Goal: Complete application form

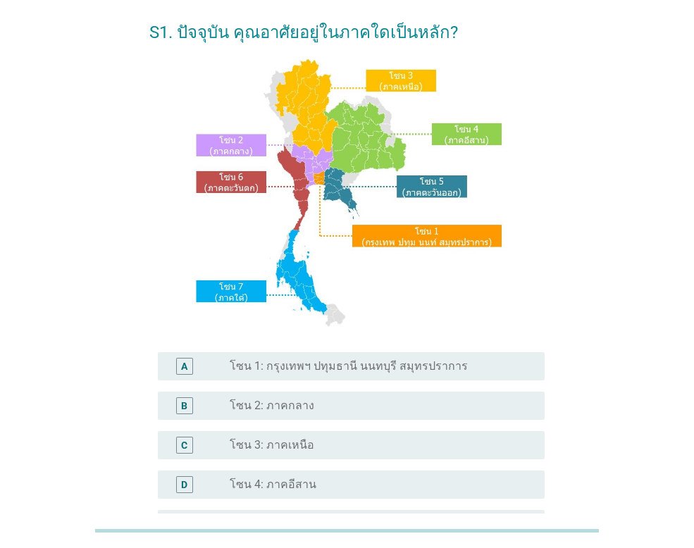
scroll to position [141, 0]
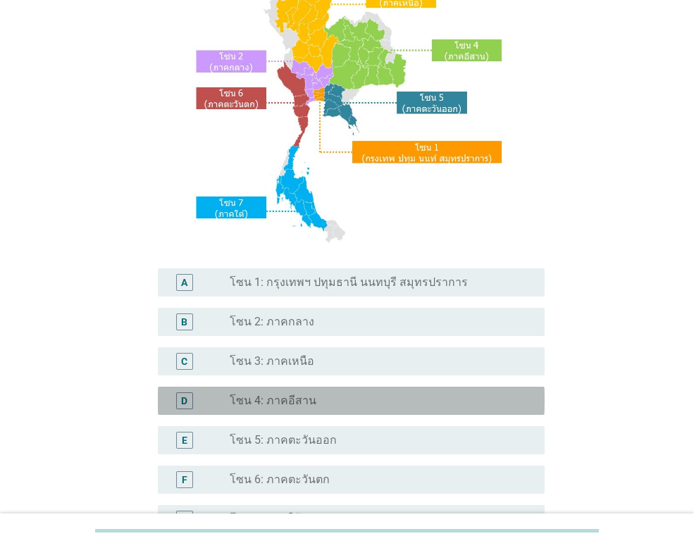
click at [297, 399] on label "โซน 4: ภาคอีสาน" at bounding box center [273, 401] width 87 height 14
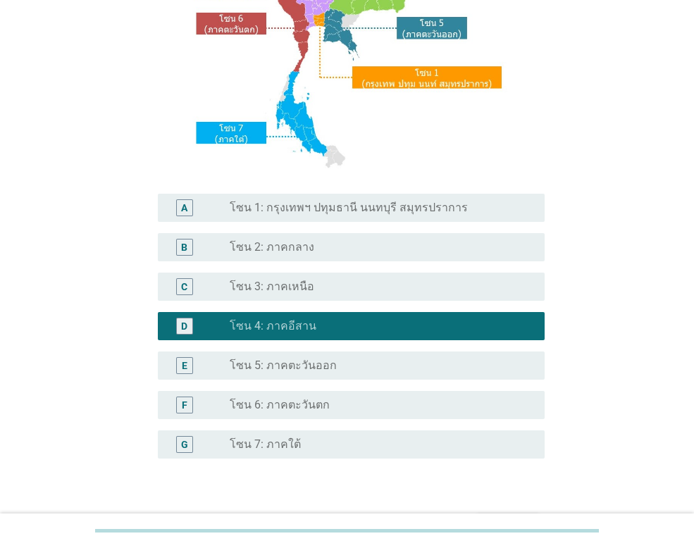
scroll to position [308, 0]
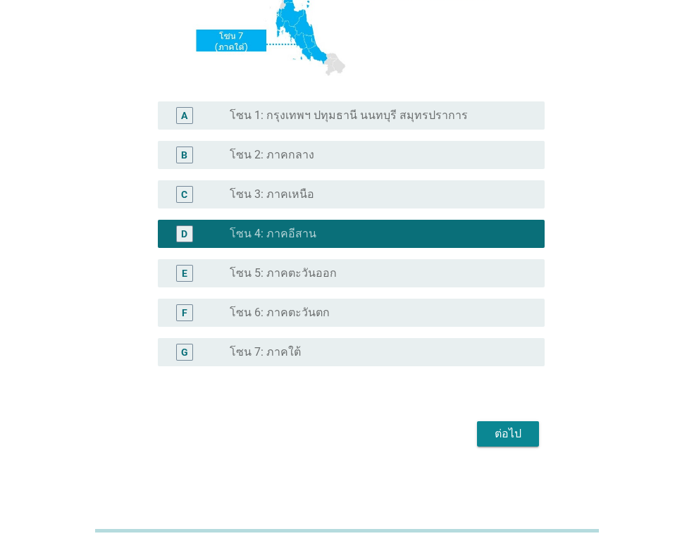
click at [518, 432] on div "ต่อไป" at bounding box center [507, 433] width 39 height 17
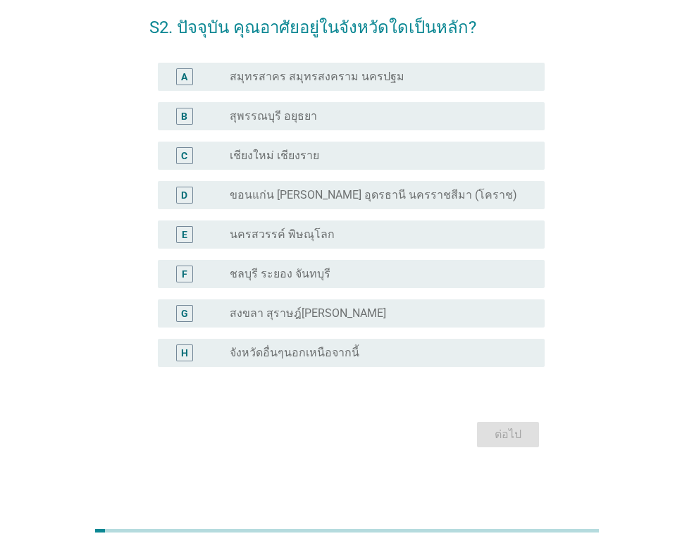
scroll to position [0, 0]
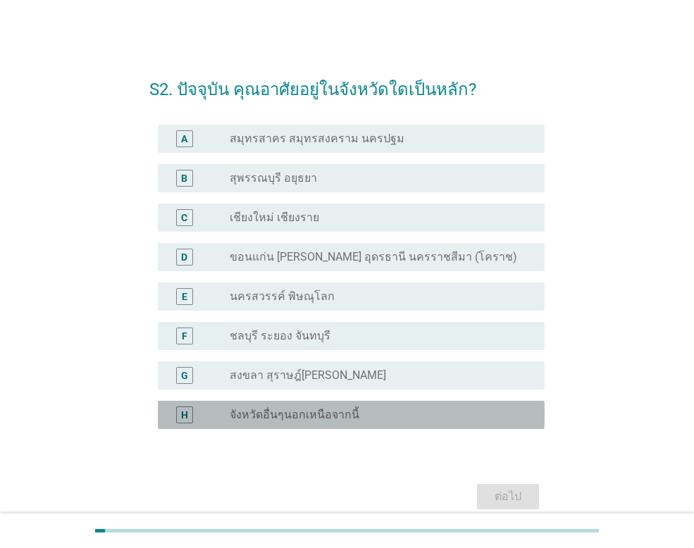
click at [315, 419] on label "จังหวัดอื่นๆนอกเหนือจากนี้" at bounding box center [295, 415] width 130 height 14
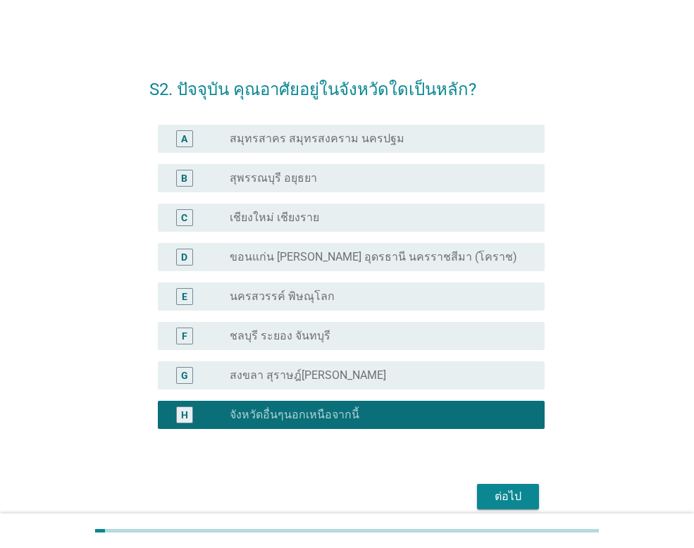
click at [506, 498] on div "ต่อไป" at bounding box center [507, 496] width 39 height 17
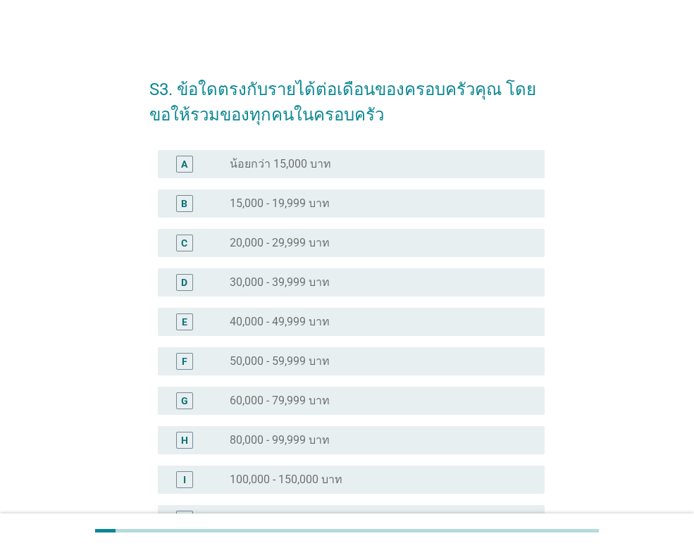
click at [318, 316] on label "40,000 - 49,999 บาท" at bounding box center [280, 322] width 100 height 14
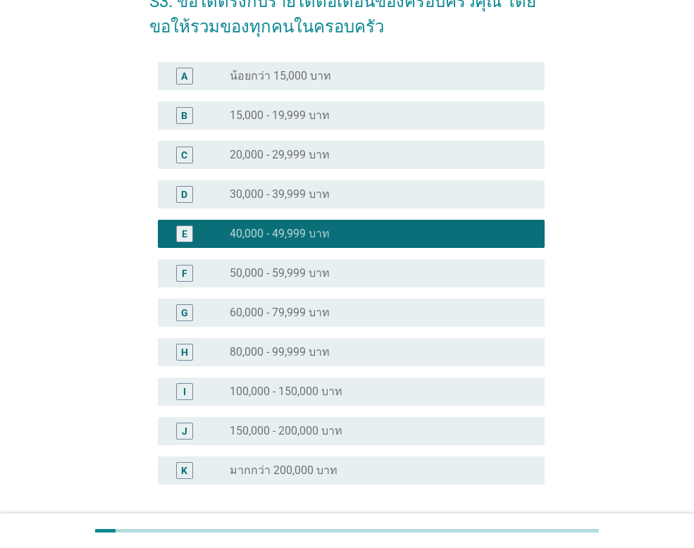
scroll to position [206, 0]
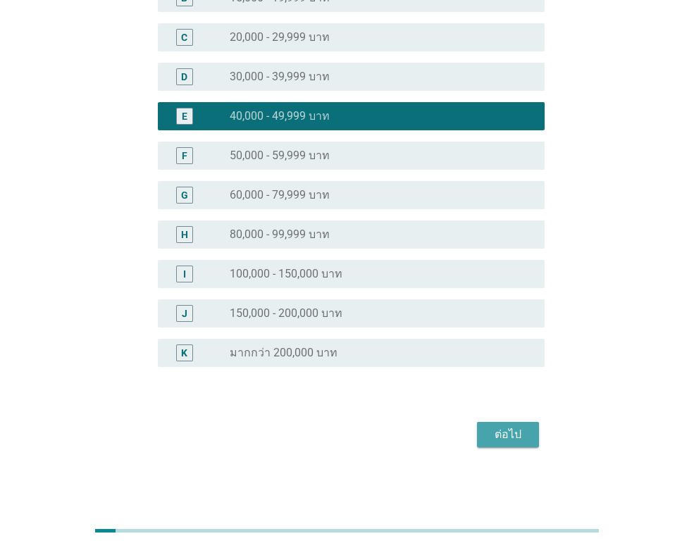
click at [516, 422] on button "ต่อไป" at bounding box center [508, 434] width 62 height 25
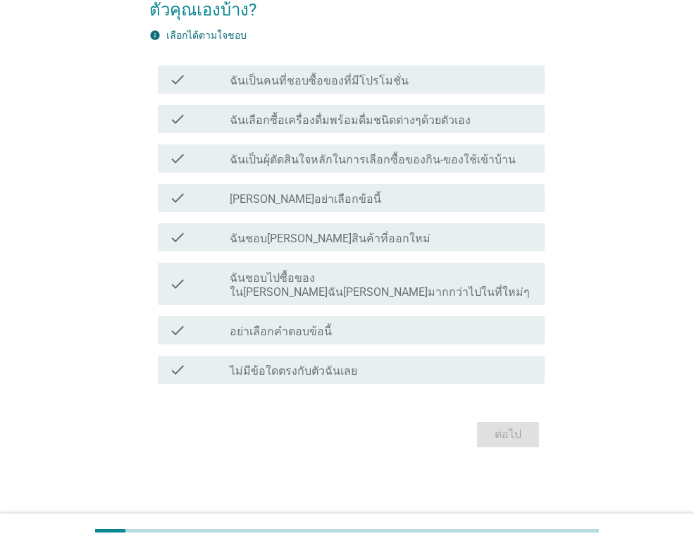
scroll to position [0, 0]
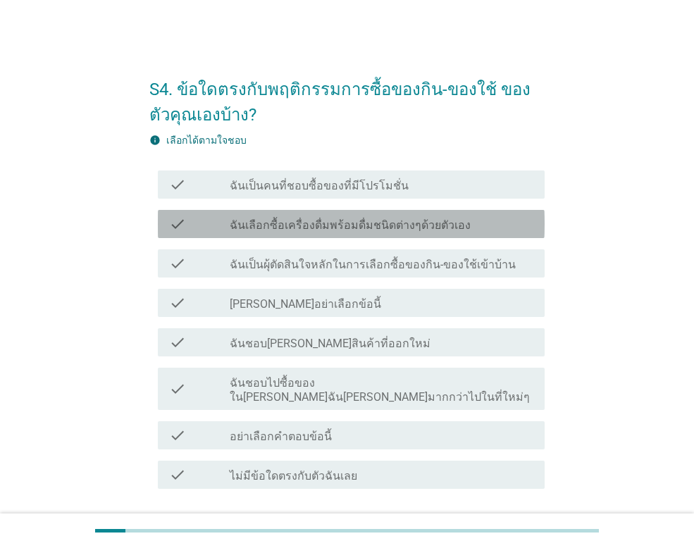
click at [294, 221] on label "ฉันเลือกซื้อเครื่องดื่มพร้อมดื่มชนิดต่างๆด้วยตัวเอง" at bounding box center [350, 225] width 241 height 14
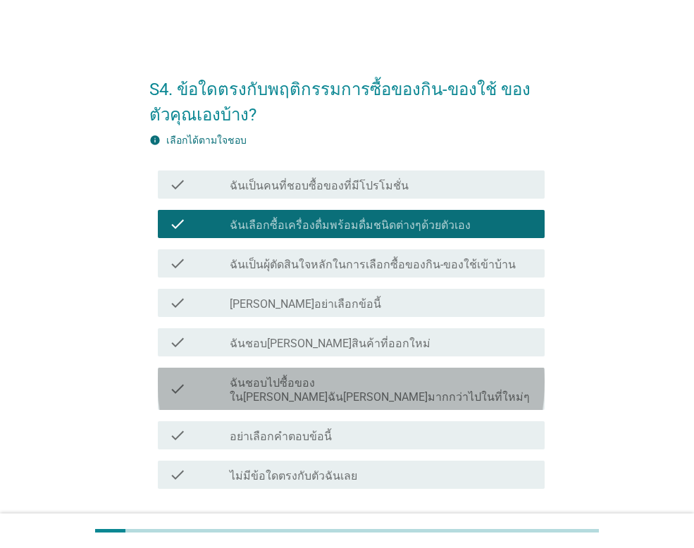
click at [411, 380] on label "ฉันชอบไปซื้อของใน[PERSON_NAME]ฉัน[PERSON_NAME]มากกว่าไปในที่ใหม่ๆ" at bounding box center [381, 390] width 303 height 28
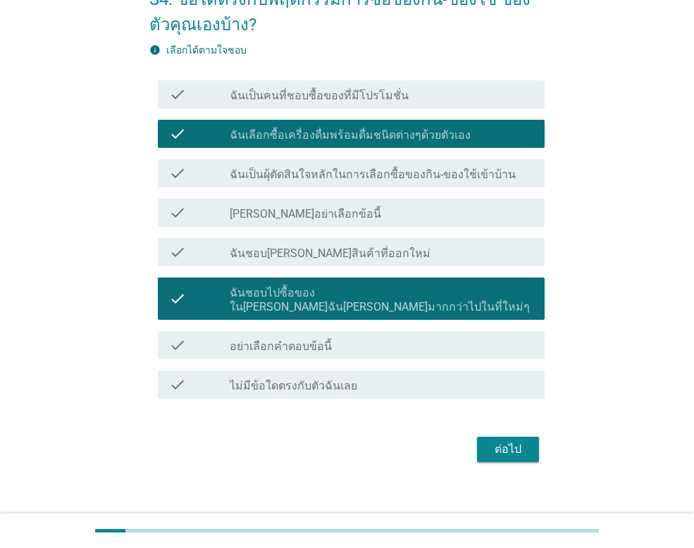
scroll to position [91, 0]
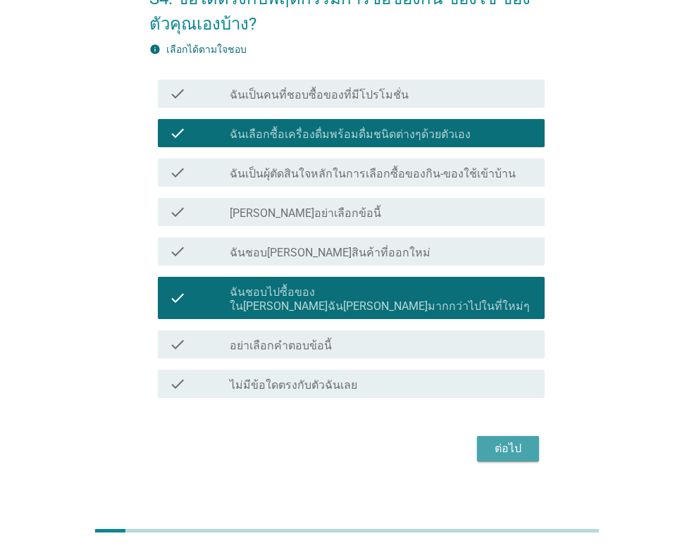
click at [521, 440] on div "ต่อไป" at bounding box center [507, 448] width 39 height 17
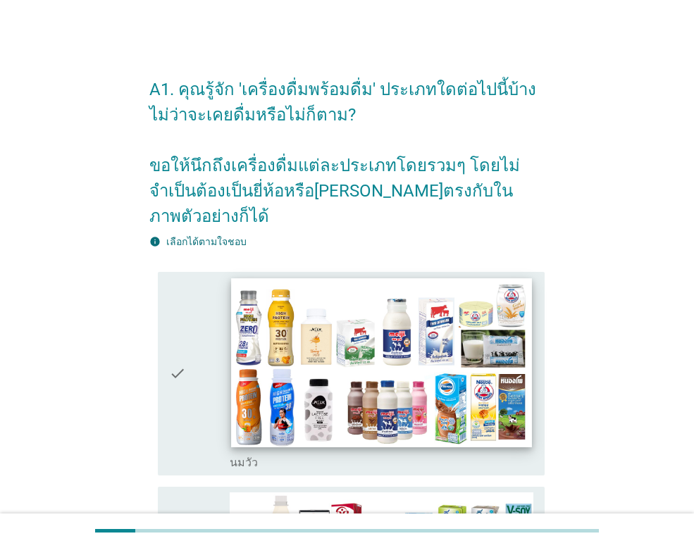
scroll to position [70, 0]
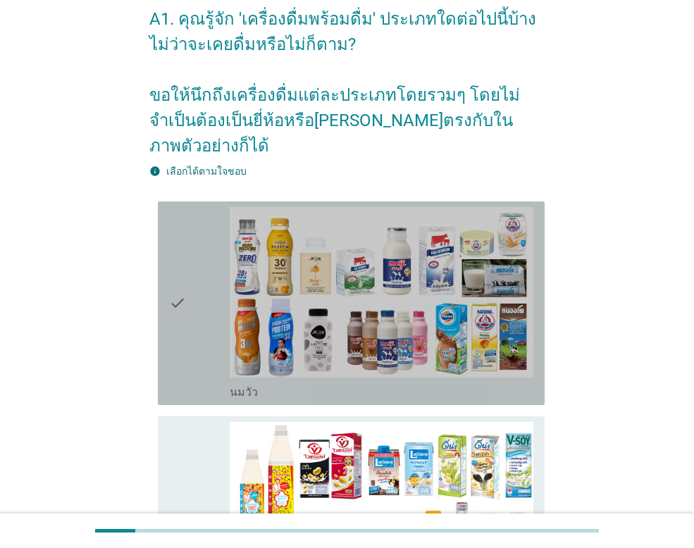
click at [230, 289] on img at bounding box center [381, 292] width 303 height 170
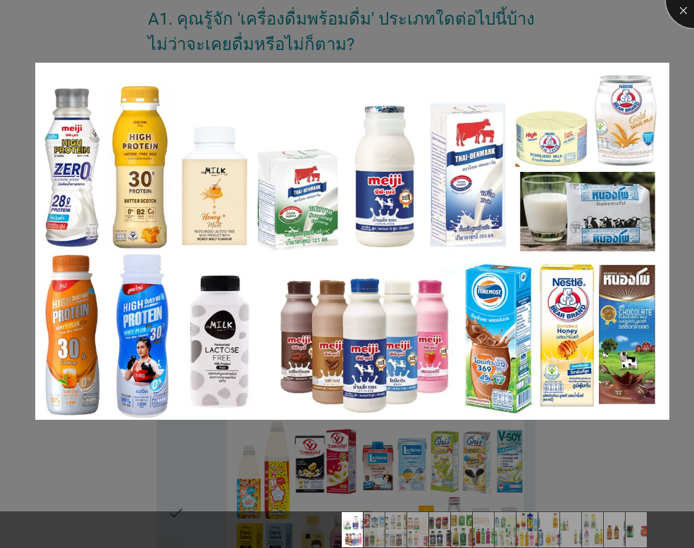
click at [682, 14] on div at bounding box center [693, 0] width 56 height 56
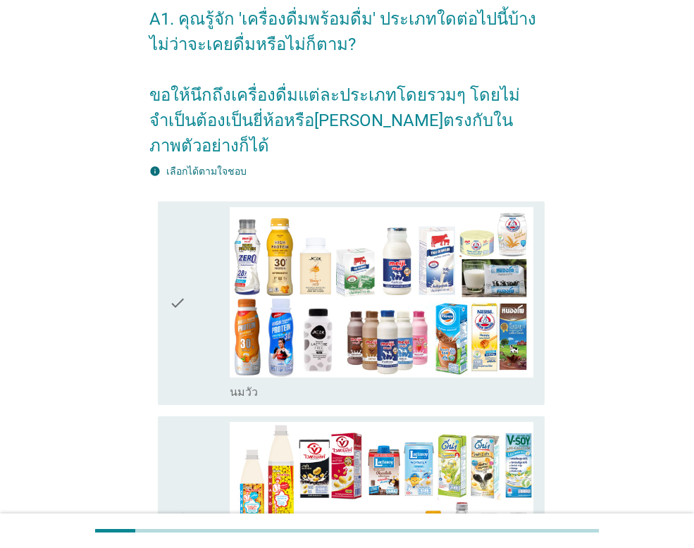
click at [177, 281] on icon "check" at bounding box center [177, 303] width 17 height 192
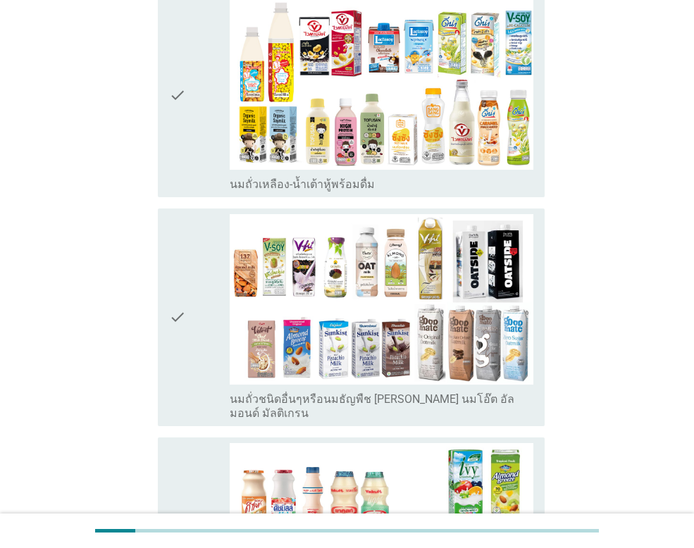
scroll to position [634, 0]
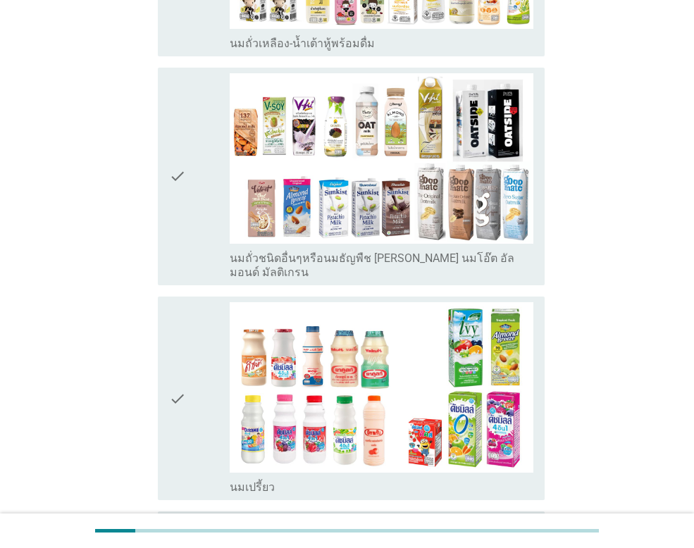
click at [176, 358] on icon "check" at bounding box center [177, 398] width 17 height 192
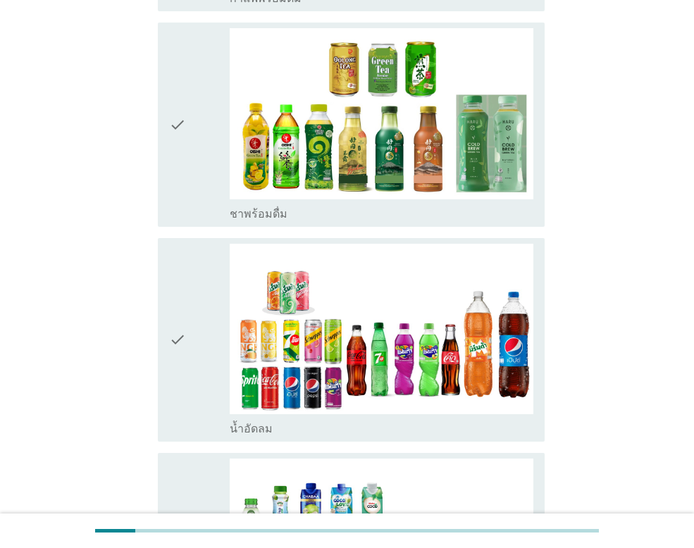
scroll to position [1338, 0]
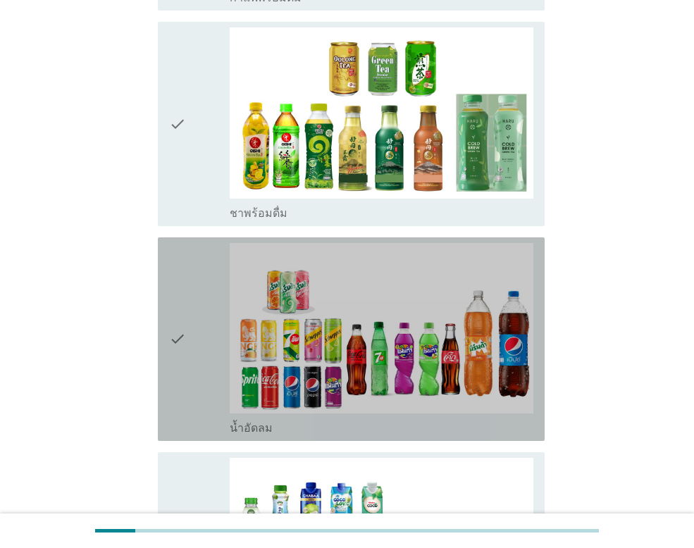
click at [187, 306] on div "check" at bounding box center [199, 339] width 61 height 192
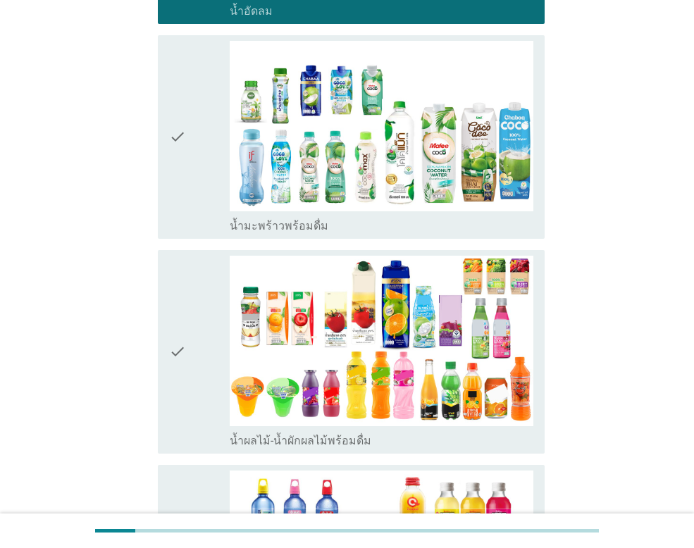
scroll to position [1760, 0]
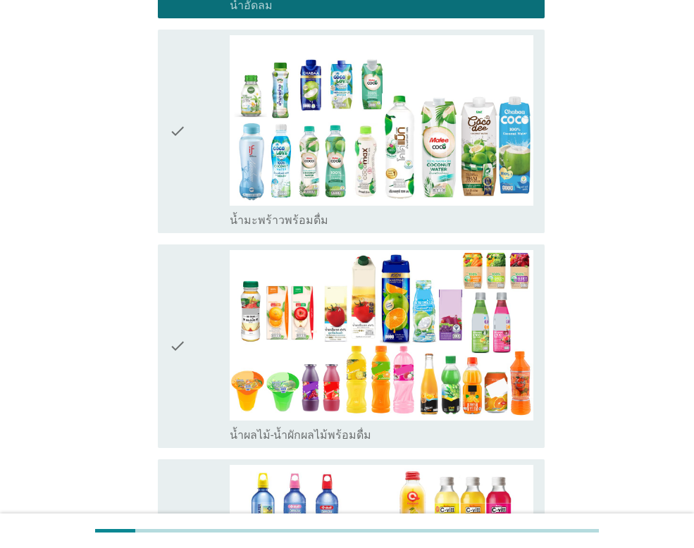
click at [195, 289] on div "check" at bounding box center [199, 346] width 61 height 192
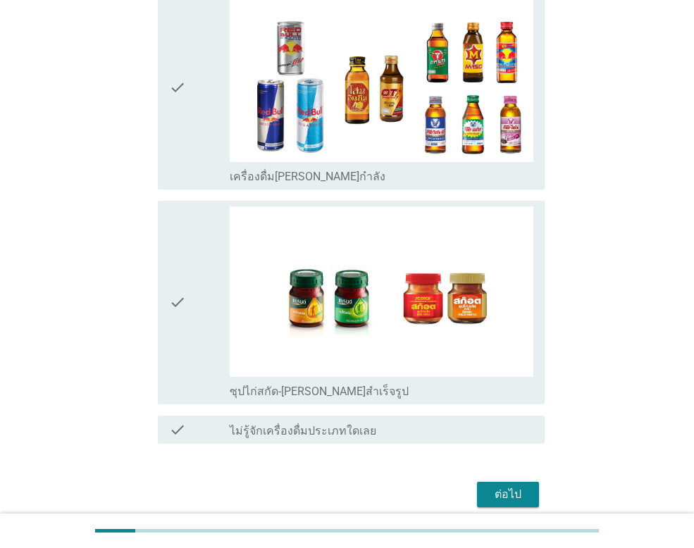
scroll to position [2899, 0]
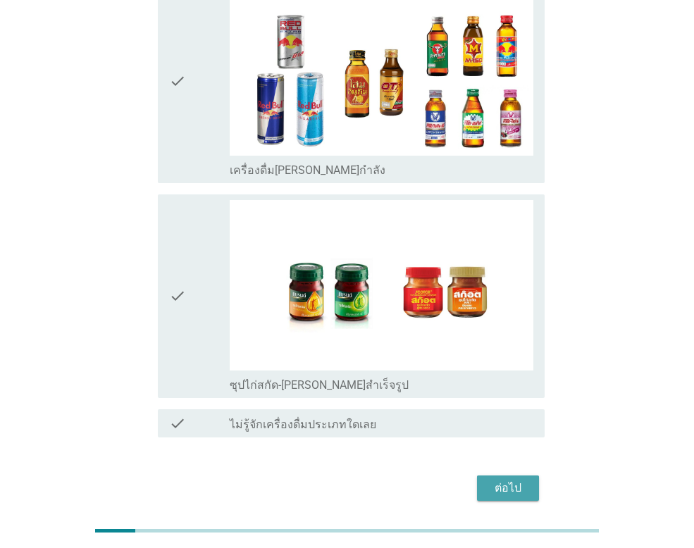
click at [507, 480] on div "ต่อไป" at bounding box center [507, 488] width 39 height 17
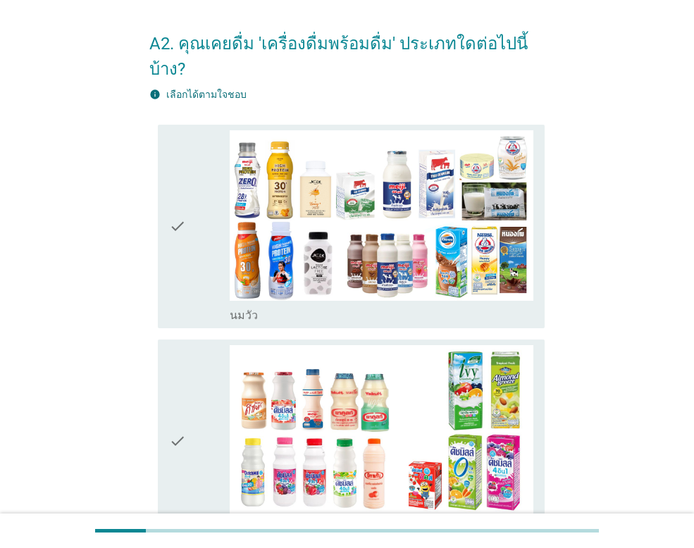
scroll to position [70, 0]
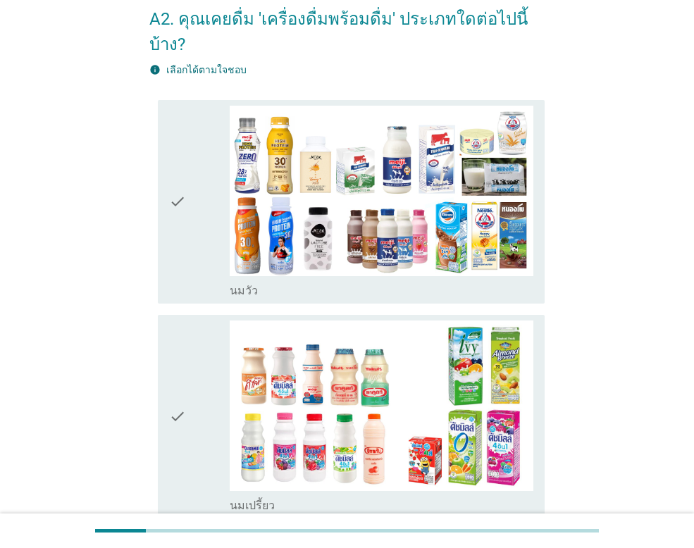
click at [170, 198] on icon "check" at bounding box center [177, 202] width 17 height 192
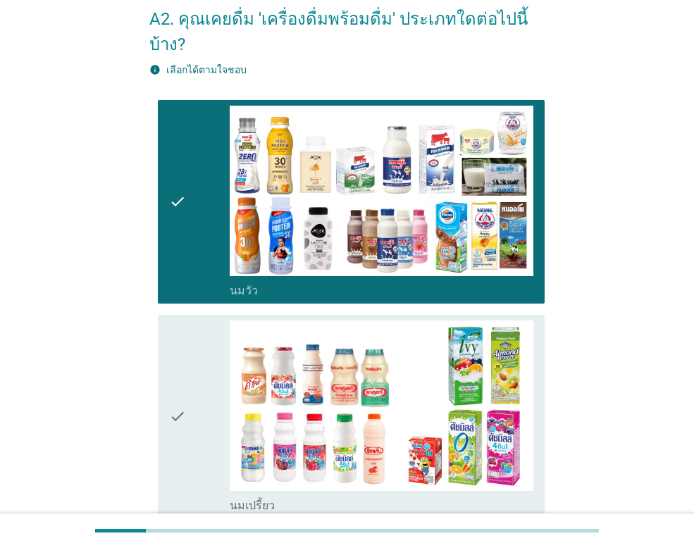
click at [175, 386] on icon "check" at bounding box center [177, 416] width 17 height 192
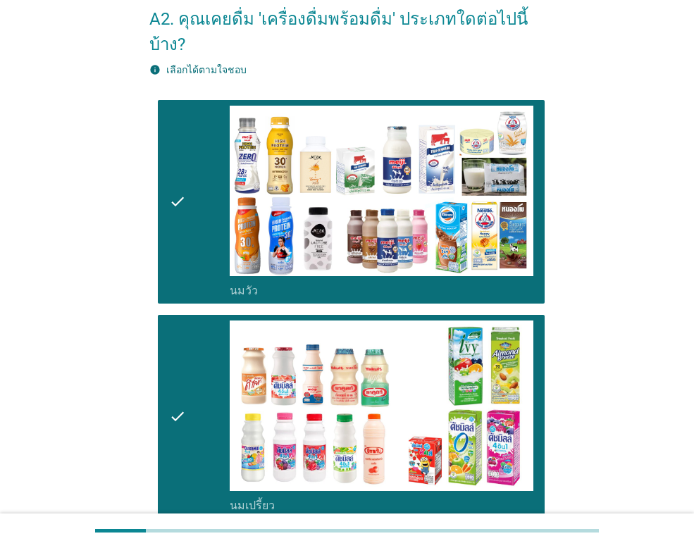
scroll to position [352, 0]
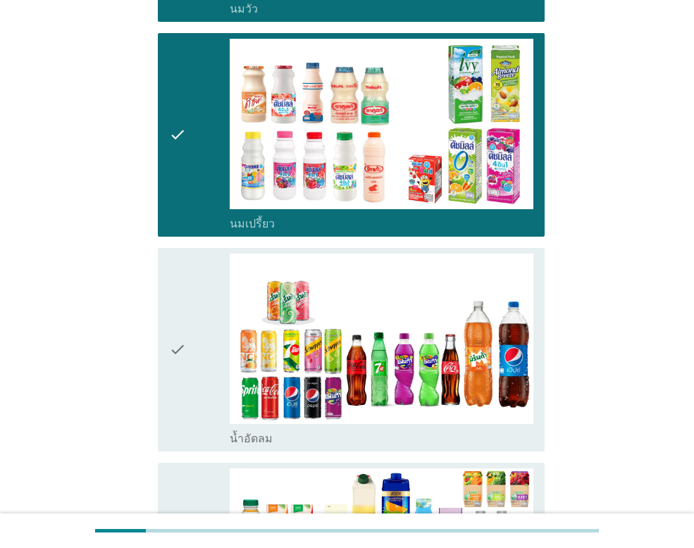
click at [182, 318] on icon "check" at bounding box center [177, 349] width 17 height 192
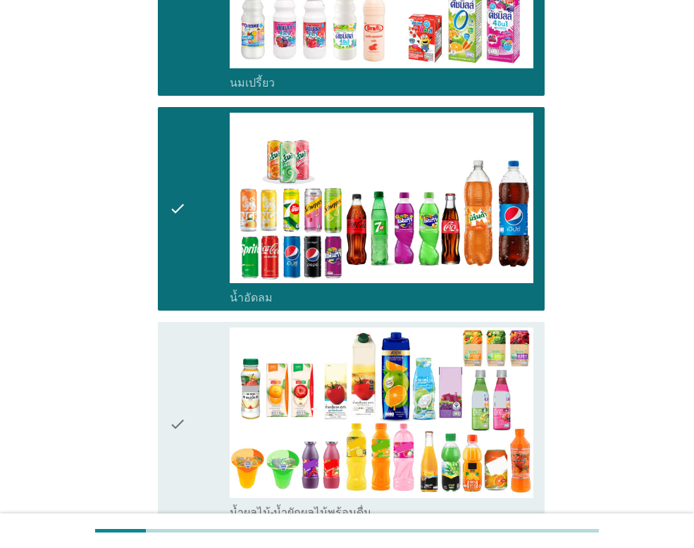
click at [184, 341] on icon "check" at bounding box center [177, 423] width 17 height 192
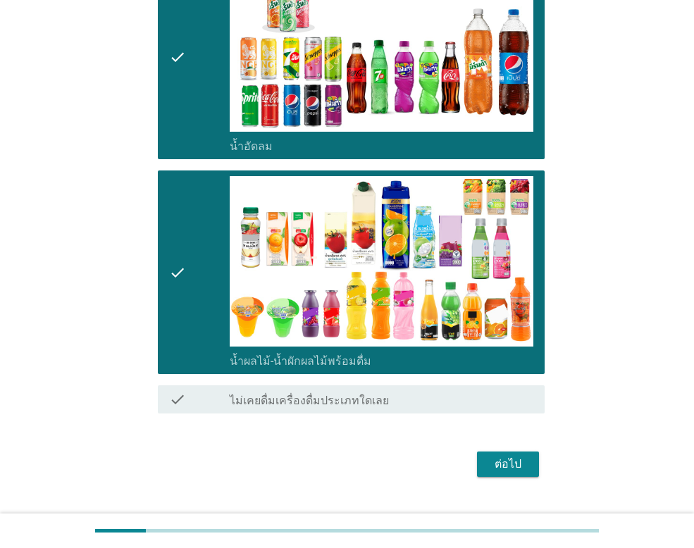
scroll to position [649, 0]
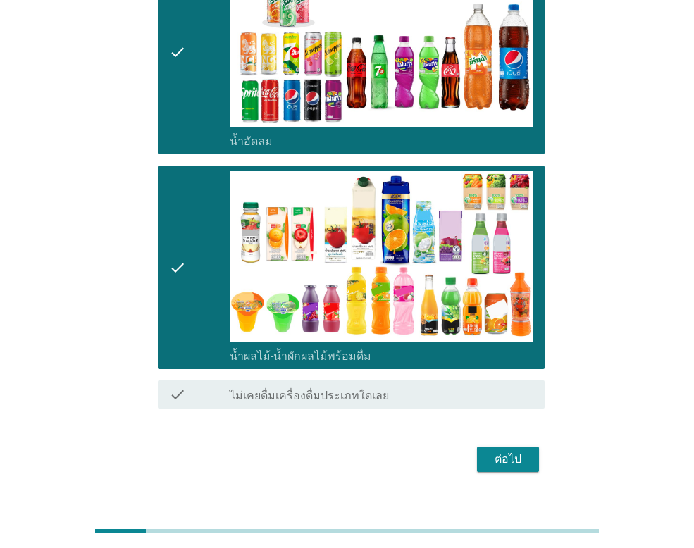
click at [511, 451] on div "ต่อไป" at bounding box center [507, 459] width 39 height 17
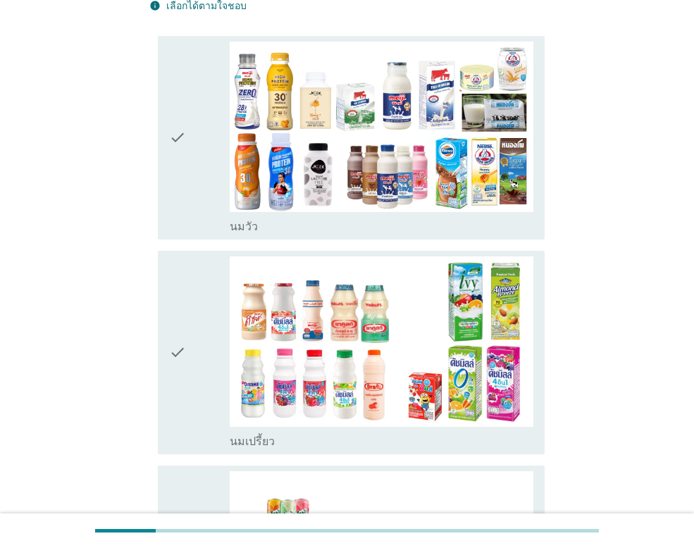
scroll to position [141, 0]
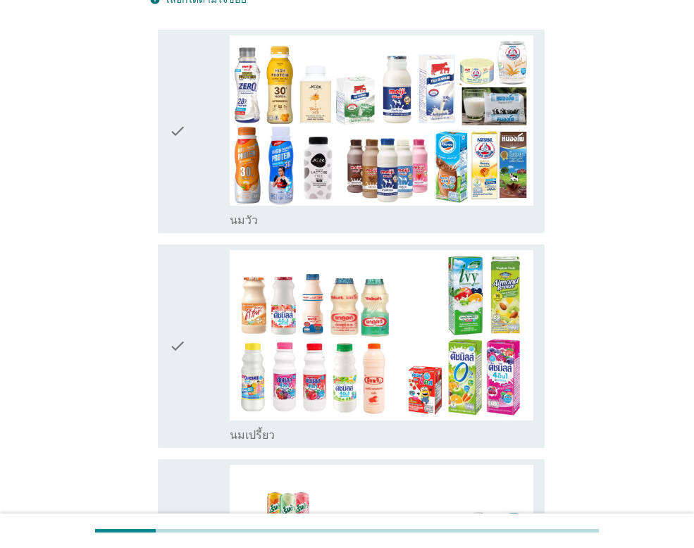
click at [193, 330] on div "check" at bounding box center [199, 346] width 61 height 192
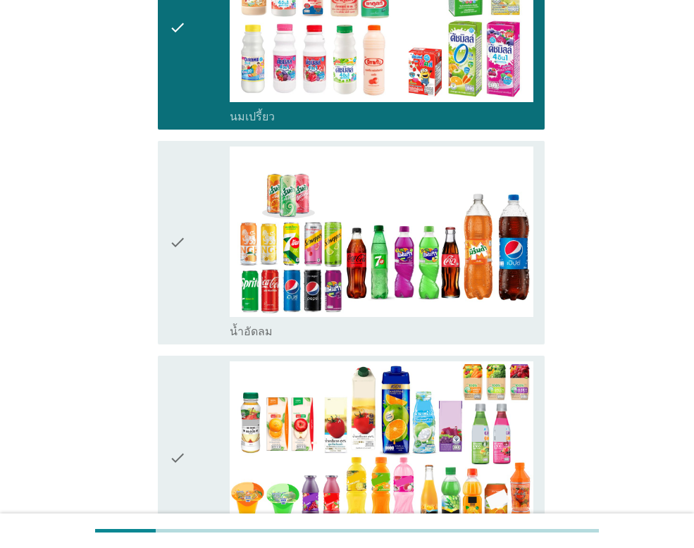
scroll to position [493, 0]
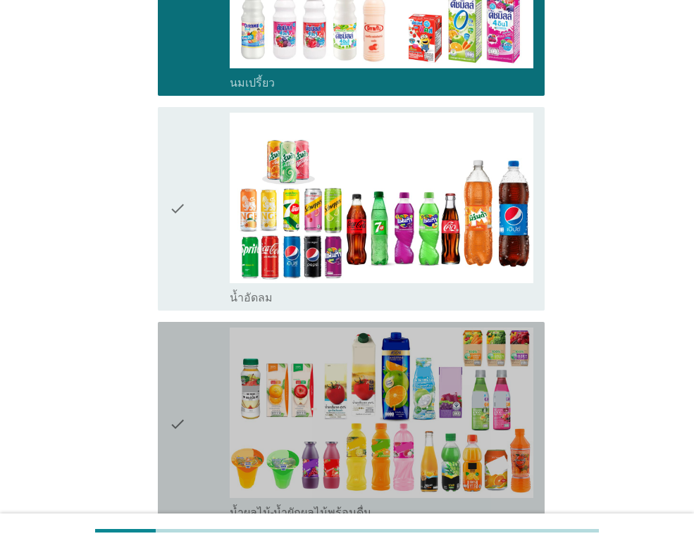
click at [178, 389] on icon "check" at bounding box center [177, 423] width 17 height 192
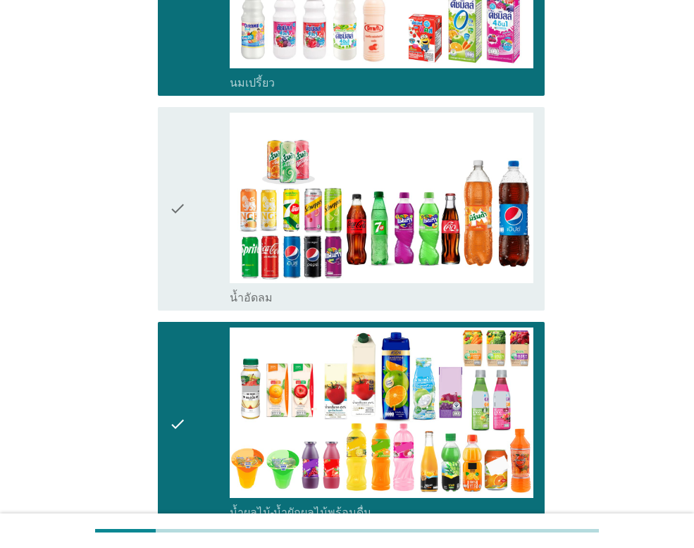
click at [184, 252] on icon "check" at bounding box center [177, 209] width 17 height 192
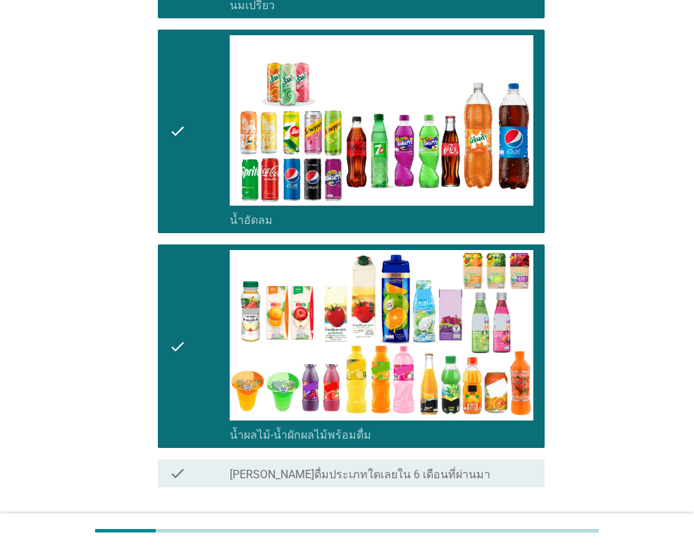
scroll to position [675, 0]
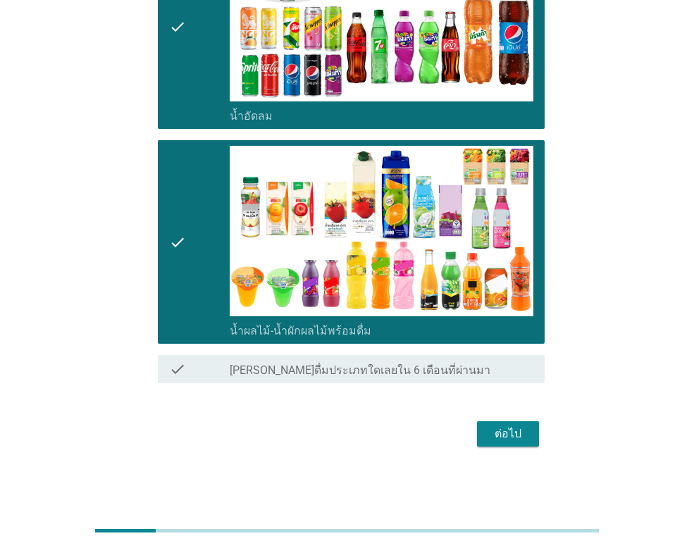
click at [496, 426] on div "ต่อไป" at bounding box center [507, 433] width 39 height 17
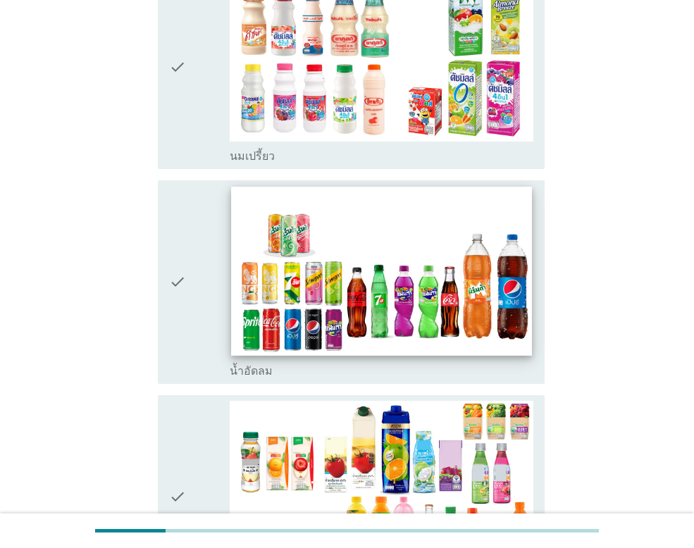
scroll to position [211, 0]
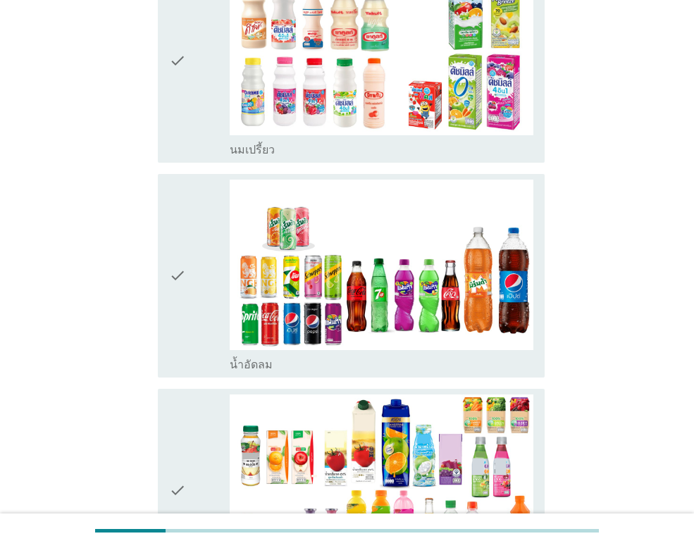
click at [181, 75] on icon "check" at bounding box center [177, 61] width 17 height 192
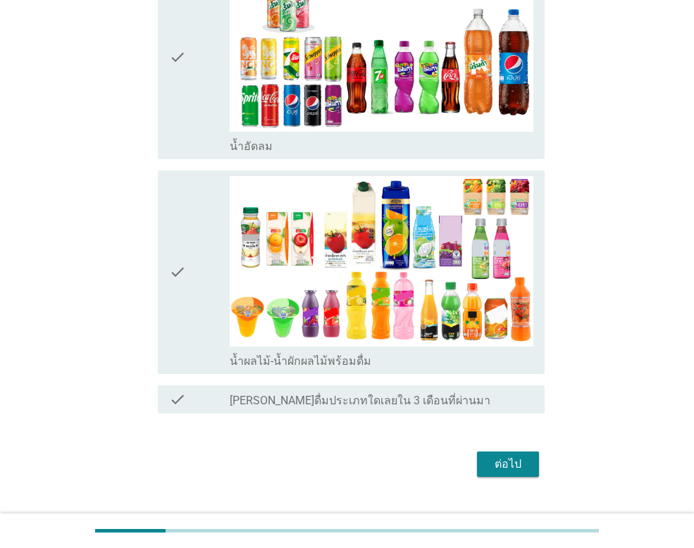
scroll to position [460, 0]
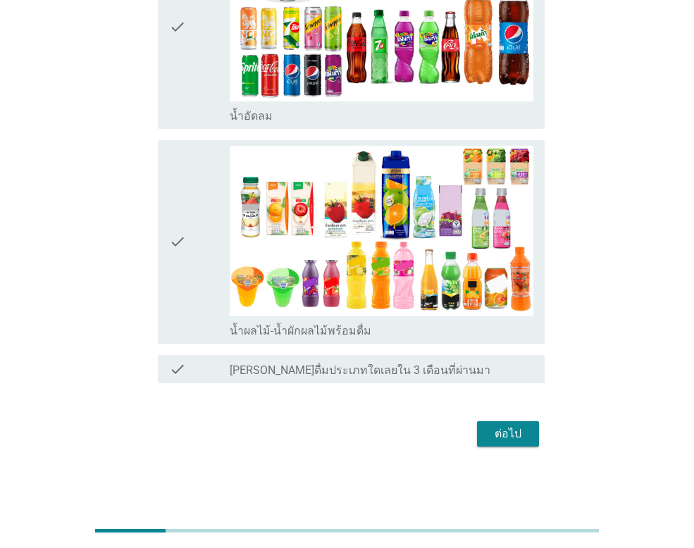
click at [194, 272] on div "check" at bounding box center [199, 242] width 61 height 192
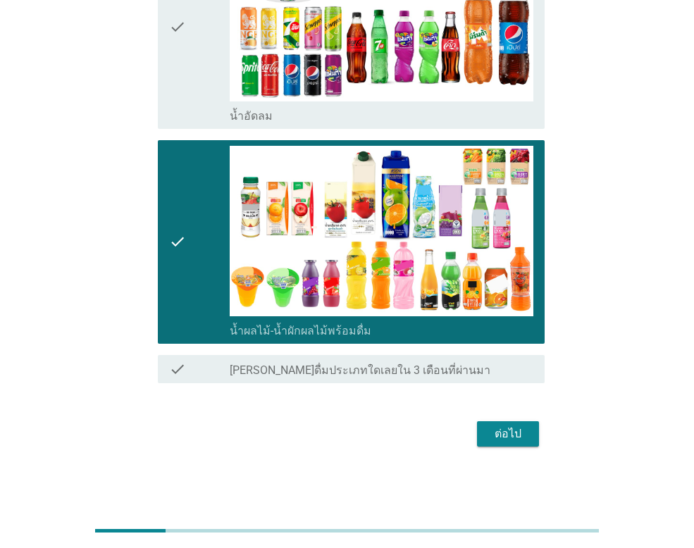
click at [504, 429] on div "ต่อไป" at bounding box center [507, 433] width 39 height 17
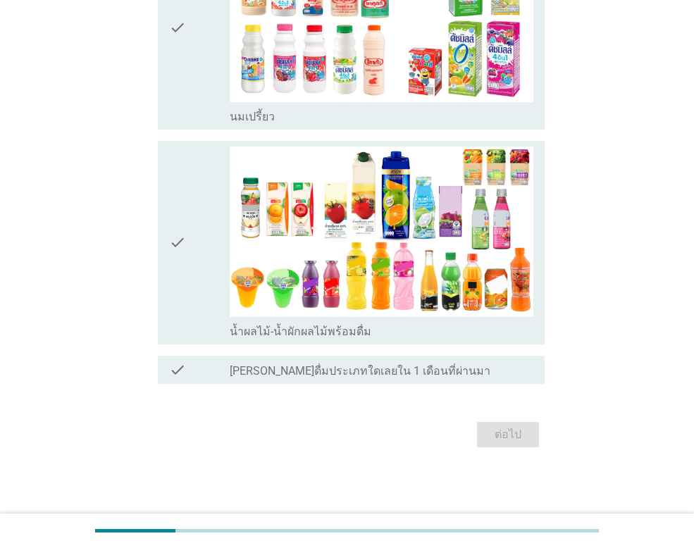
scroll to position [0, 0]
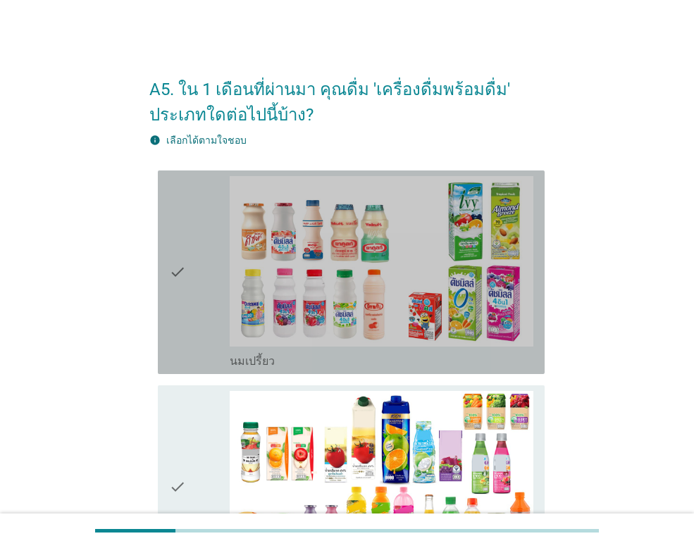
click at [187, 257] on div "check" at bounding box center [199, 272] width 61 height 192
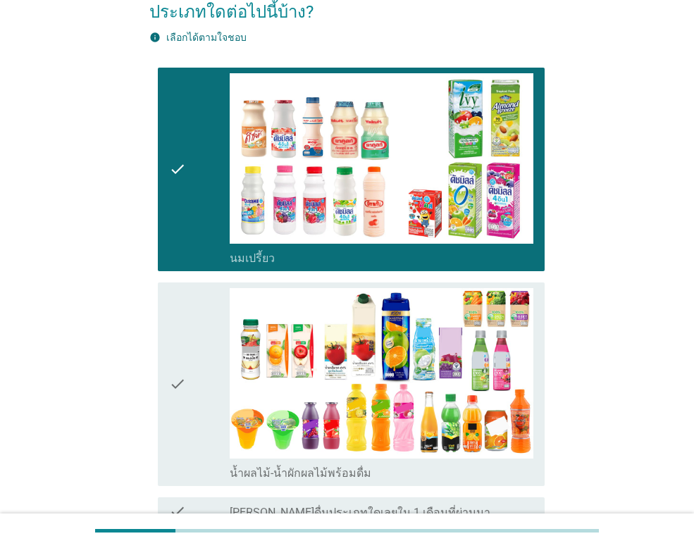
scroll to position [244, 0]
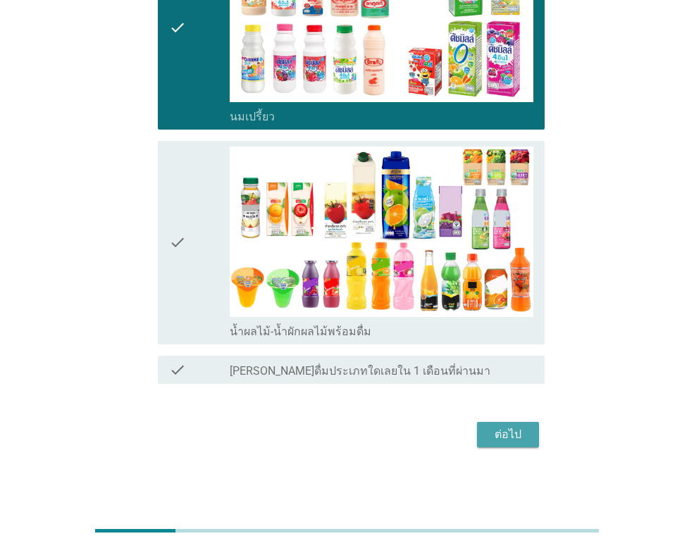
click at [510, 434] on div "ต่อไป" at bounding box center [507, 434] width 39 height 17
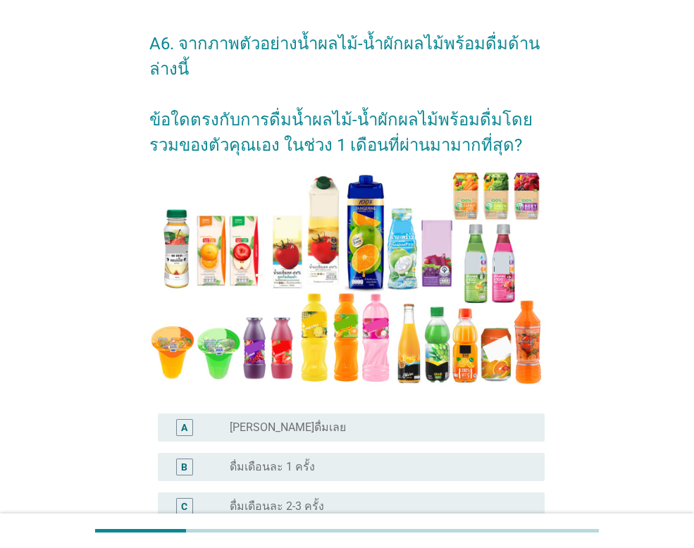
scroll to position [70, 0]
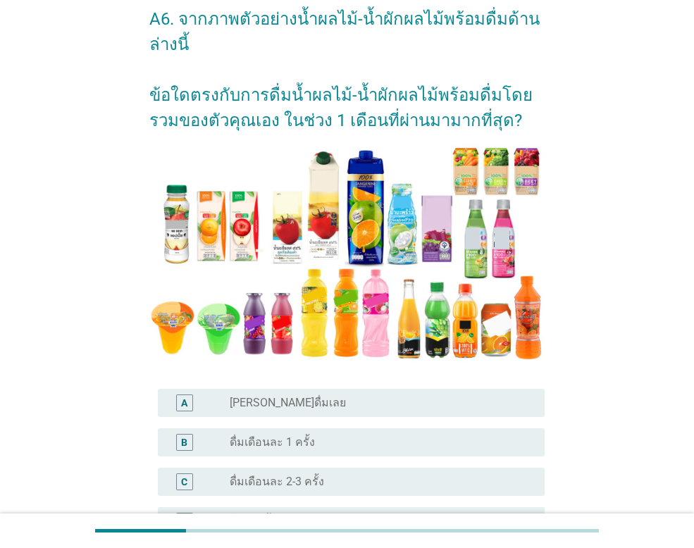
click at [289, 484] on label "ดื่มเดือนละ 2-3 ครั้ง" at bounding box center [277, 482] width 94 height 14
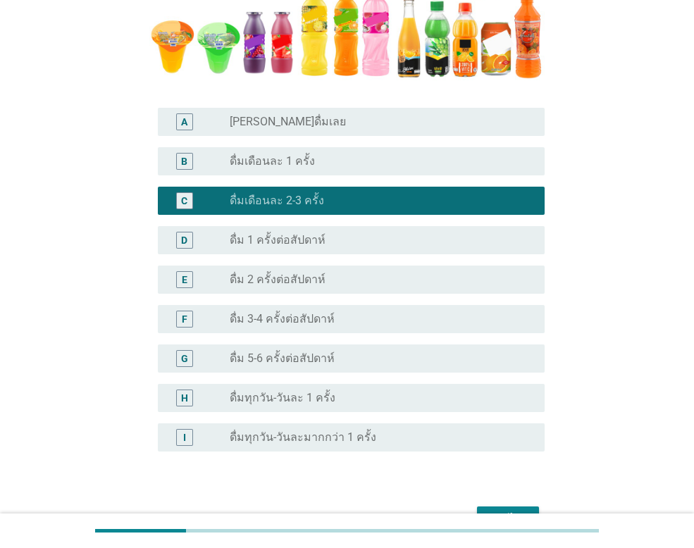
scroll to position [352, 0]
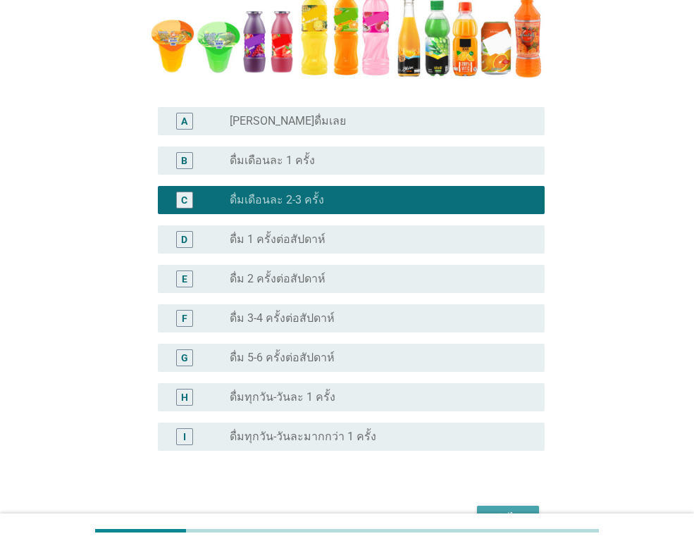
click at [517, 506] on button "ต่อไป" at bounding box center [508, 518] width 62 height 25
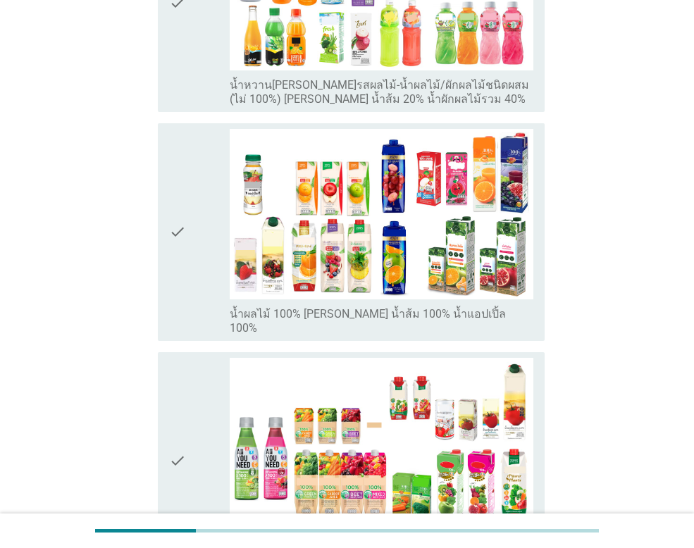
click at [209, 218] on div "check" at bounding box center [199, 232] width 61 height 206
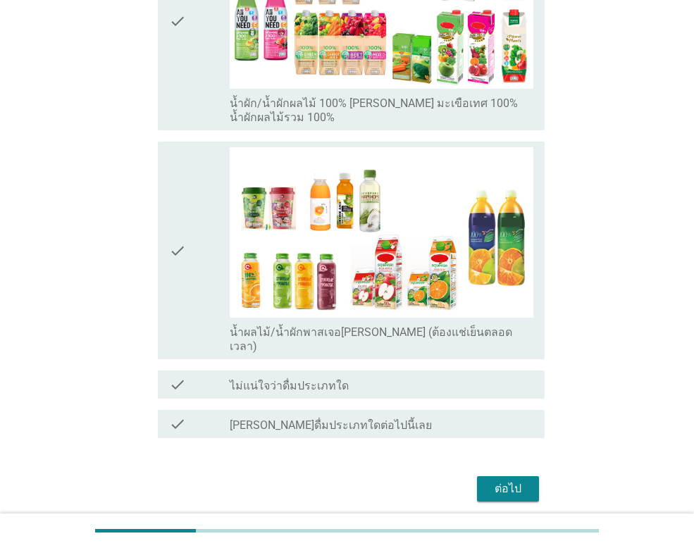
scroll to position [793, 0]
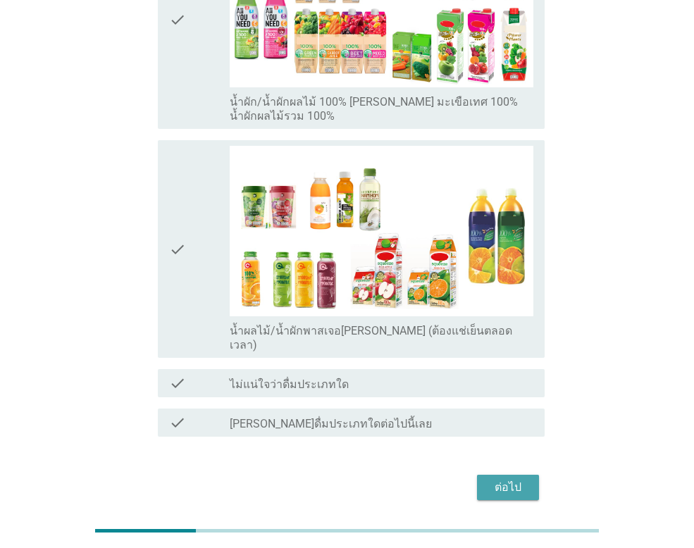
click at [515, 479] on div "ต่อไป" at bounding box center [507, 487] width 39 height 17
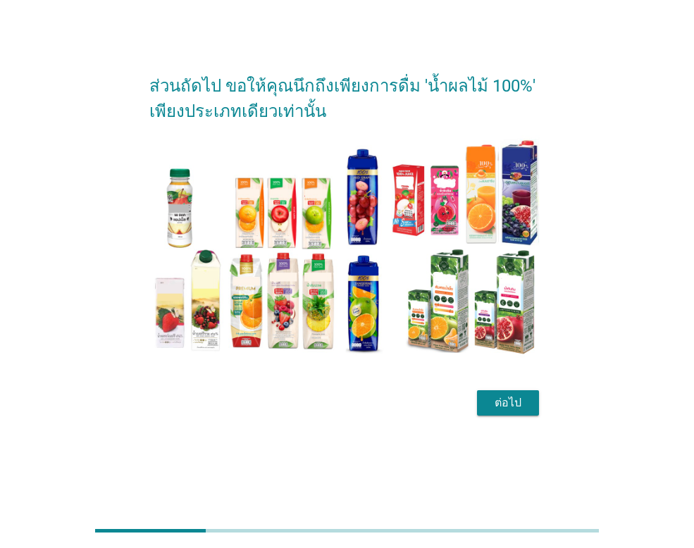
scroll to position [0, 0]
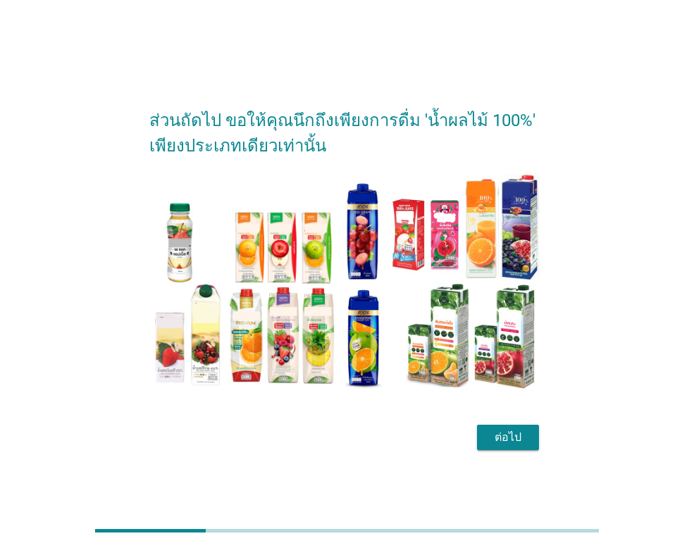
click at [519, 435] on div "ต่อไป" at bounding box center [507, 437] width 39 height 17
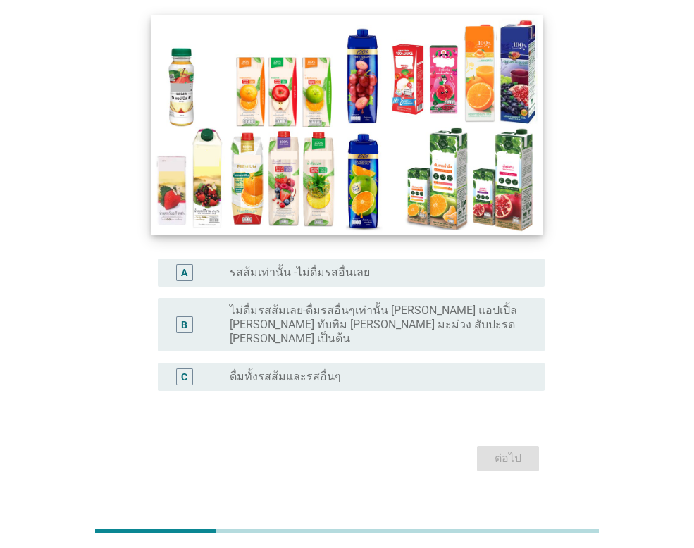
scroll to position [134, 0]
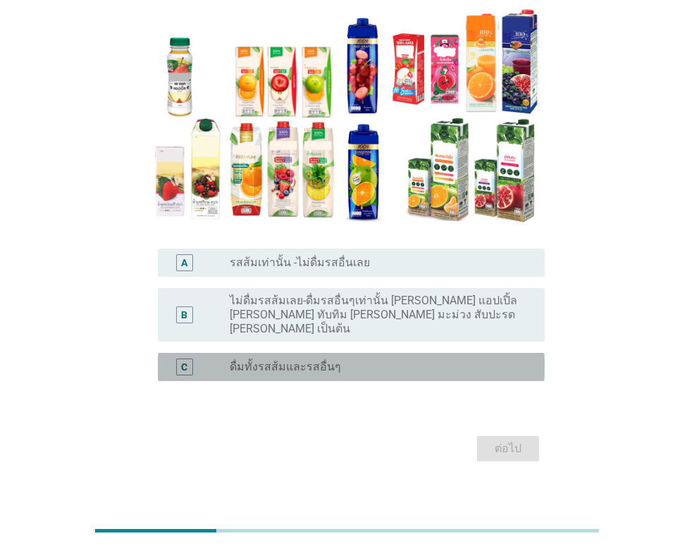
click at [288, 360] on label "ดื่มทั้งรสส้มและรสอื่นๆ" at bounding box center [285, 367] width 111 height 14
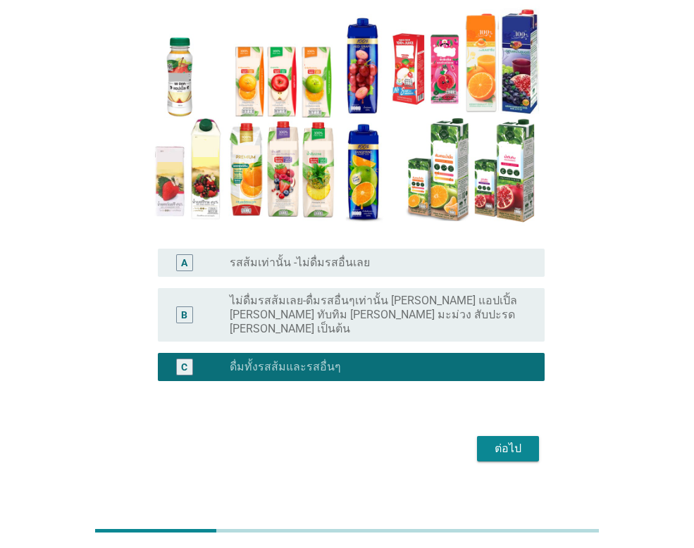
click at [520, 440] on div "ต่อไป" at bounding box center [507, 448] width 39 height 17
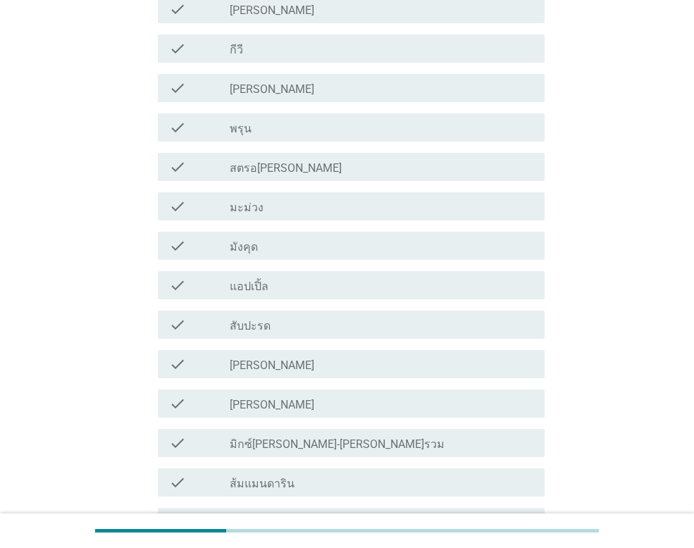
scroll to position [493, 0]
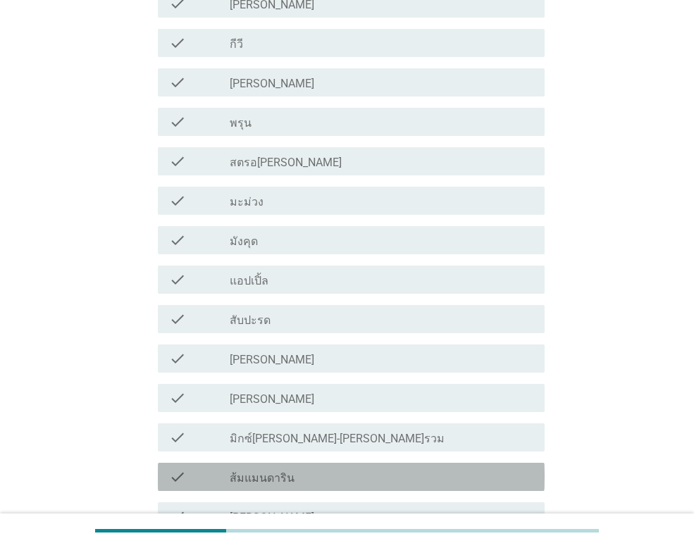
click at [269, 478] on label "ส้มแมนดาริน" at bounding box center [262, 478] width 65 height 14
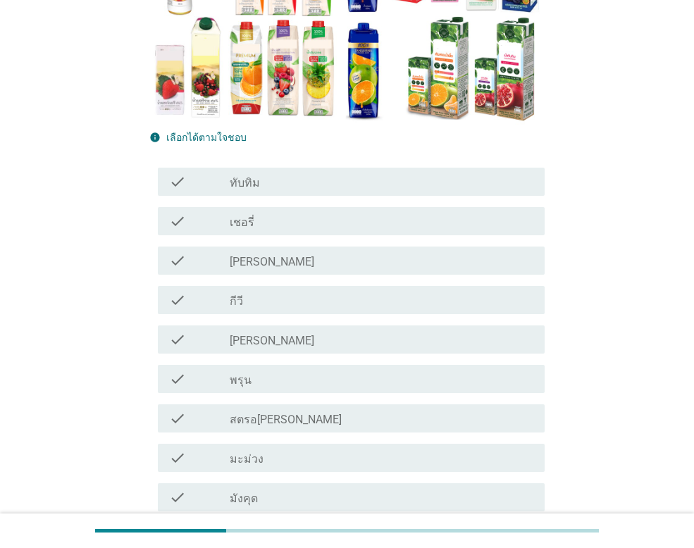
scroll to position [0, 0]
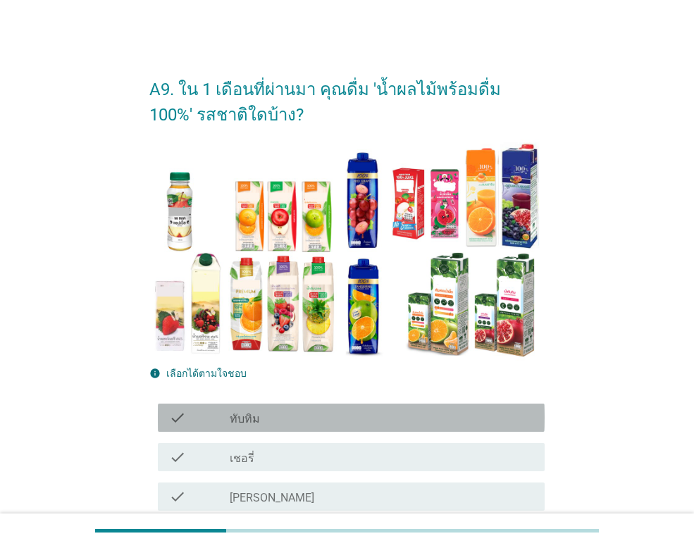
click at [273, 425] on div "check_box_outline_blank ทับทิม" at bounding box center [381, 417] width 303 height 17
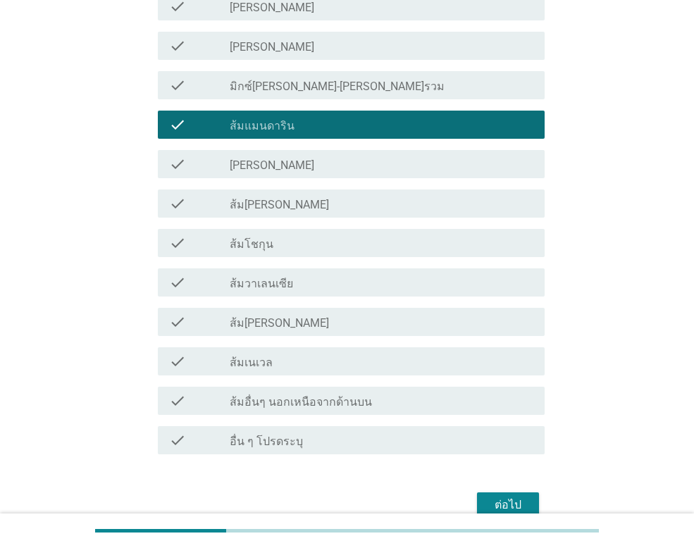
click at [288, 204] on div "check_box_outline_blank ส้ม[PERSON_NAME]" at bounding box center [381, 203] width 303 height 17
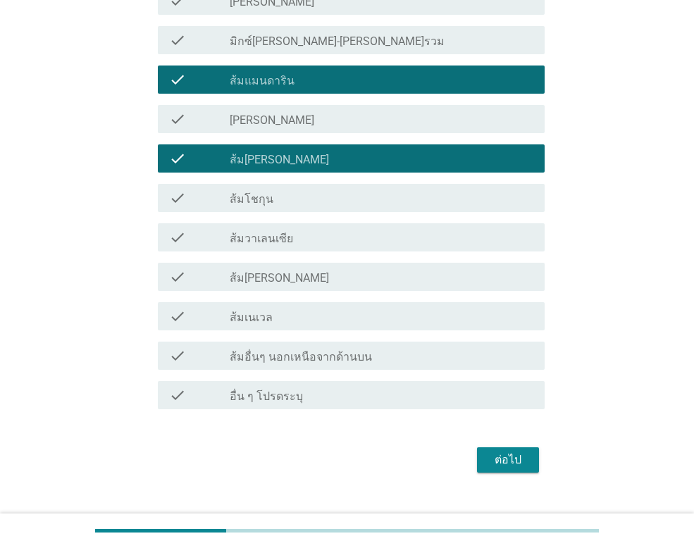
scroll to position [915, 0]
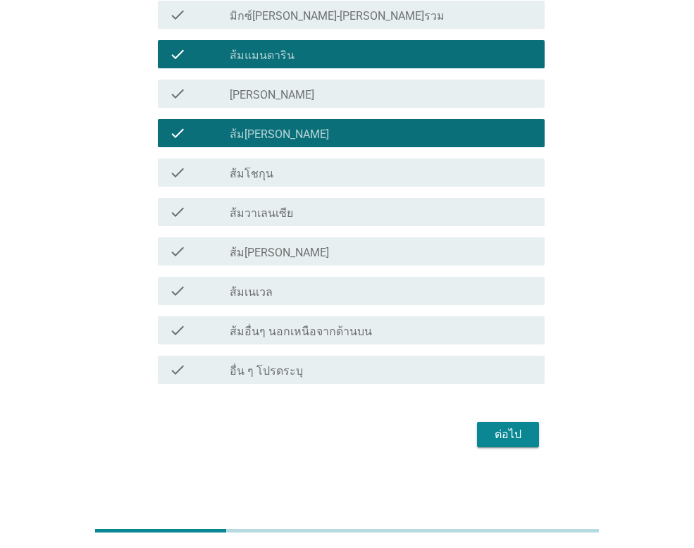
click at [528, 432] on button "ต่อไป" at bounding box center [508, 434] width 62 height 25
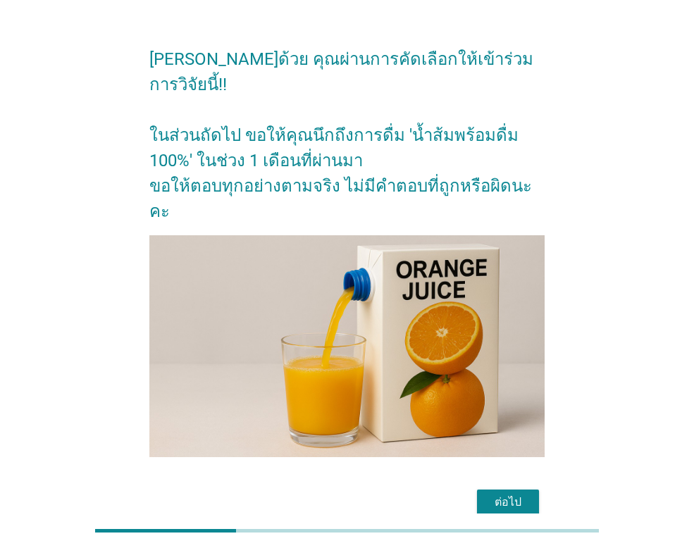
scroll to position [47, 0]
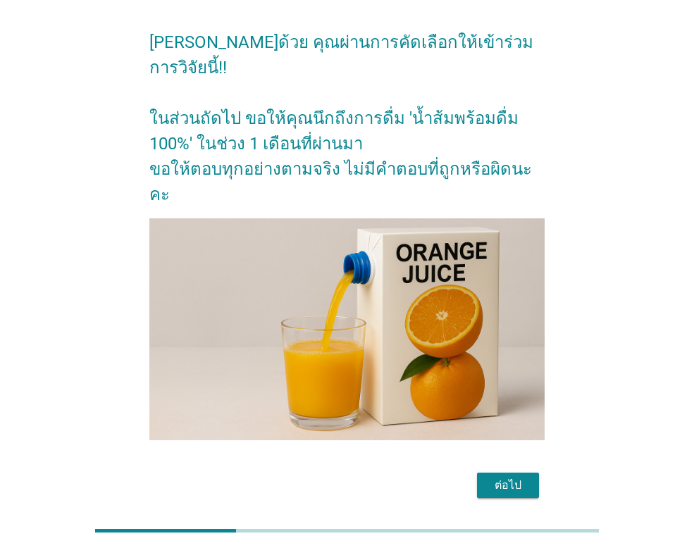
click at [523, 477] on div "ต่อไป" at bounding box center [507, 485] width 39 height 17
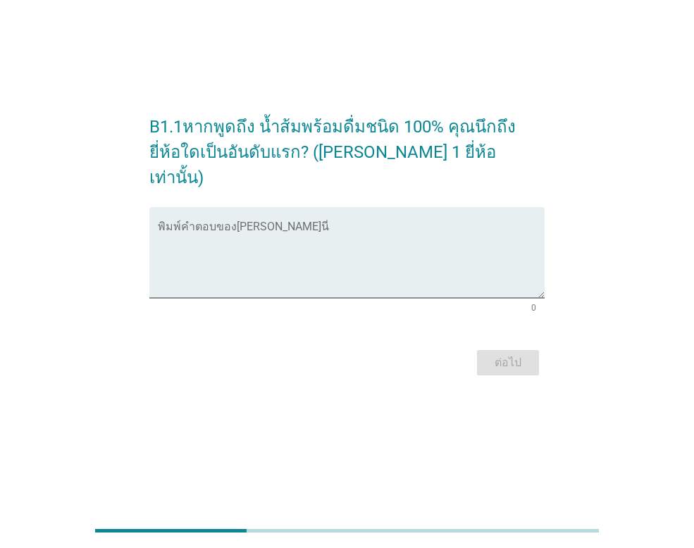
scroll to position [0, 0]
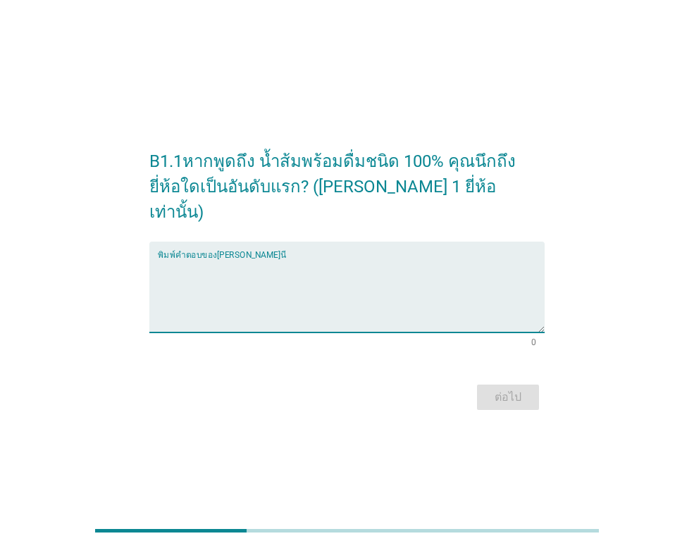
click at [297, 294] on textarea "พิมพ์คำตอบของคุณ ที่นี่" at bounding box center [351, 295] width 387 height 74
type textarea "[PERSON_NAME]"
click at [518, 389] on div "ต่อไป" at bounding box center [507, 397] width 39 height 17
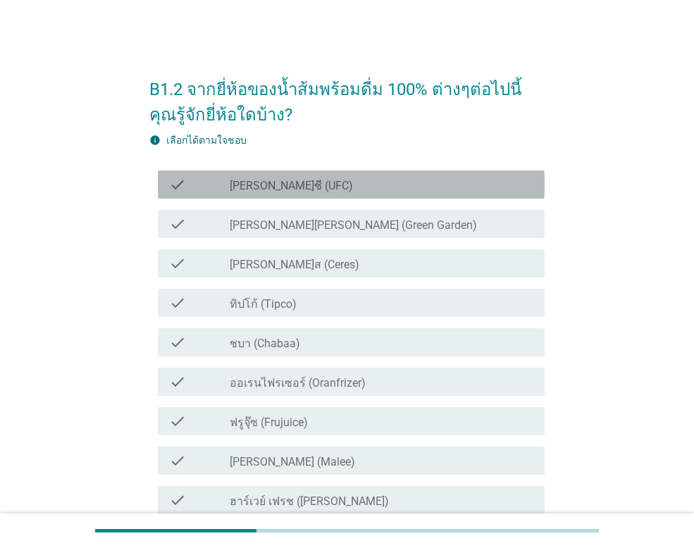
click at [292, 187] on label "[PERSON_NAME]ซี (UFC)" at bounding box center [291, 186] width 123 height 14
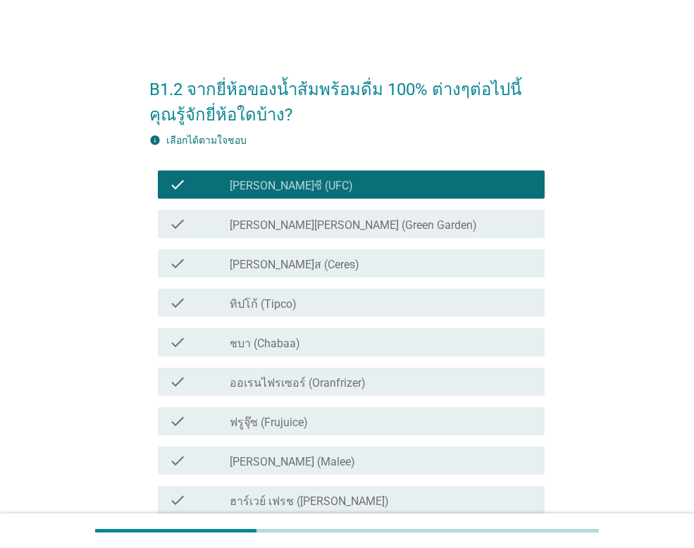
click at [281, 301] on label "ทิปโก้ (Tipco)" at bounding box center [263, 304] width 67 height 14
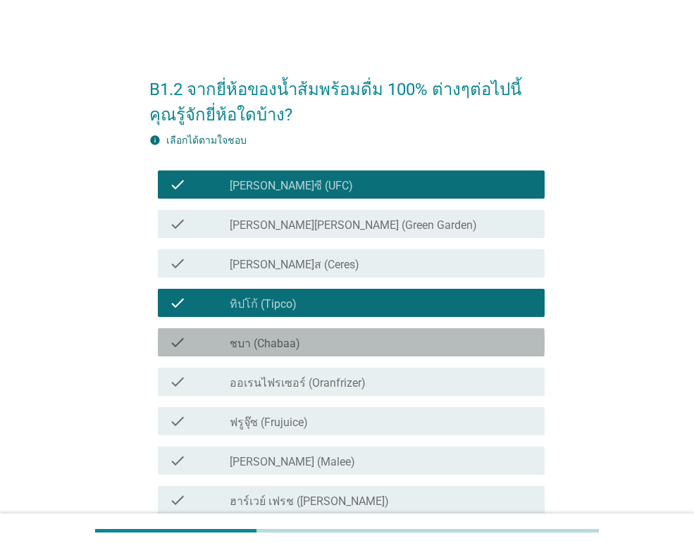
click at [276, 338] on label "ชบา (Chabaa)" at bounding box center [265, 344] width 70 height 14
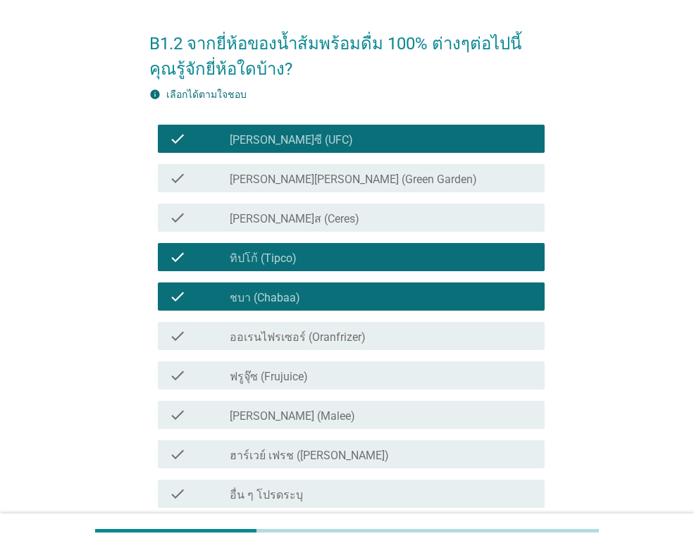
scroll to position [70, 0]
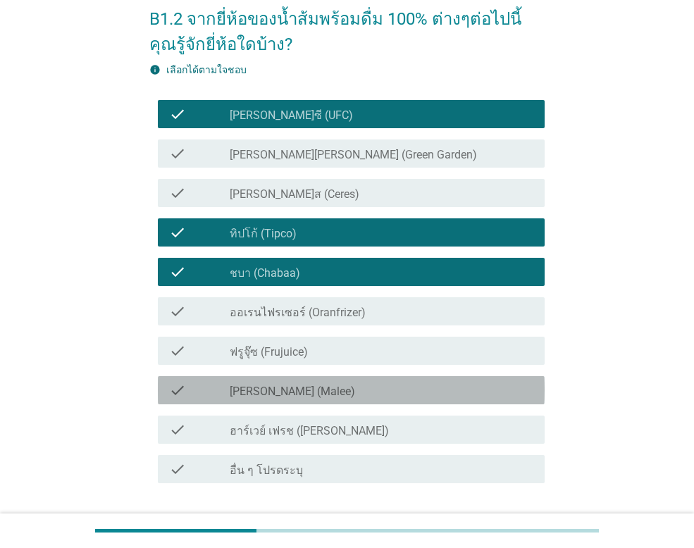
click at [262, 387] on label "[PERSON_NAME] (Malee)" at bounding box center [292, 391] width 125 height 14
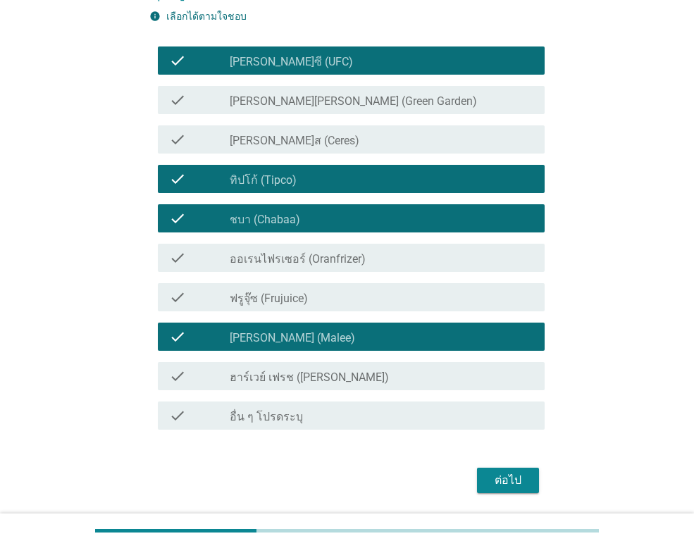
scroll to position [170, 0]
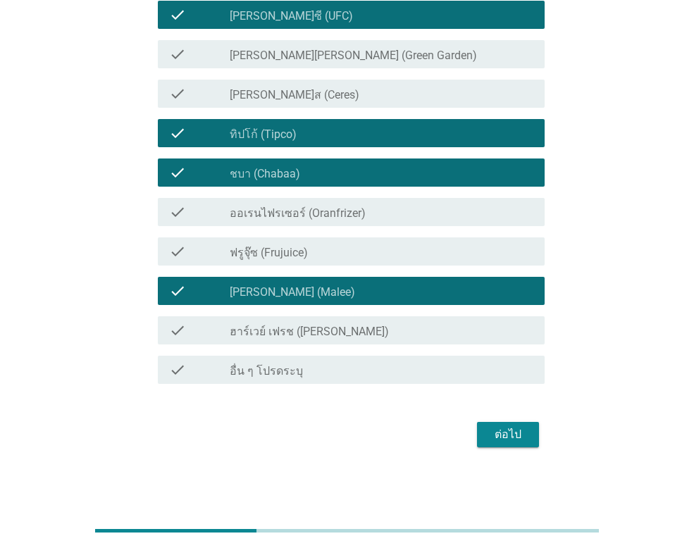
click at [503, 430] on div "ต่อไป" at bounding box center [507, 434] width 39 height 17
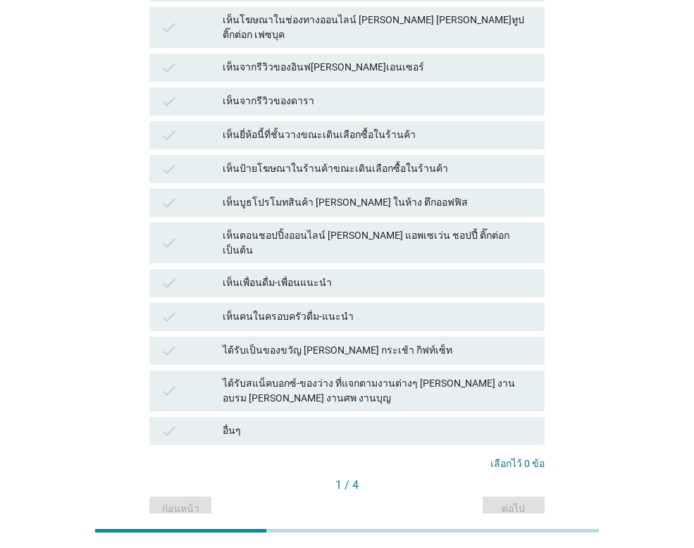
scroll to position [227, 0]
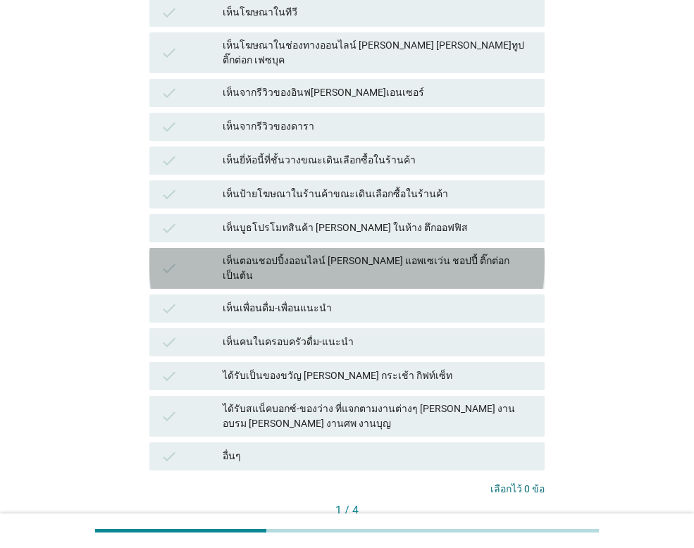
click at [320, 253] on div "เห็นตอนชอปปิ้งออนไลน์ [PERSON_NAME] แอพเซเว่น ชอปปี้ ติ๊กต่อก เป็นต้น" at bounding box center [378, 268] width 311 height 30
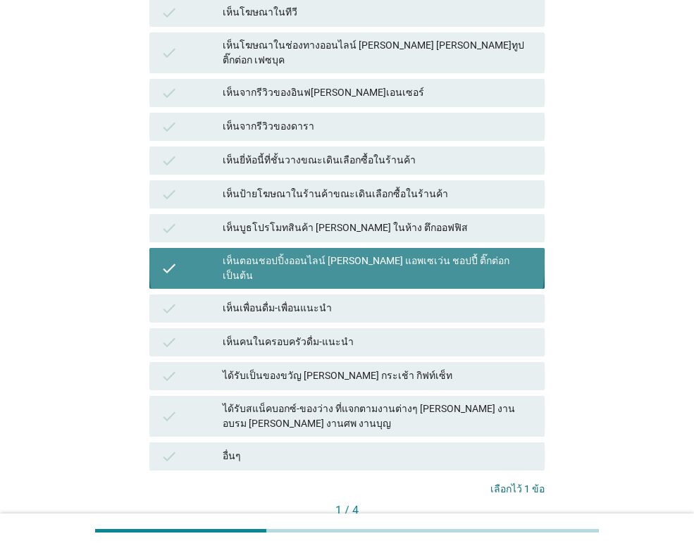
click at [344, 253] on div "เห็นตอนชอปปิ้งออนไลน์ [PERSON_NAME] แอพเซเว่น ชอปปี้ ติ๊กต่อก เป็นต้น" at bounding box center [378, 268] width 311 height 30
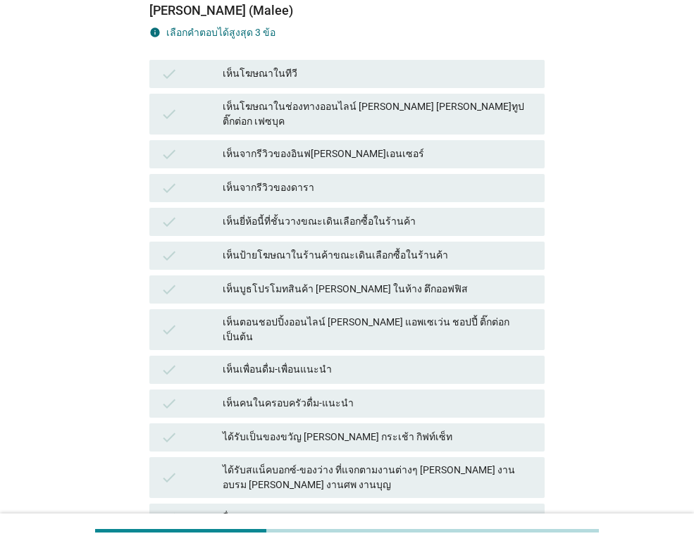
scroll to position [87, 0]
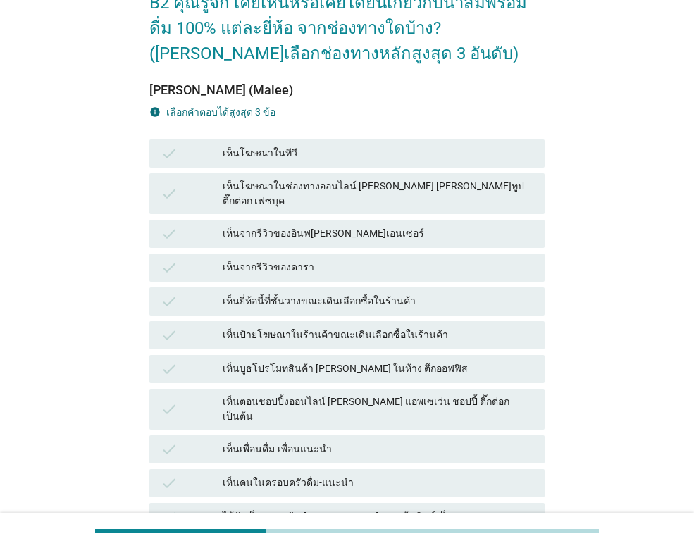
click at [294, 151] on div "เห็นโฆษณาในทีวี" at bounding box center [378, 153] width 311 height 17
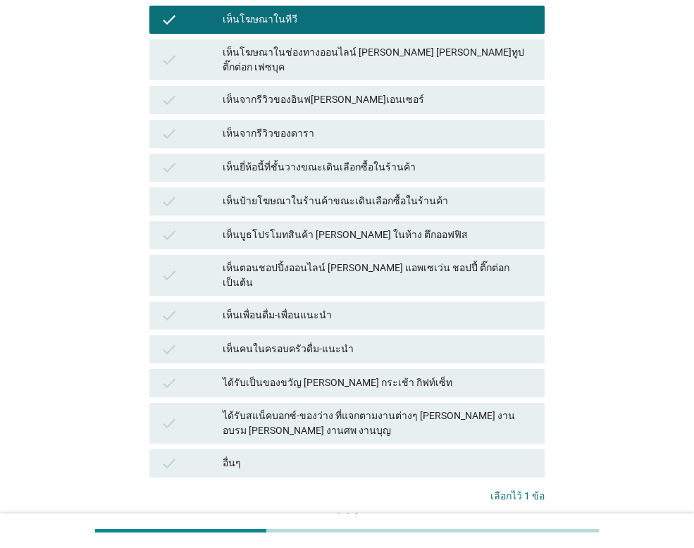
scroll to position [298, 0]
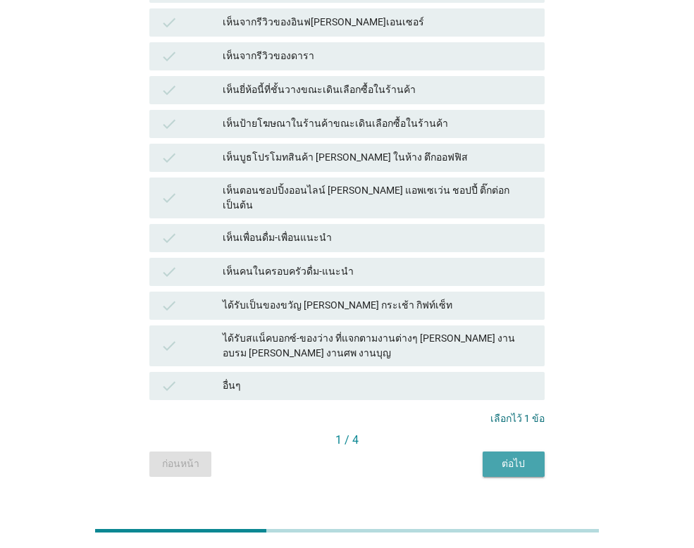
click at [522, 456] on div "ต่อไป" at bounding box center [513, 463] width 39 height 15
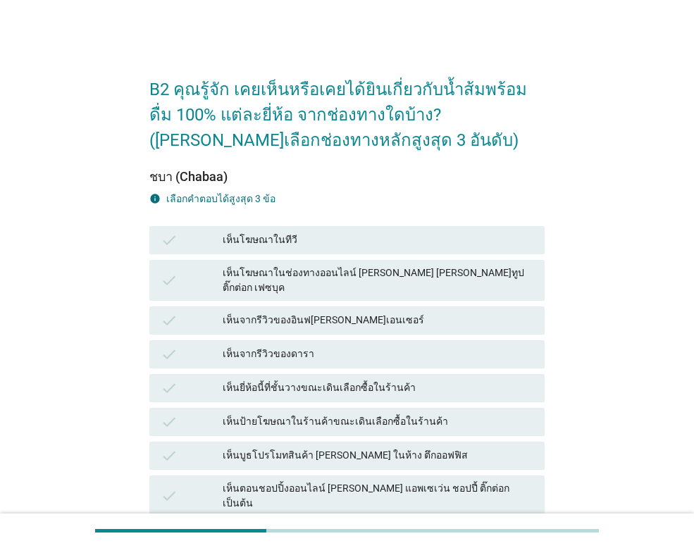
click at [294, 237] on div "เห็นโฆษณาในทีวี" at bounding box center [378, 240] width 311 height 17
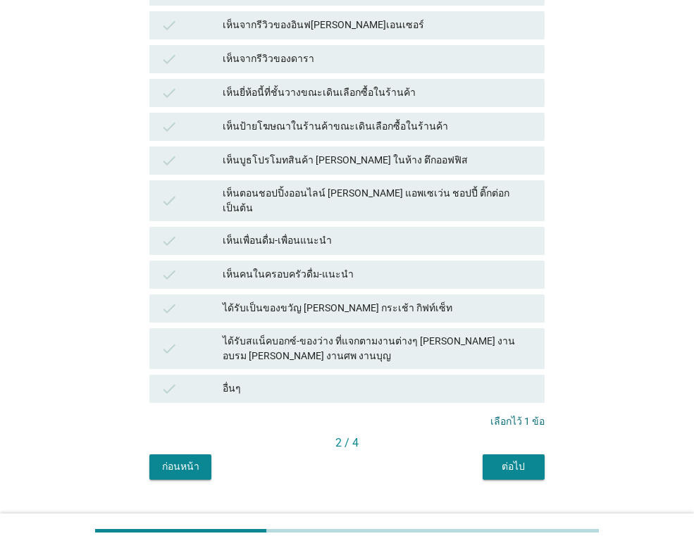
scroll to position [298, 0]
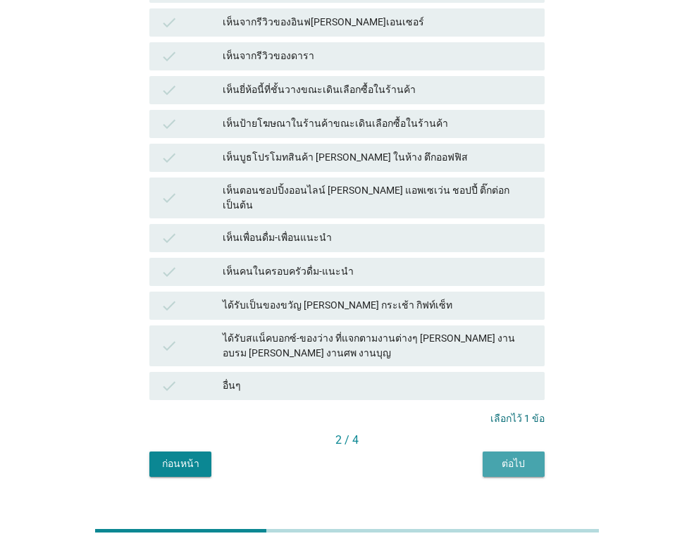
click at [509, 456] on div "ต่อไป" at bounding box center [513, 463] width 39 height 15
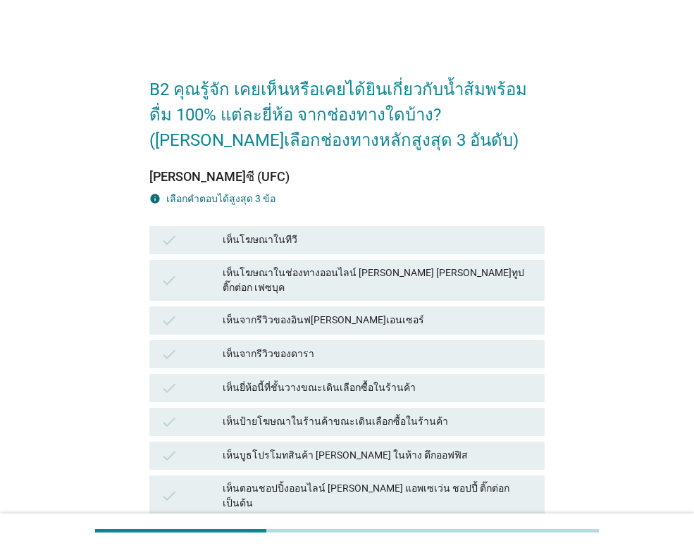
click at [294, 234] on div "เห็นโฆษณาในทีวี" at bounding box center [378, 240] width 311 height 17
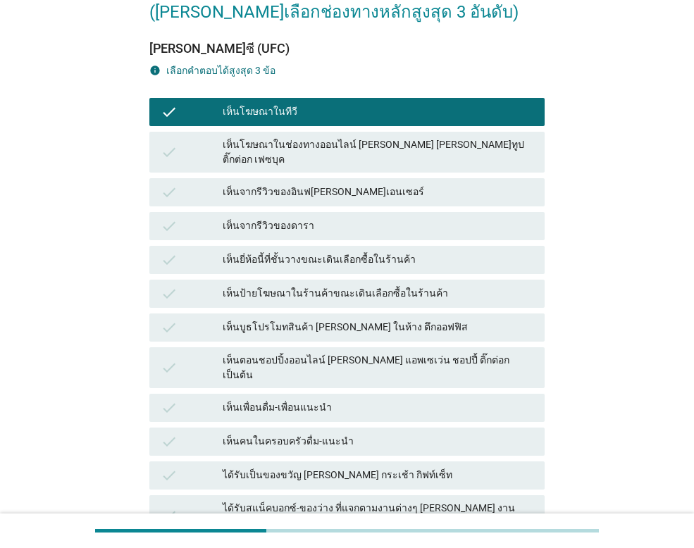
scroll to position [282, 0]
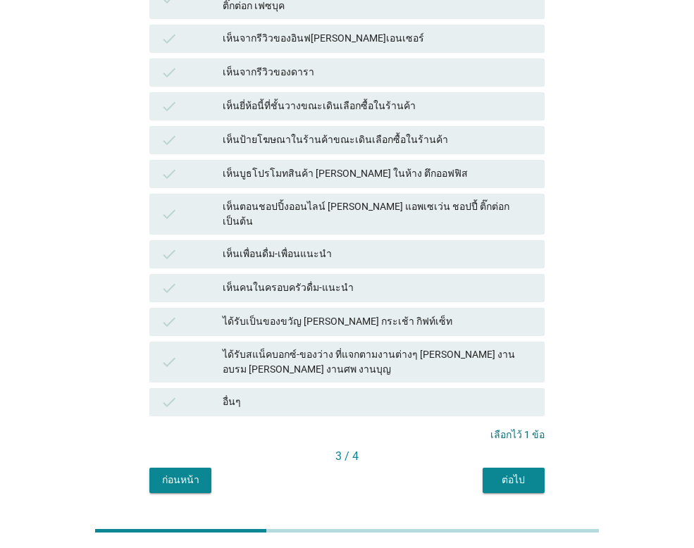
click at [513, 472] on div "ต่อไป" at bounding box center [513, 479] width 39 height 15
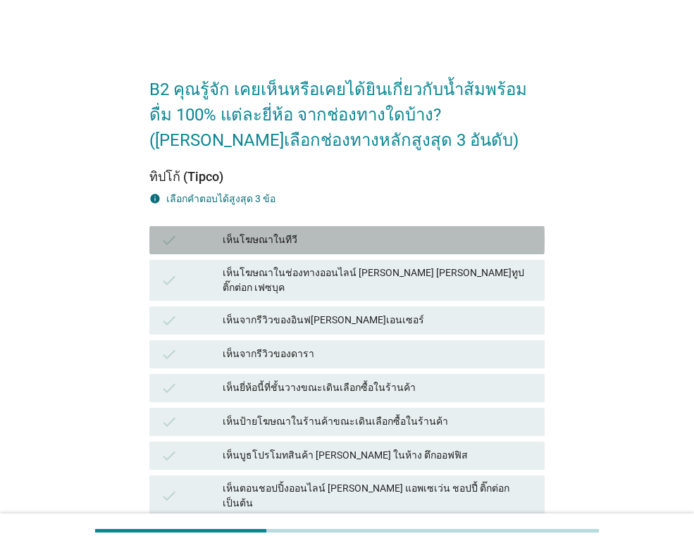
click at [319, 237] on div "เห็นโฆษณาในทีวี" at bounding box center [378, 240] width 311 height 17
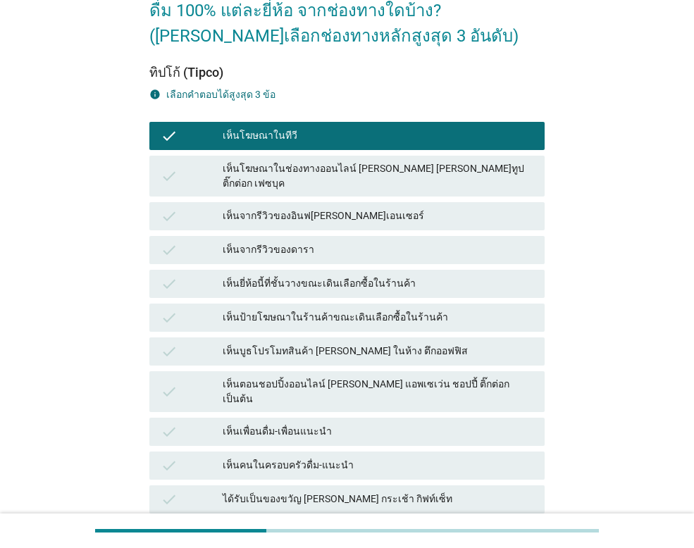
scroll to position [282, 0]
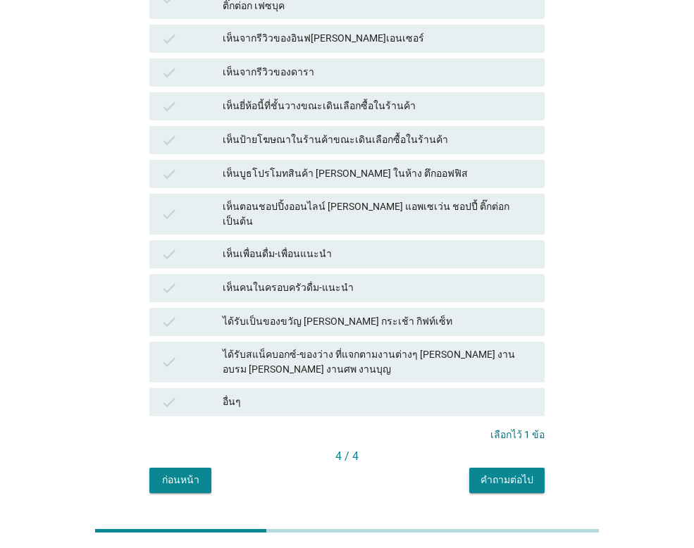
click at [515, 472] on div "คำถามต่อไป" at bounding box center [506, 479] width 53 height 15
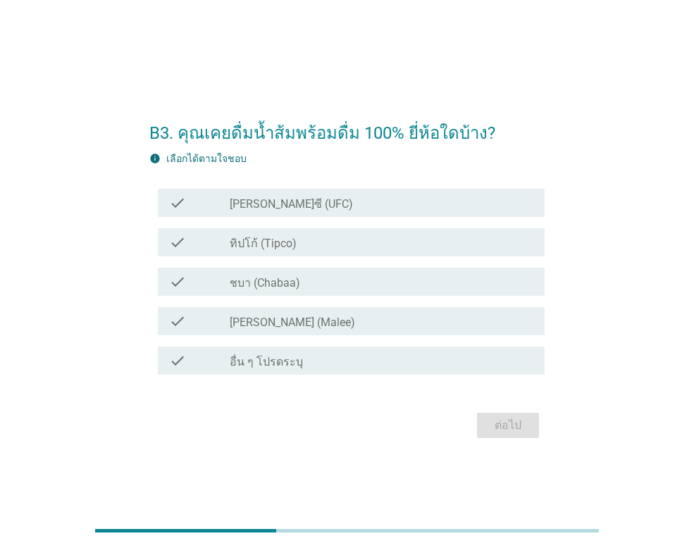
click at [297, 245] on div "check_box_outline_blank ทิปโก้ (Tipco)" at bounding box center [381, 242] width 303 height 17
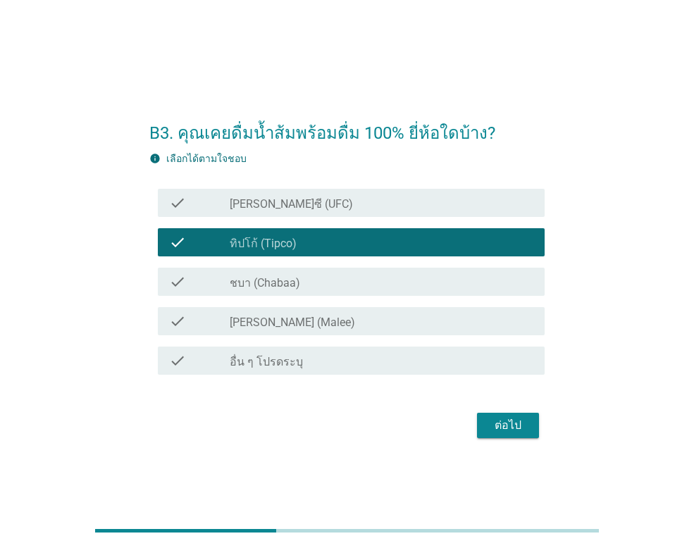
click at [313, 318] on div "check_box_outline_blank [PERSON_NAME] (Malee)" at bounding box center [381, 321] width 303 height 17
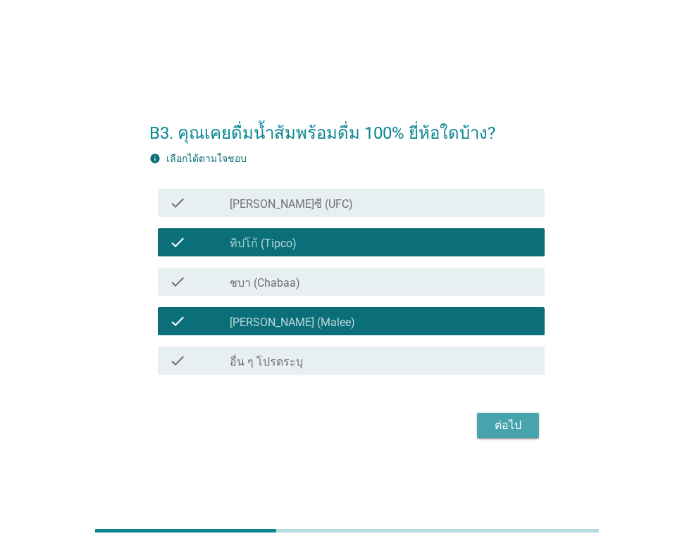
click at [494, 418] on div "ต่อไป" at bounding box center [507, 425] width 39 height 17
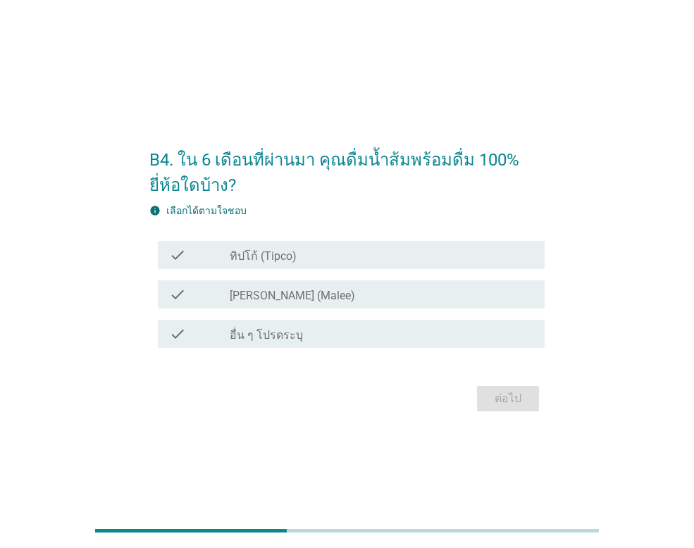
click at [282, 303] on div "check check_box [PERSON_NAME] (Malee)" at bounding box center [351, 294] width 387 height 28
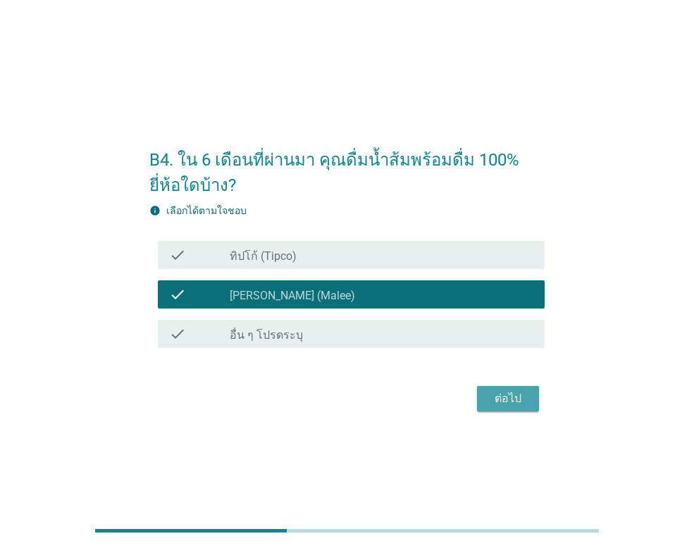
click at [505, 394] on div "ต่อไป" at bounding box center [507, 398] width 39 height 17
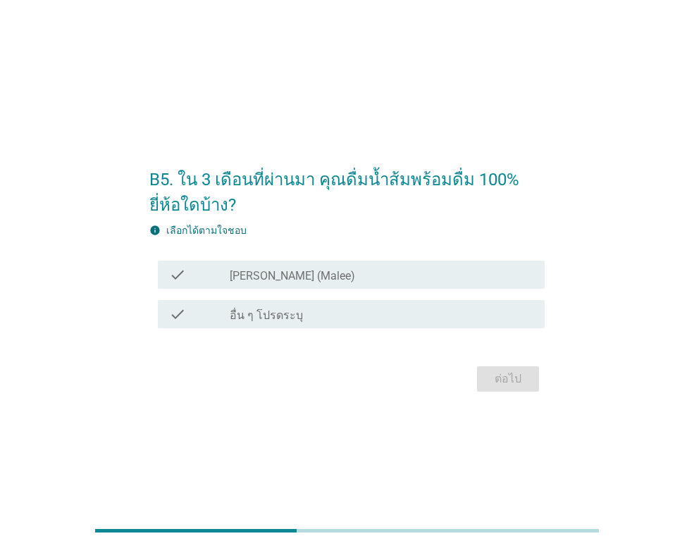
click at [368, 270] on div "check_box [PERSON_NAME] (Malee)" at bounding box center [381, 274] width 303 height 17
click at [354, 265] on div "check check_box [PERSON_NAME] (Malee)" at bounding box center [351, 275] width 387 height 28
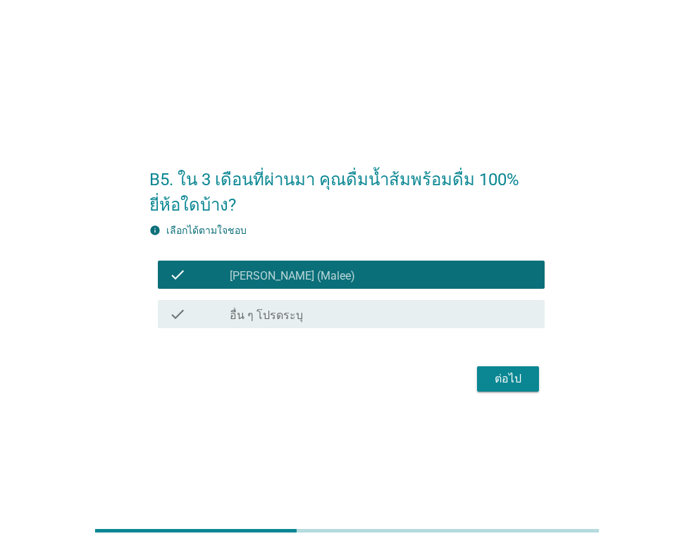
click at [502, 381] on div "ต่อไป" at bounding box center [507, 378] width 39 height 17
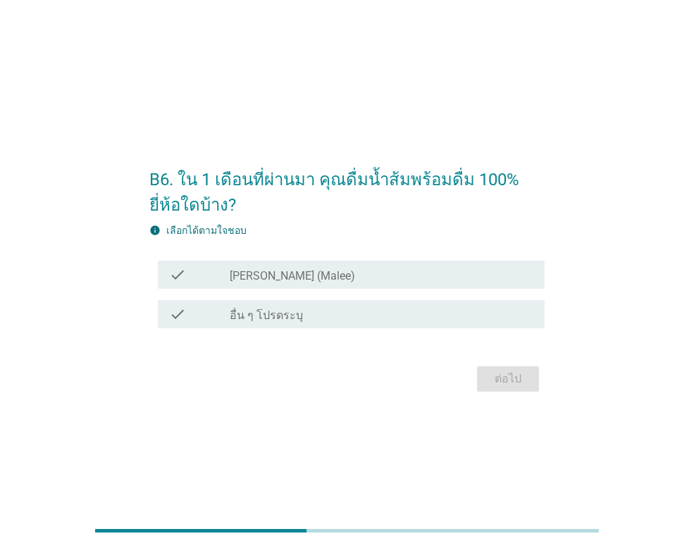
click at [324, 270] on div "check_box [PERSON_NAME] (Malee)" at bounding box center [381, 274] width 303 height 17
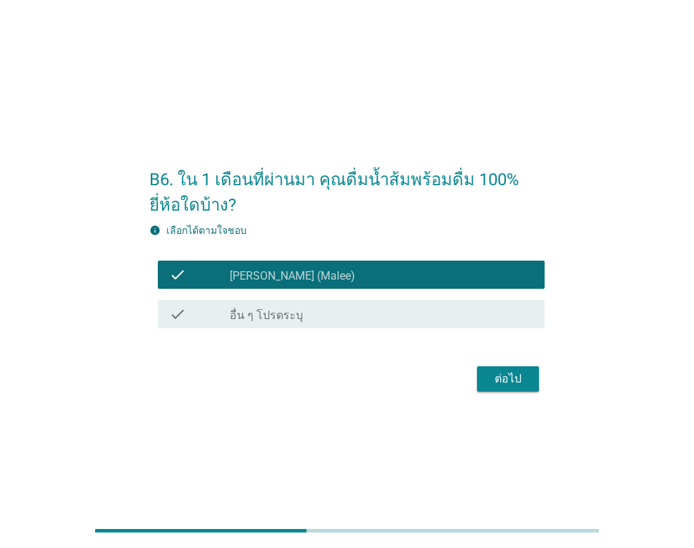
click at [495, 368] on button "ต่อไป" at bounding box center [508, 378] width 62 height 25
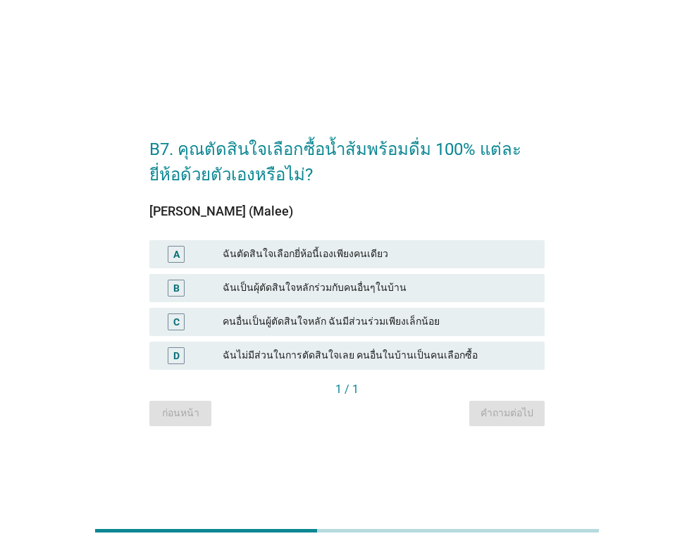
click at [363, 256] on div "ฉันตัดสินใจเลือกยี่ห้อนี้เองเพียงคนเดียว" at bounding box center [378, 254] width 311 height 17
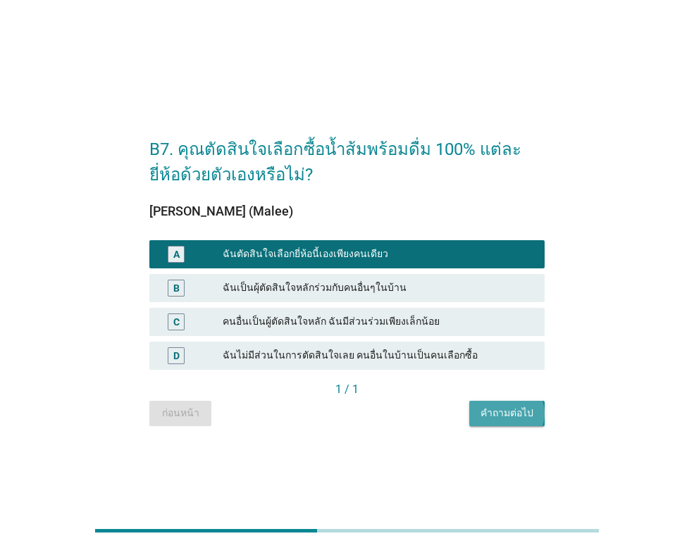
click at [518, 415] on div "คำถามต่อไป" at bounding box center [506, 413] width 53 height 15
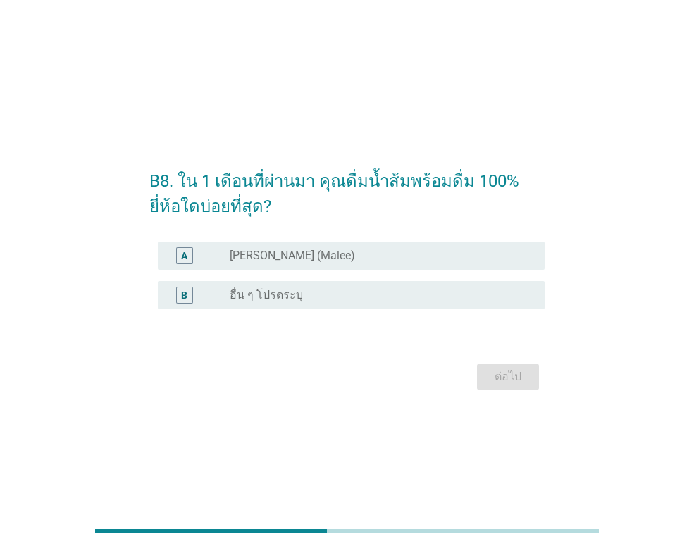
click at [298, 253] on div "radio_button_unchecked [PERSON_NAME] (Malee)" at bounding box center [376, 256] width 292 height 14
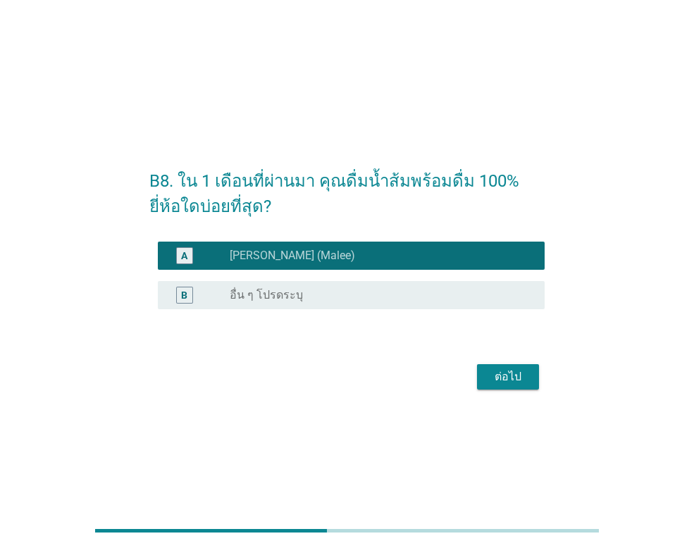
click at [515, 367] on button "ต่อไป" at bounding box center [508, 376] width 62 height 25
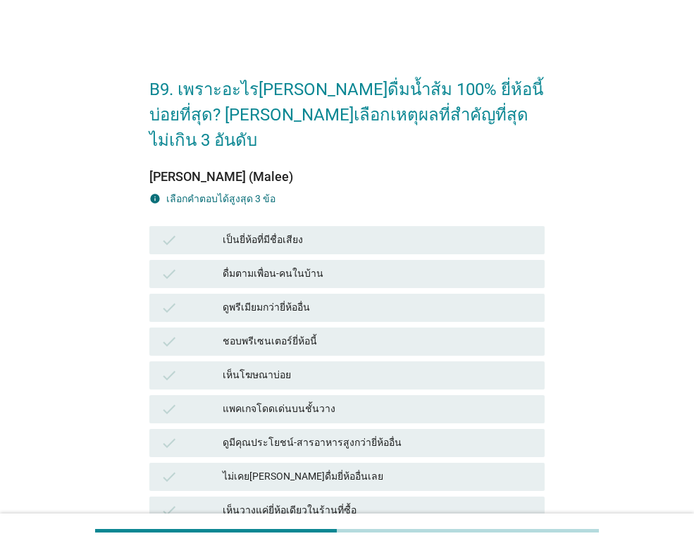
click at [380, 434] on div "ดูมีคุณประโยชน์-สารอาหารสูงกว่ายี่ห้ออื่น" at bounding box center [378, 442] width 311 height 17
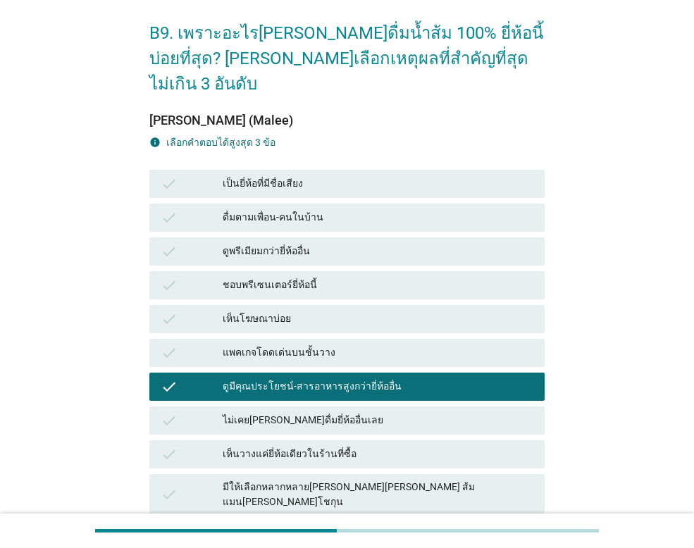
scroll to position [141, 0]
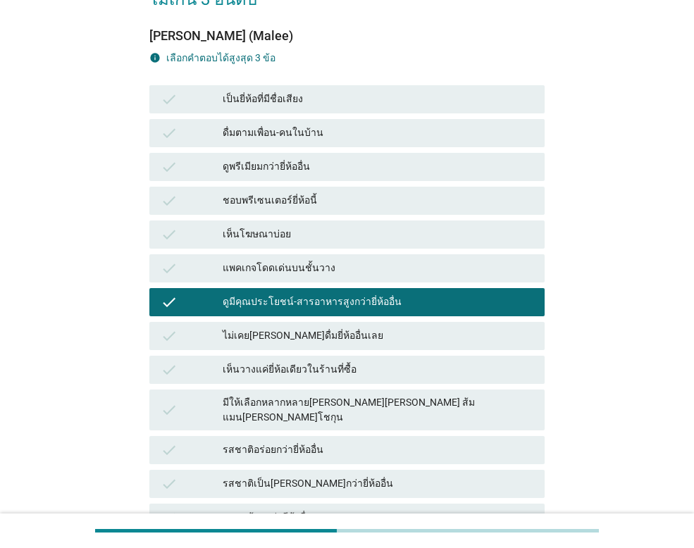
click at [303, 441] on div "รสชาติอร่อยกว่ายี่ห้ออื่น" at bounding box center [378, 449] width 311 height 17
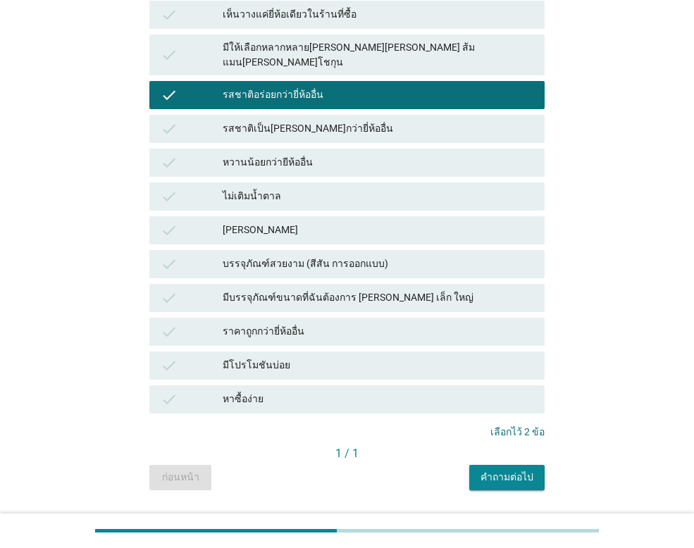
scroll to position [496, 0]
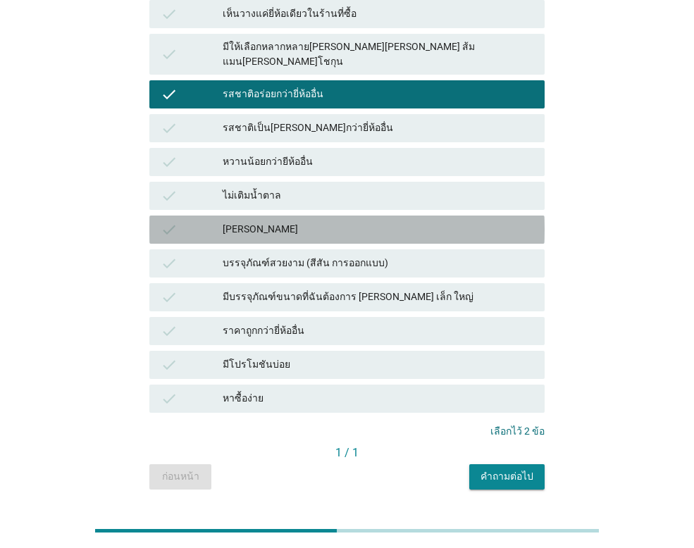
drag, startPoint x: 265, startPoint y: 190, endPoint x: 390, endPoint y: 275, distance: 150.6
click at [265, 221] on div "[PERSON_NAME]" at bounding box center [378, 229] width 311 height 17
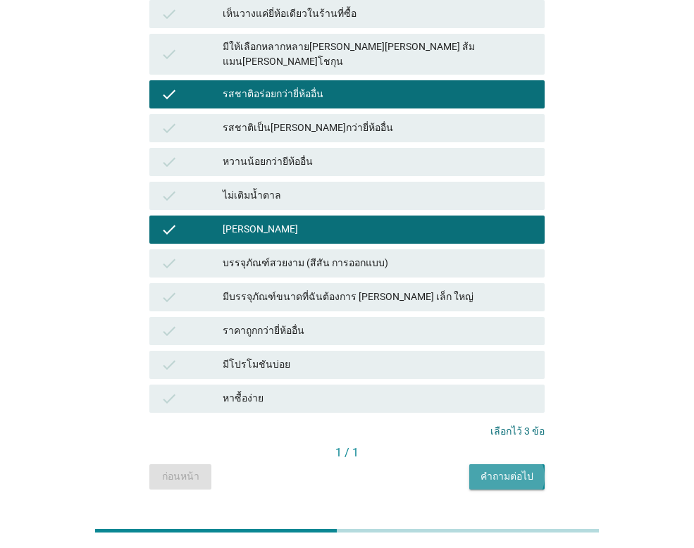
click at [496, 469] on div "คำถามต่อไป" at bounding box center [506, 476] width 53 height 15
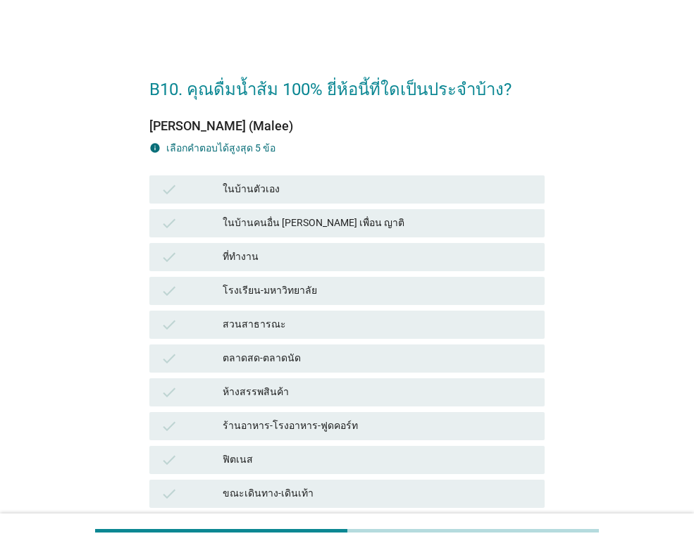
click at [234, 254] on div "ที่ทำงาน" at bounding box center [378, 257] width 311 height 17
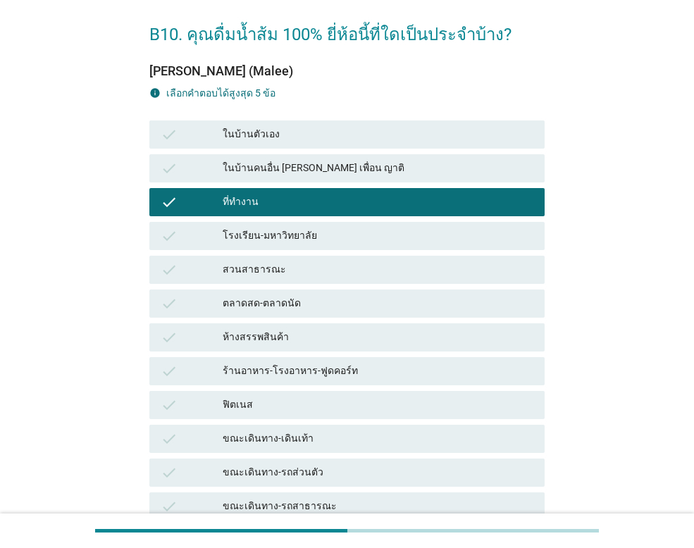
scroll to position [141, 0]
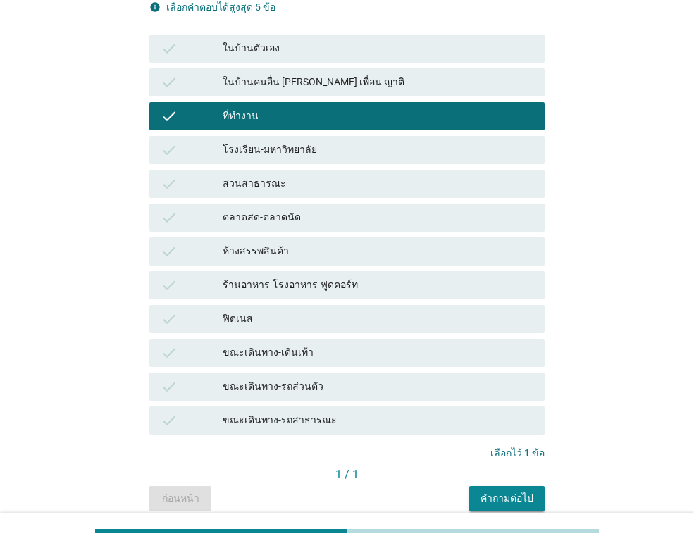
click at [510, 500] on div "คำถามต่อไป" at bounding box center [506, 498] width 53 height 15
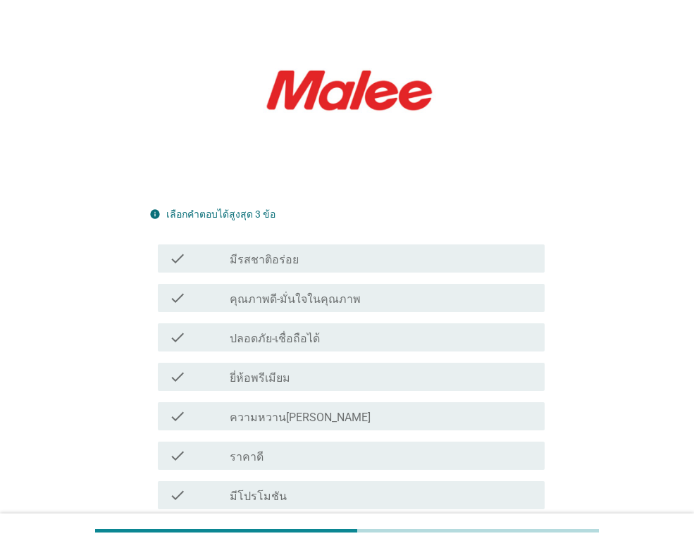
scroll to position [211, 0]
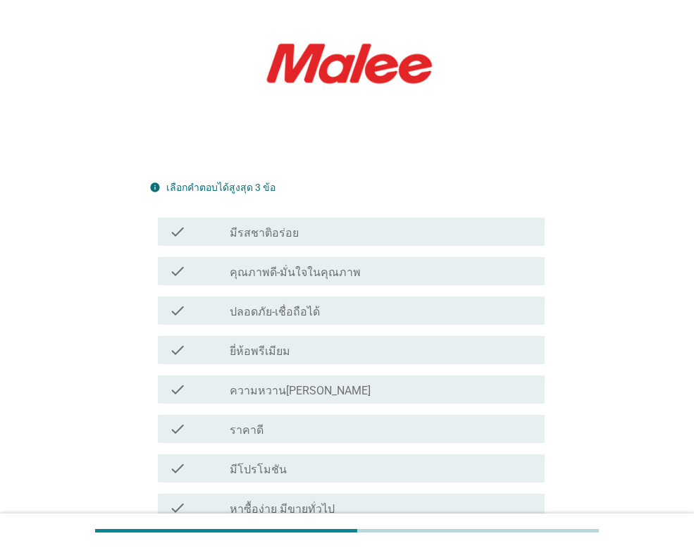
click at [292, 305] on label "ปลอดภัย-เชื่อถือได้" at bounding box center [275, 312] width 90 height 14
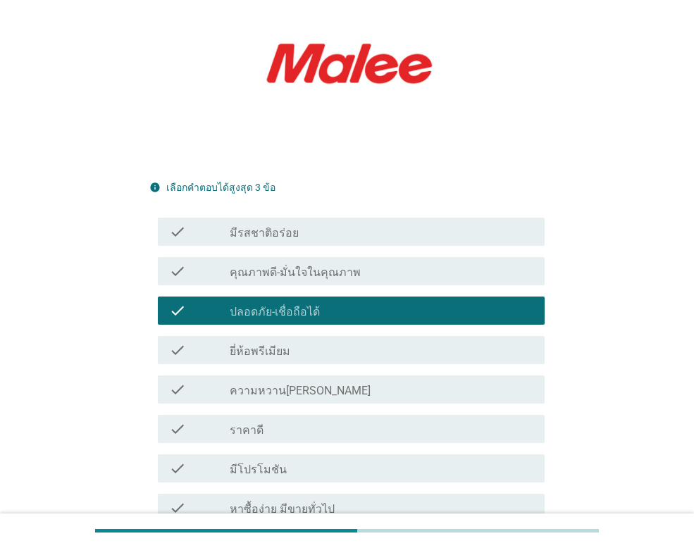
click at [313, 218] on div "check check_box_outline_blank มีรสชาติอร่อย" at bounding box center [351, 232] width 387 height 28
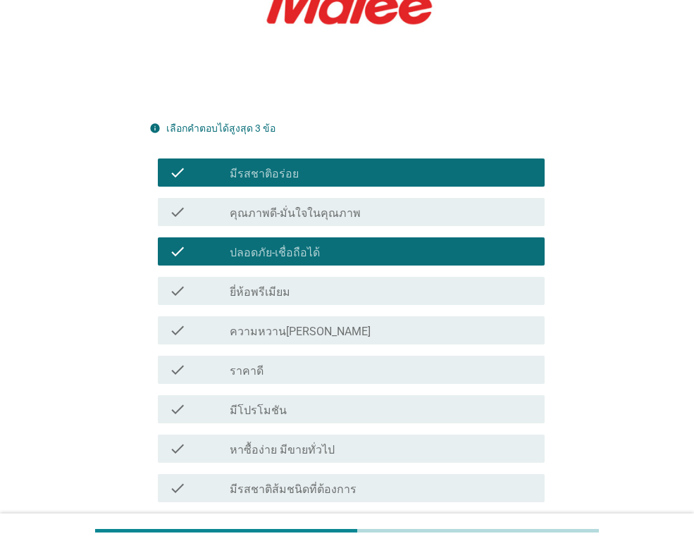
scroll to position [422, 0]
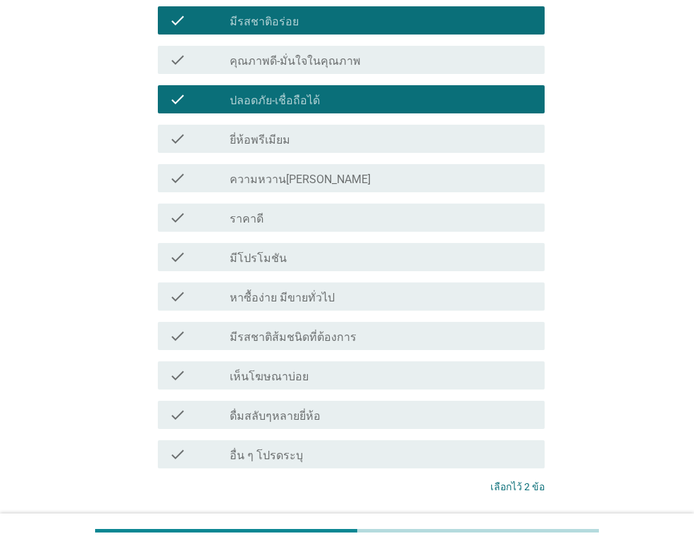
click at [346, 288] on div "check_box_outline_blank หาซื้อง่าย มีขายทั่วไป" at bounding box center [381, 296] width 303 height 17
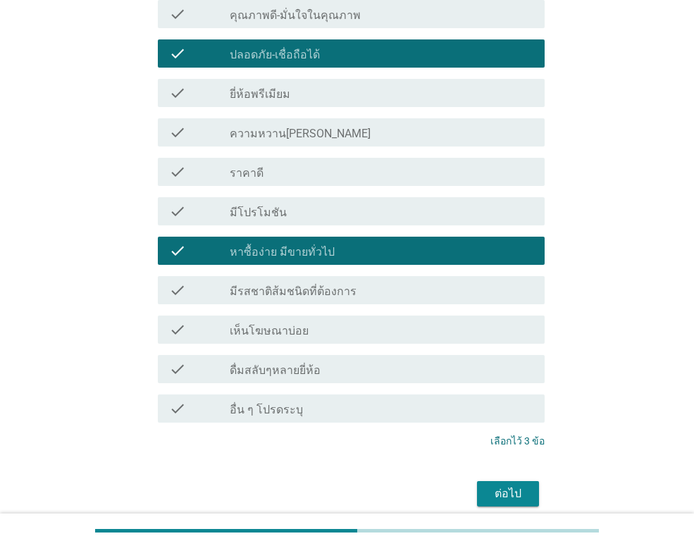
scroll to position [493, 0]
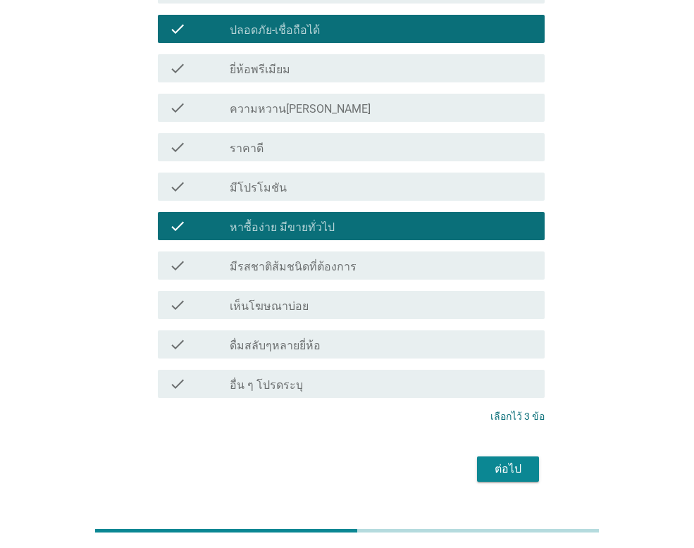
click at [513, 461] on div "ต่อไป" at bounding box center [507, 469] width 39 height 17
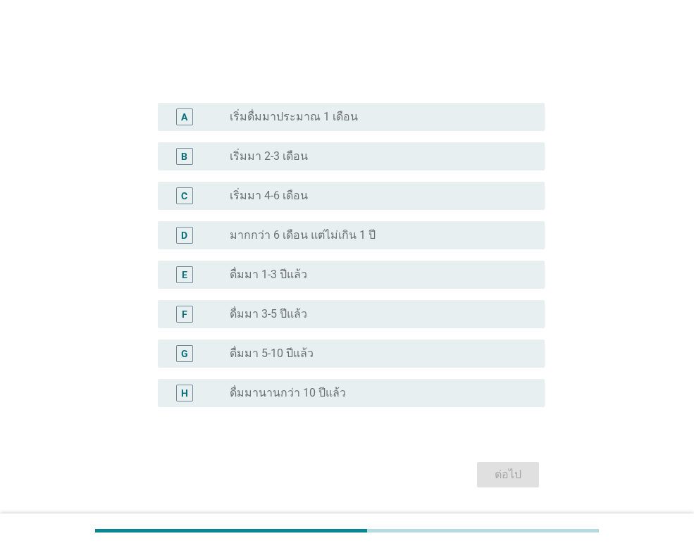
scroll to position [282, 0]
click at [299, 391] on label "ดื่มมานานกว่า 10 ปีแล้ว" at bounding box center [288, 391] width 116 height 14
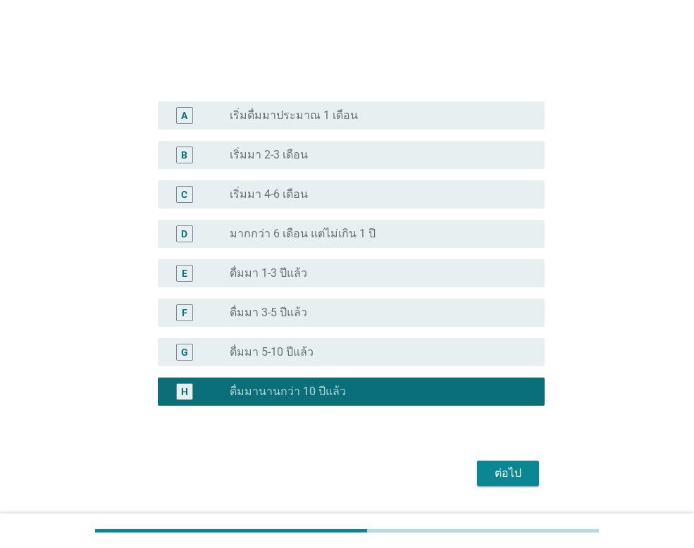
click at [520, 475] on div "ต่อไป" at bounding box center [507, 473] width 39 height 17
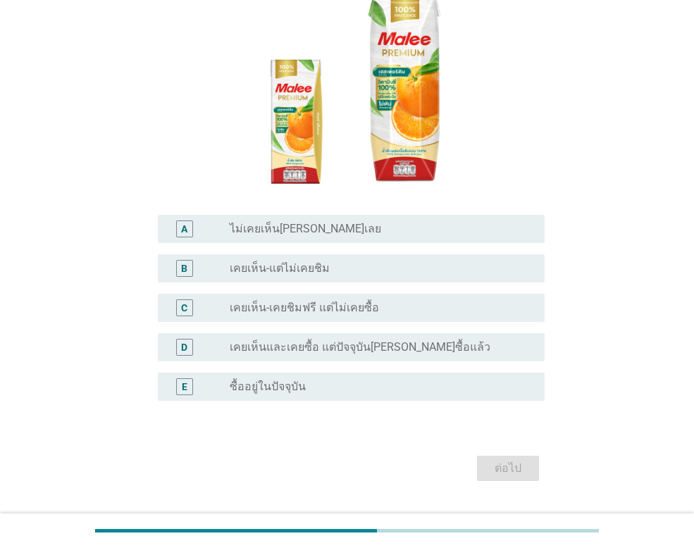
scroll to position [202, 0]
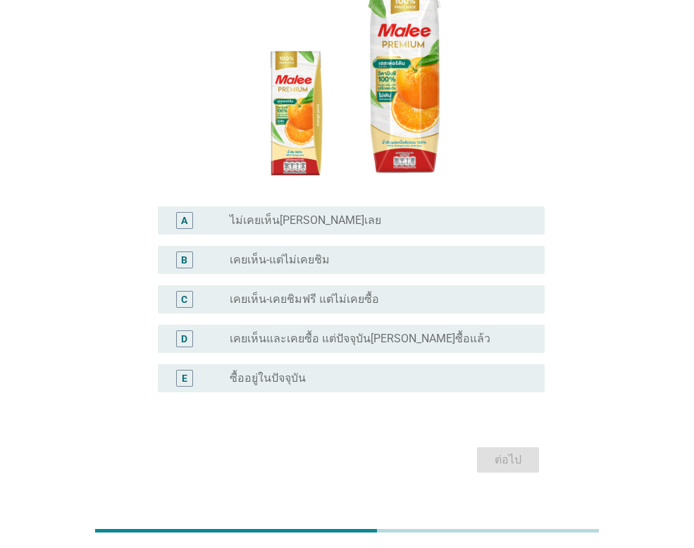
click at [281, 371] on label "ซื้ออยู่ในปัจจุบัน" at bounding box center [268, 378] width 76 height 14
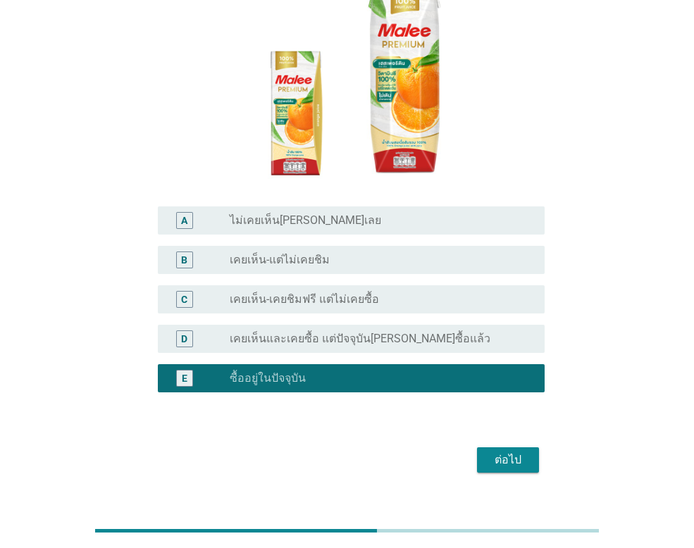
click at [510, 451] on div "ต่อไป" at bounding box center [507, 459] width 39 height 17
click at [510, 443] on div "ต่อไป" at bounding box center [346, 460] width 395 height 34
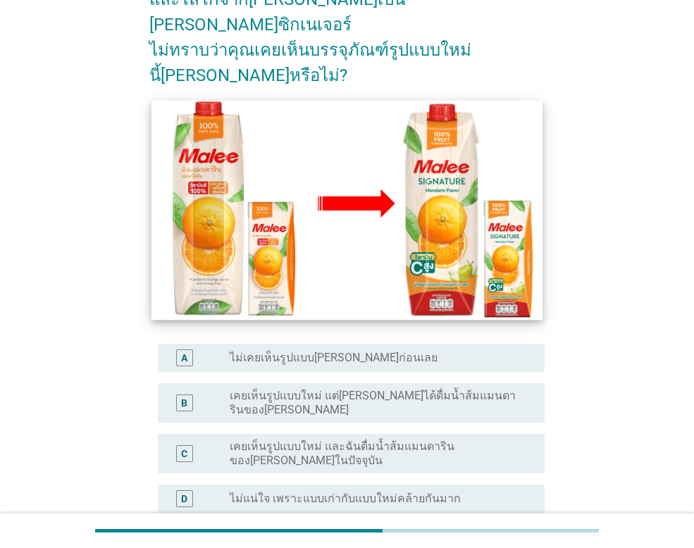
scroll to position [211, 0]
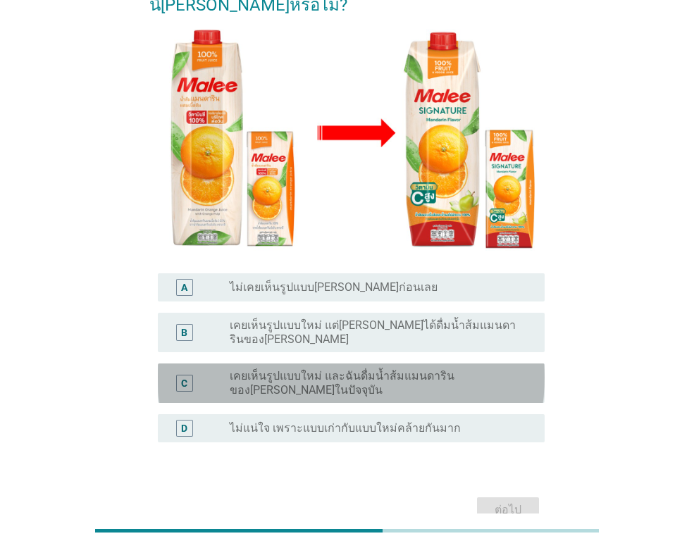
click at [299, 369] on label "เคยเห็นรูปแบบใหม่ และฉันดื่มน้ำส้มแมนดารินของ[PERSON_NAME]ในปัจจุบัน" at bounding box center [376, 383] width 292 height 28
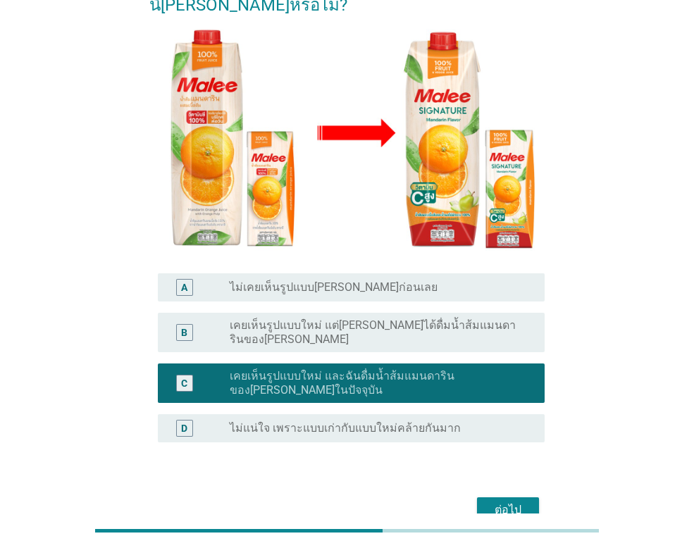
click at [509, 501] on div "ต่อไป" at bounding box center [507, 509] width 39 height 17
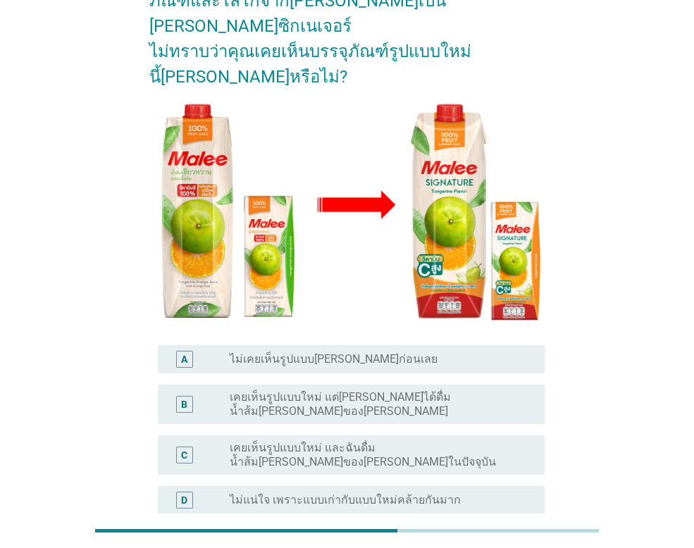
scroll to position [141, 0]
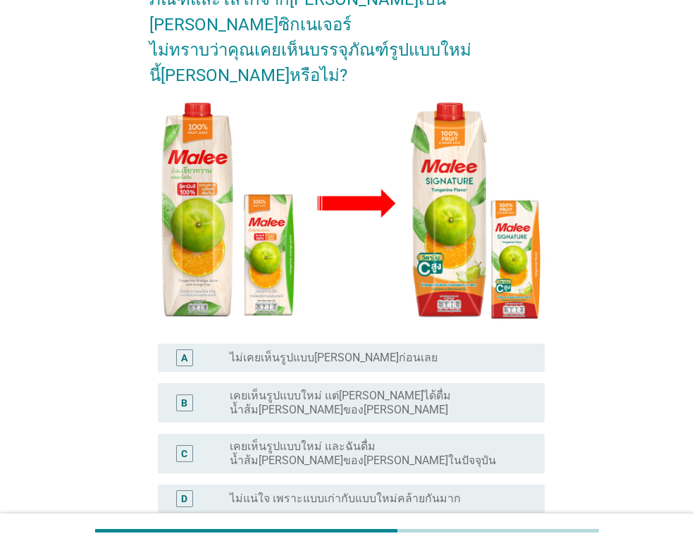
click at [403, 439] on label "เคยเห็นรูปแบบใหม่ และฉันดื่มน้ำส้ม[PERSON_NAME]ของ[PERSON_NAME]ในปัจจุบัน" at bounding box center [376, 453] width 292 height 28
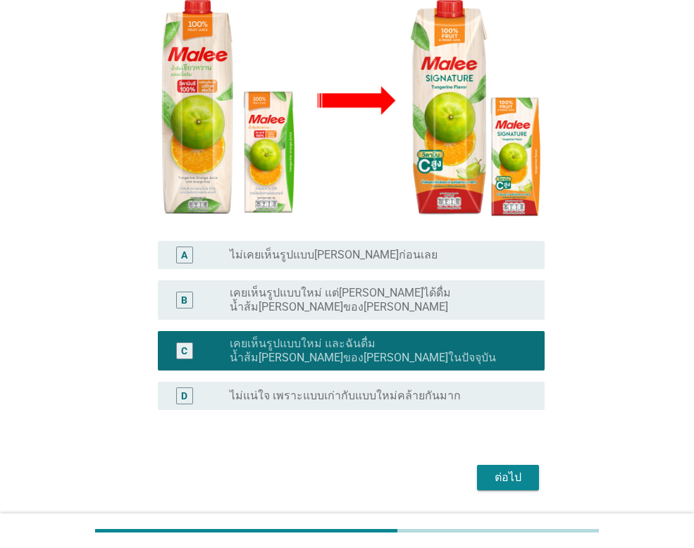
scroll to position [250, 0]
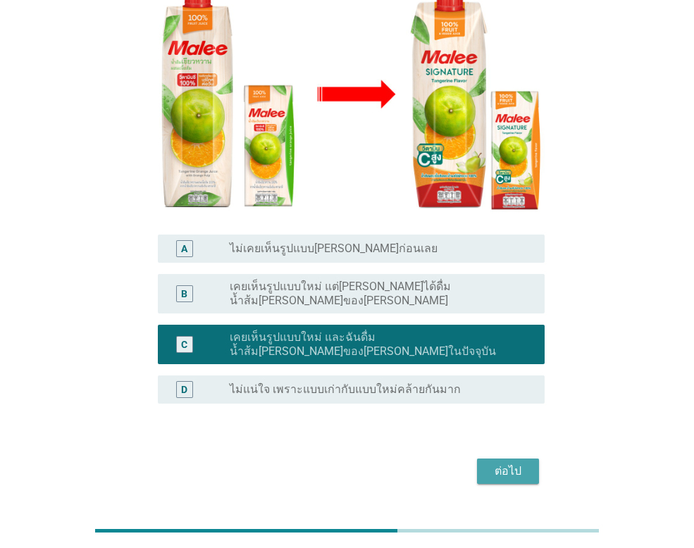
click at [499, 463] on div "ต่อไป" at bounding box center [507, 471] width 39 height 17
click at [499, 454] on div "ต่อไป" at bounding box center [346, 471] width 395 height 34
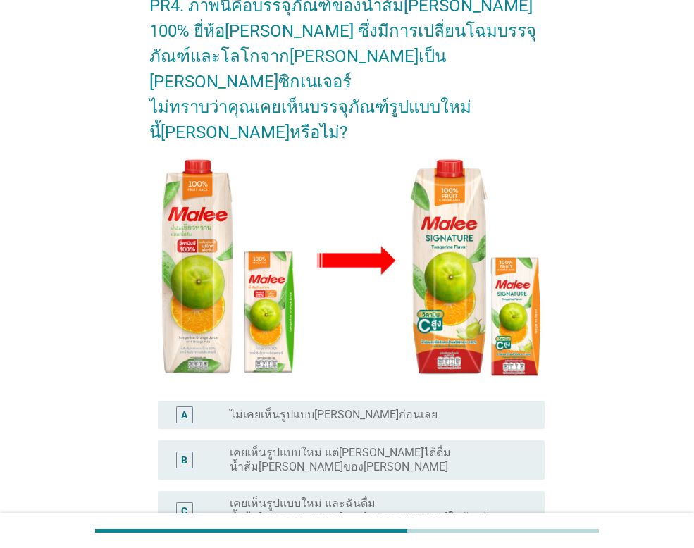
scroll to position [211, 0]
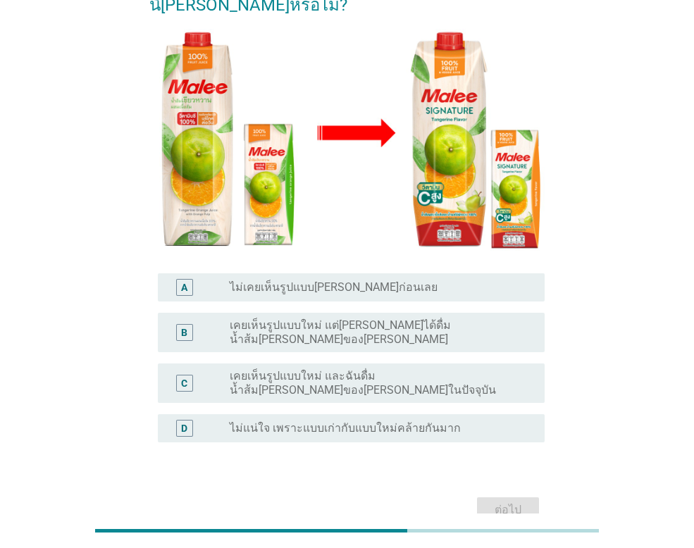
click at [394, 369] on label "เคยเห็นรูปแบบใหม่ และฉันดื่มน้ำส้ม[PERSON_NAME]ของ[PERSON_NAME]ในปัจจุบัน" at bounding box center [376, 383] width 292 height 28
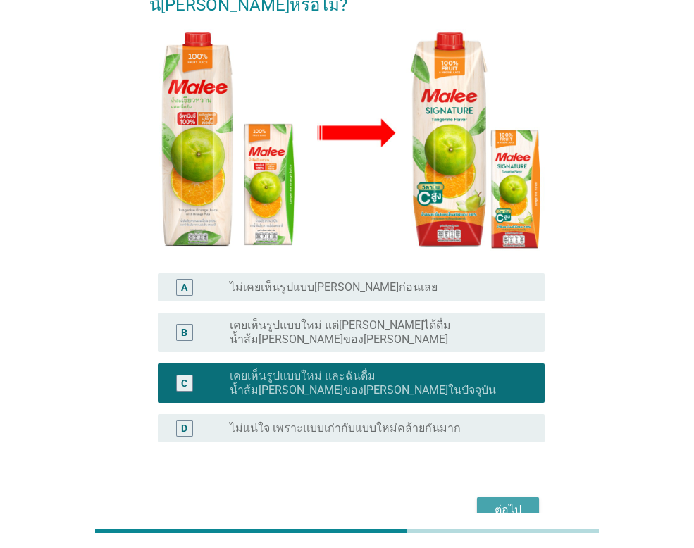
click at [502, 501] on div "ต่อไป" at bounding box center [507, 509] width 39 height 17
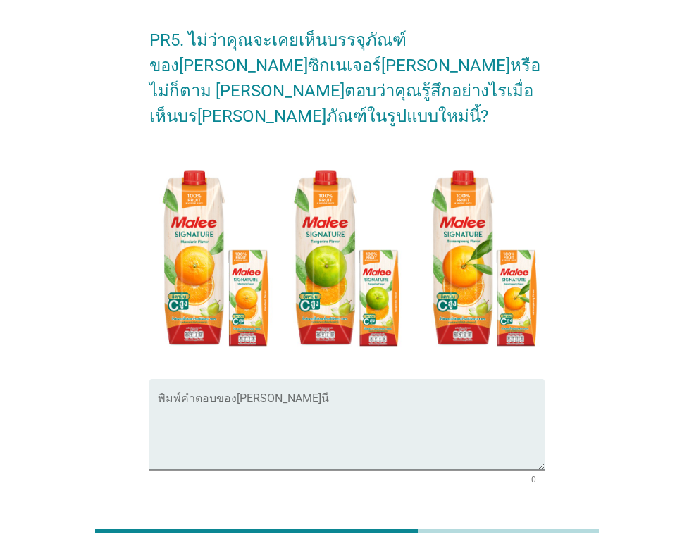
scroll to position [0, 0]
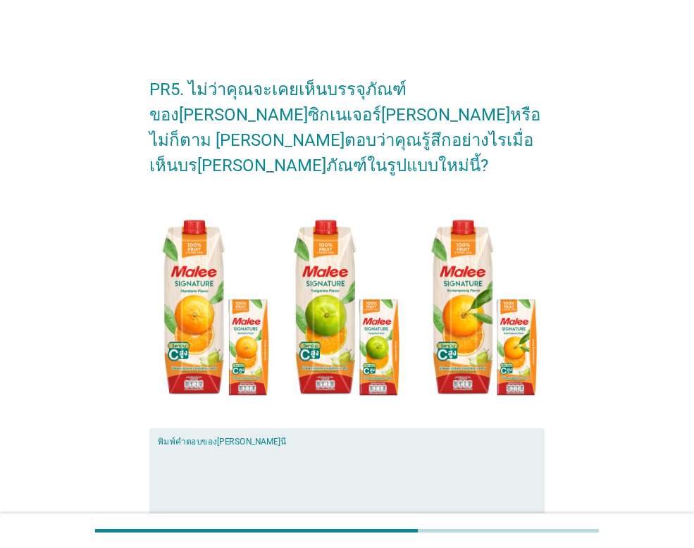
click at [317, 445] on textarea "พิมพ์คำตอบของคุณ ที่นี่" at bounding box center [351, 482] width 387 height 74
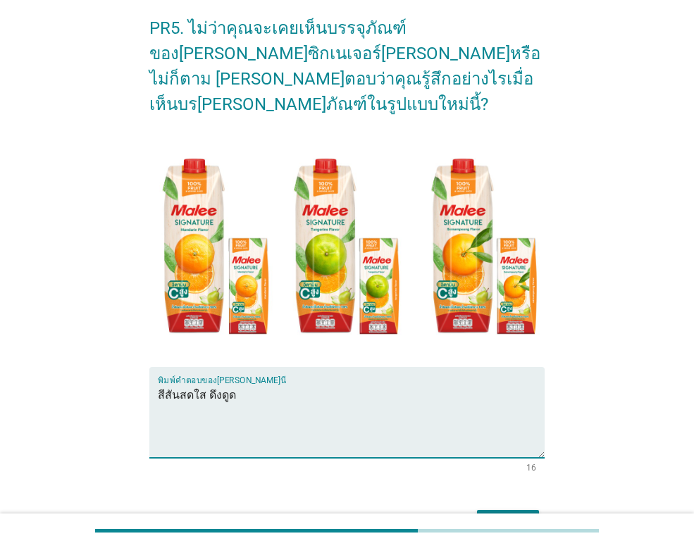
scroll to position [124, 0]
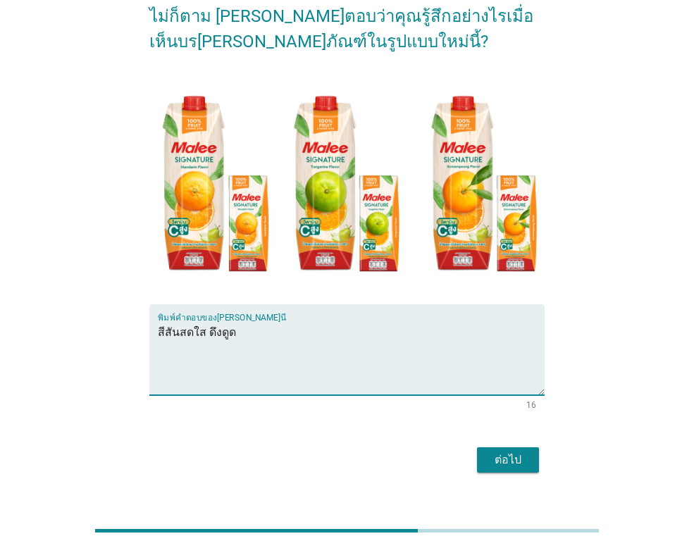
type textarea "สีสันสดใส ดึงดูด"
click at [527, 447] on button "ต่อไป" at bounding box center [508, 459] width 62 height 25
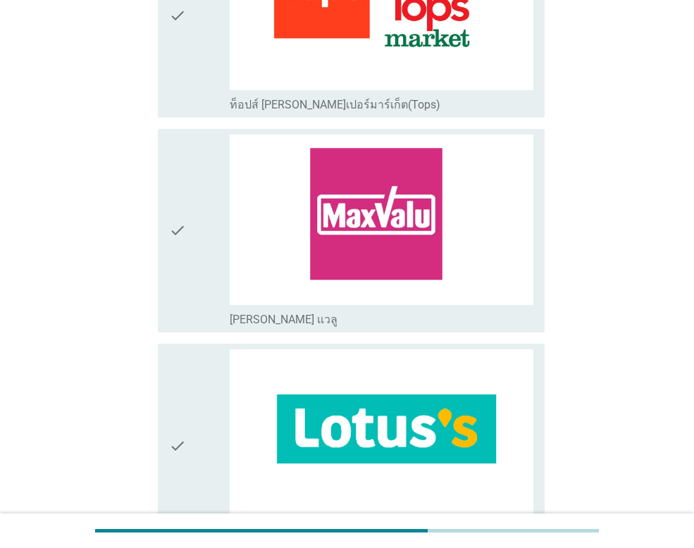
scroll to position [1901, 0]
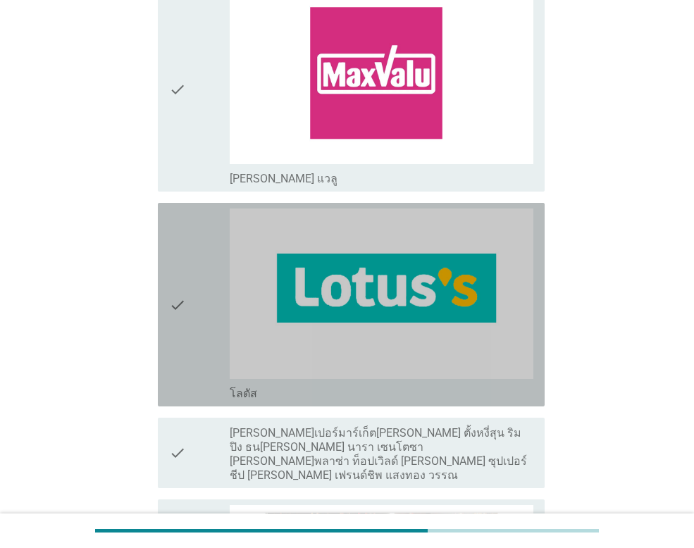
click at [192, 282] on div "check" at bounding box center [199, 304] width 61 height 192
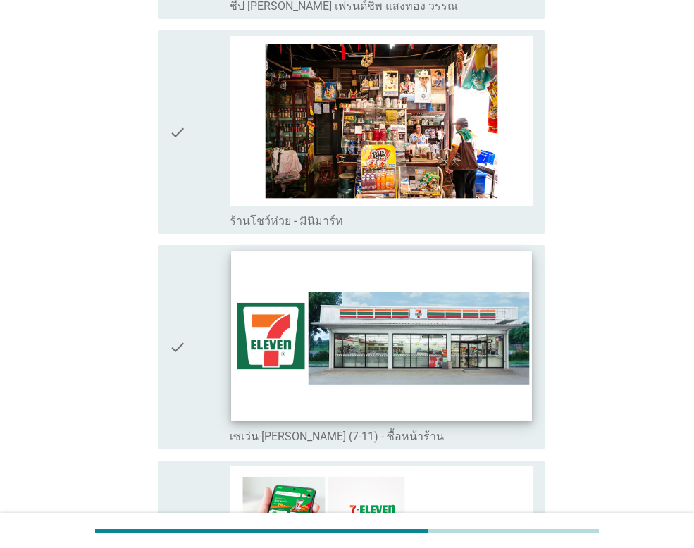
scroll to position [2464, 0]
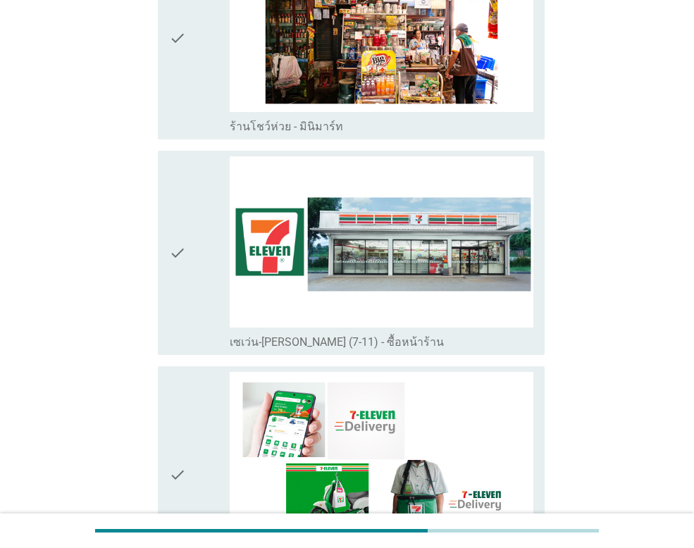
click at [181, 246] on icon "check" at bounding box center [177, 252] width 17 height 192
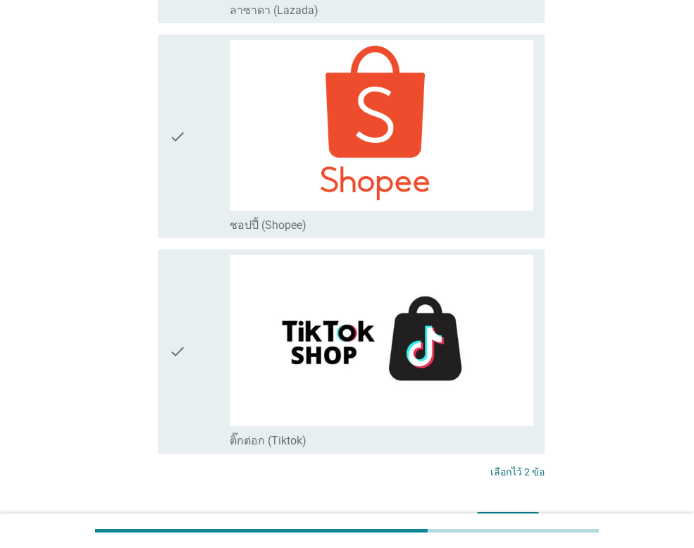
scroll to position [3732, 0]
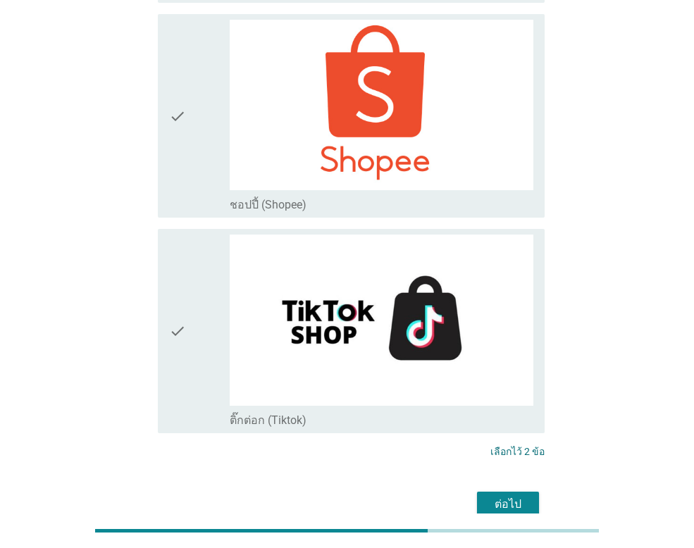
click at [506, 496] on div "ต่อไป" at bounding box center [507, 504] width 39 height 17
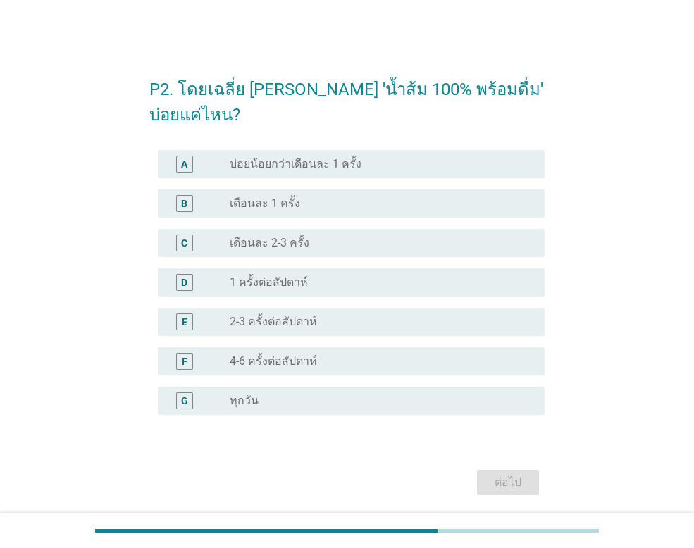
click at [268, 242] on label "เดือนละ 2-3 ครั้ง" at bounding box center [270, 243] width 80 height 14
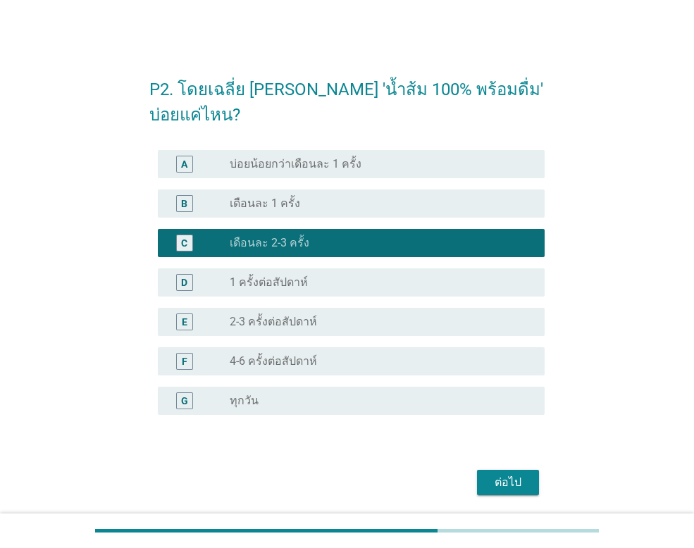
click at [522, 481] on div "ต่อไป" at bounding box center [507, 482] width 39 height 17
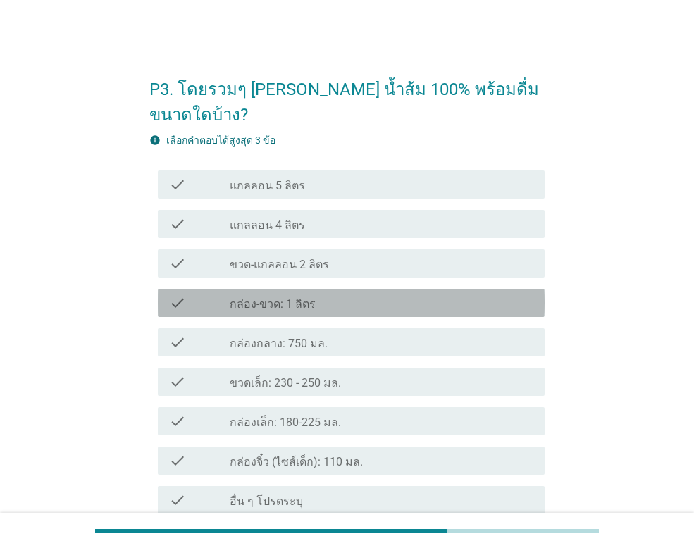
click at [223, 294] on div "check" at bounding box center [199, 302] width 61 height 17
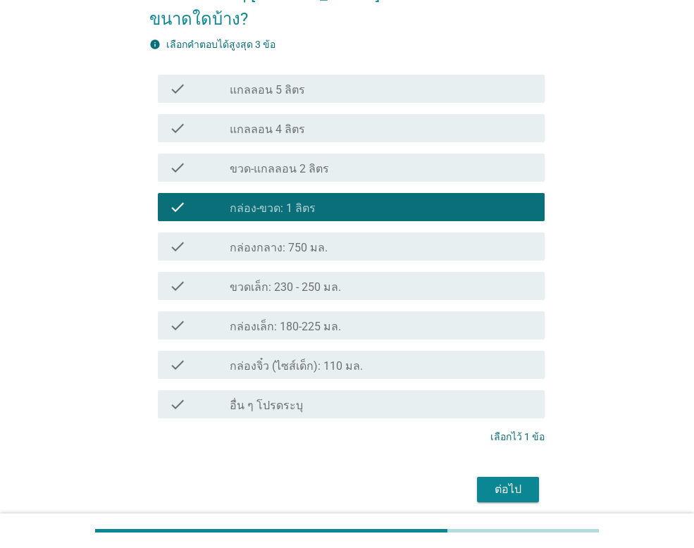
scroll to position [125, 0]
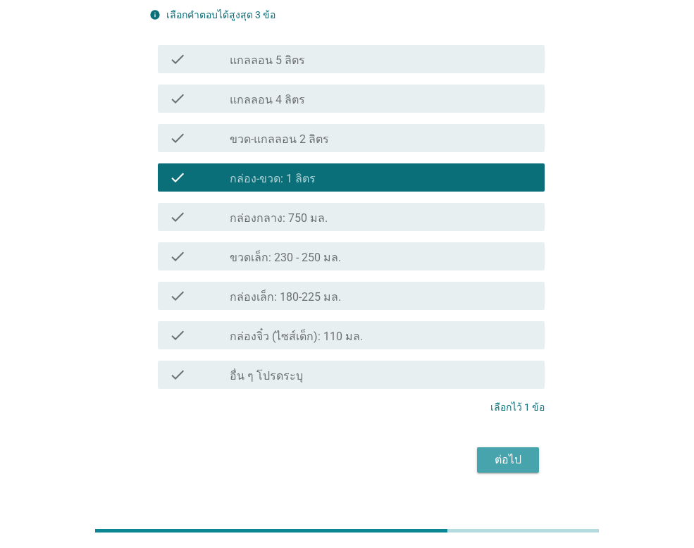
click at [511, 451] on div "ต่อไป" at bounding box center [507, 459] width 39 height 17
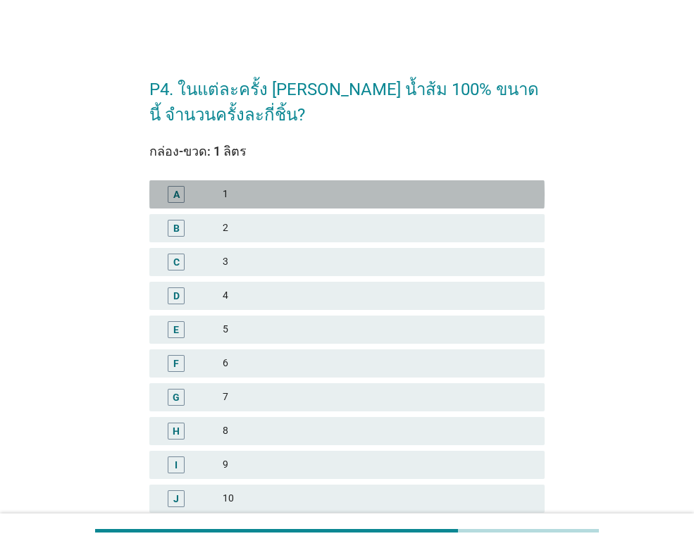
click at [246, 191] on div "1" at bounding box center [378, 194] width 311 height 17
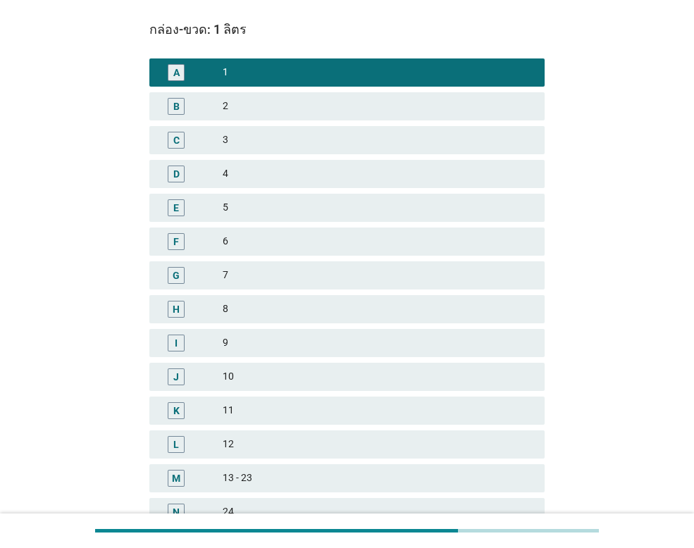
scroll to position [282, 0]
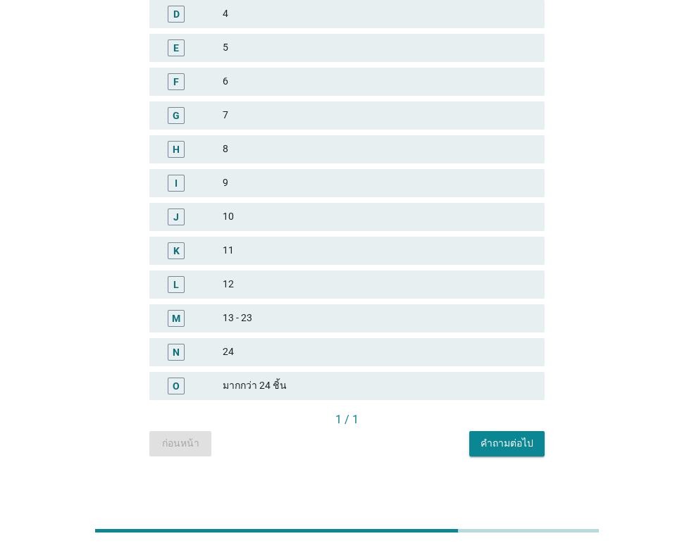
click at [518, 428] on div "1 / 1" at bounding box center [346, 421] width 395 height 20
click at [517, 438] on div "คำถามต่อไป" at bounding box center [506, 443] width 53 height 15
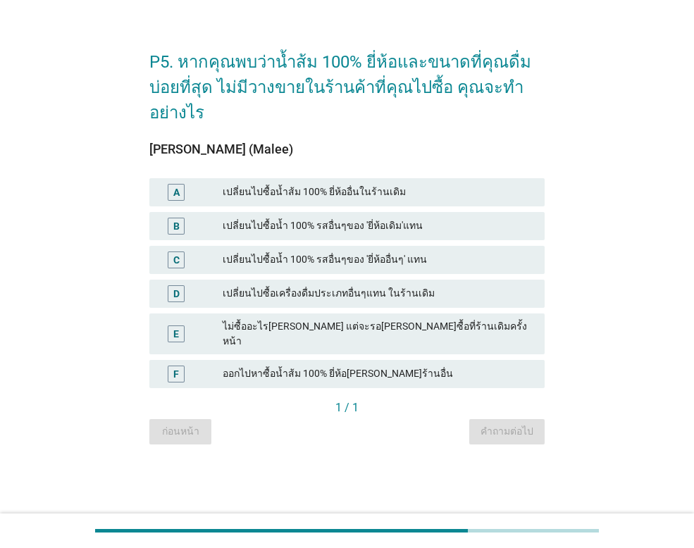
scroll to position [0, 0]
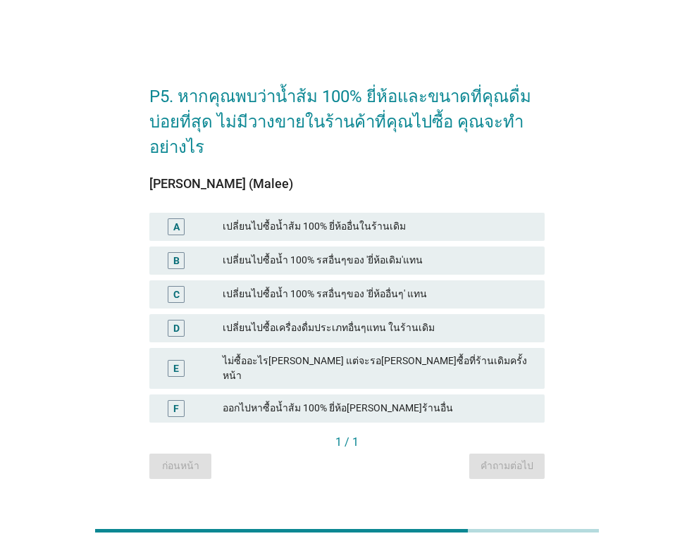
click at [322, 267] on div "เปลี่ยนไปซื้อน้ำ 100% รสอื่นๆของ 'ยี่ห้อเดิม'แทน" at bounding box center [378, 260] width 311 height 17
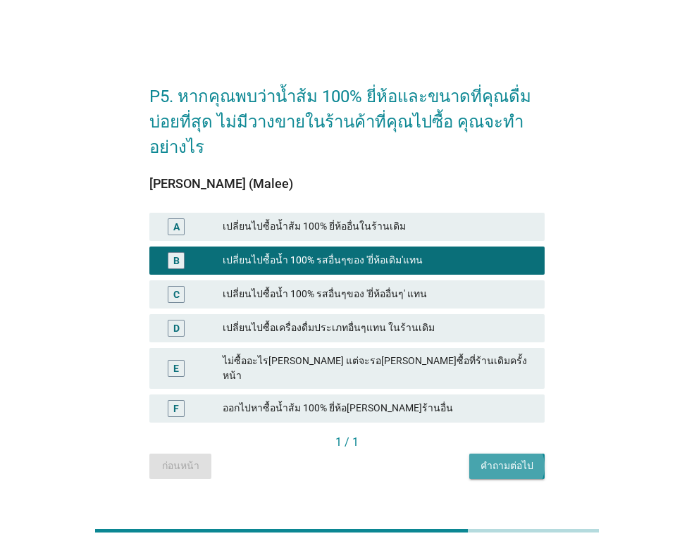
click at [513, 461] on div "คำถามต่อไป" at bounding box center [506, 465] width 53 height 15
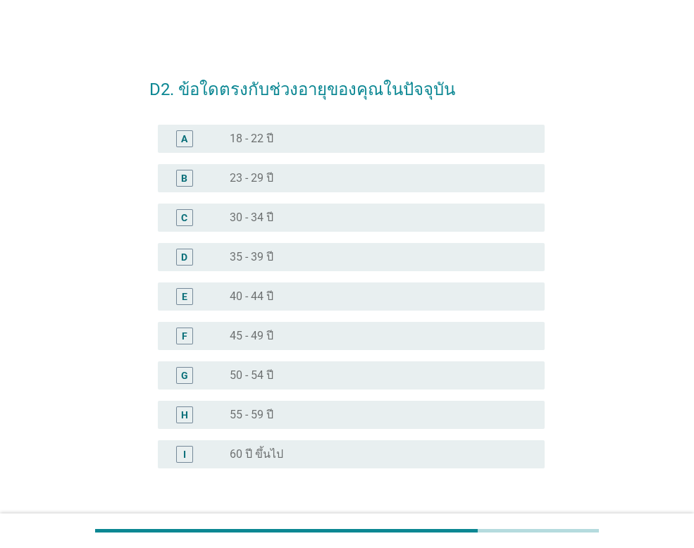
click at [253, 254] on label "35 - 39 ปี" at bounding box center [252, 257] width 44 height 14
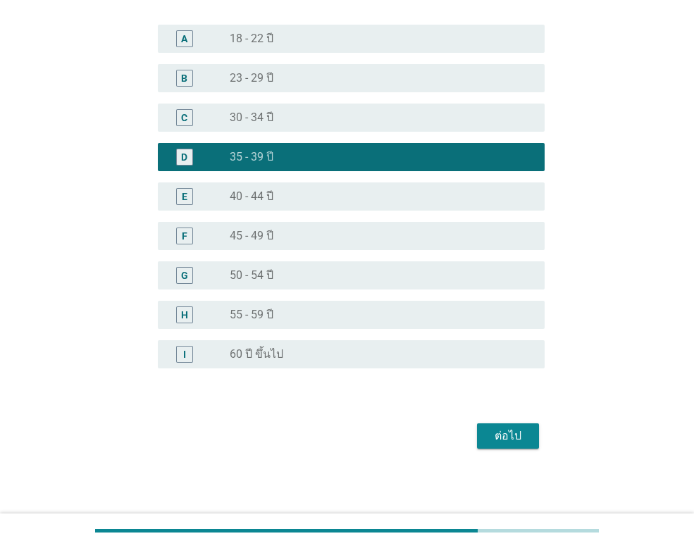
scroll to position [101, 0]
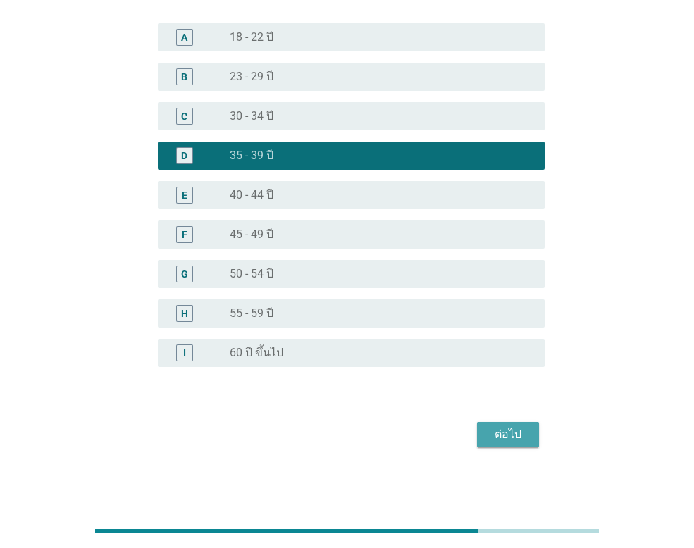
click at [507, 437] on div "ต่อไป" at bounding box center [507, 434] width 39 height 17
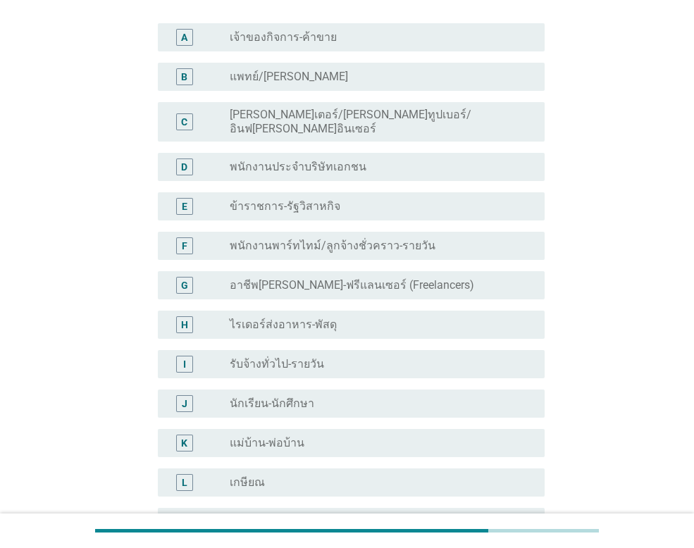
scroll to position [0, 0]
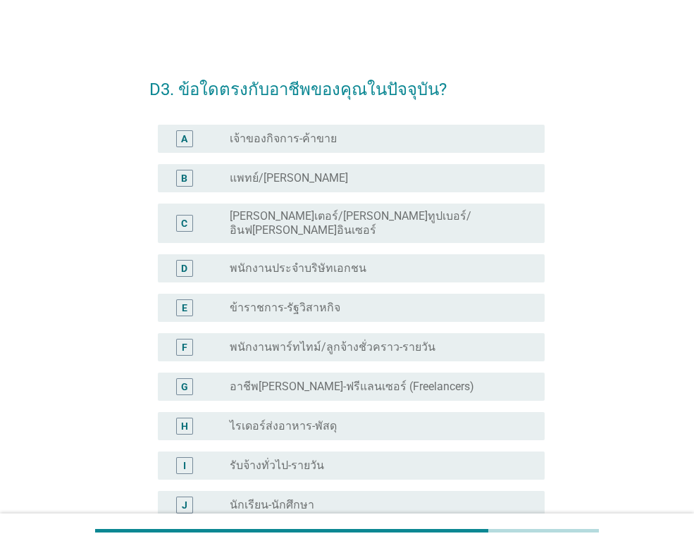
click at [292, 301] on label "ข้าราชการ-รัฐวิสาหกิจ" at bounding box center [285, 308] width 111 height 14
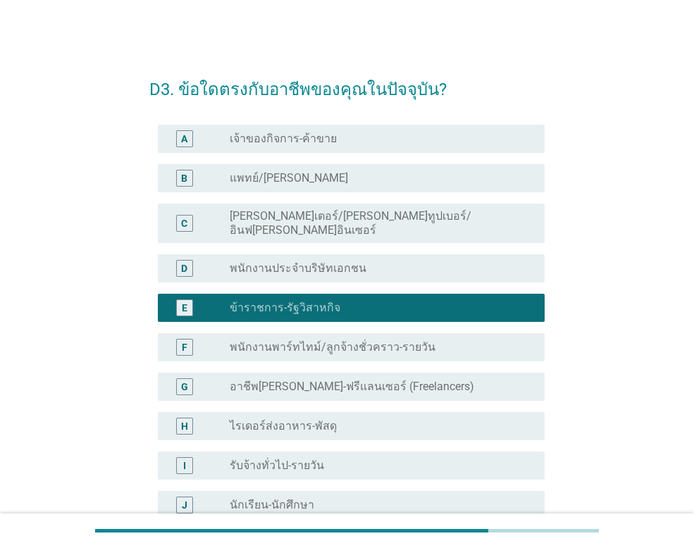
scroll to position [282, 0]
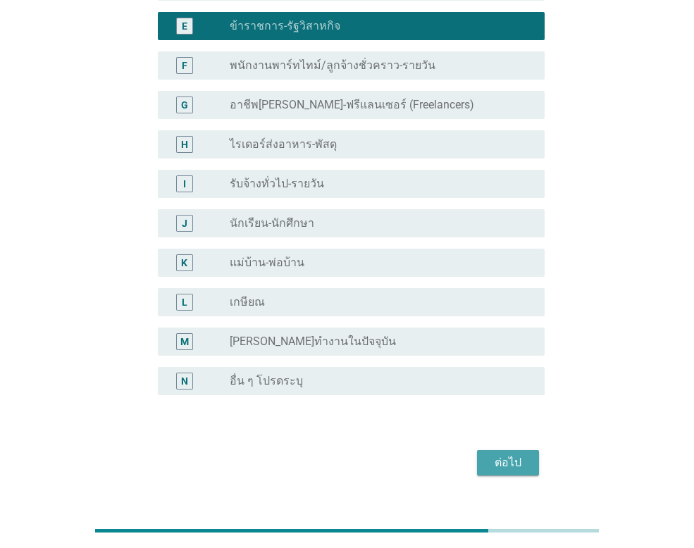
click at [501, 454] on div "ต่อไป" at bounding box center [507, 462] width 39 height 17
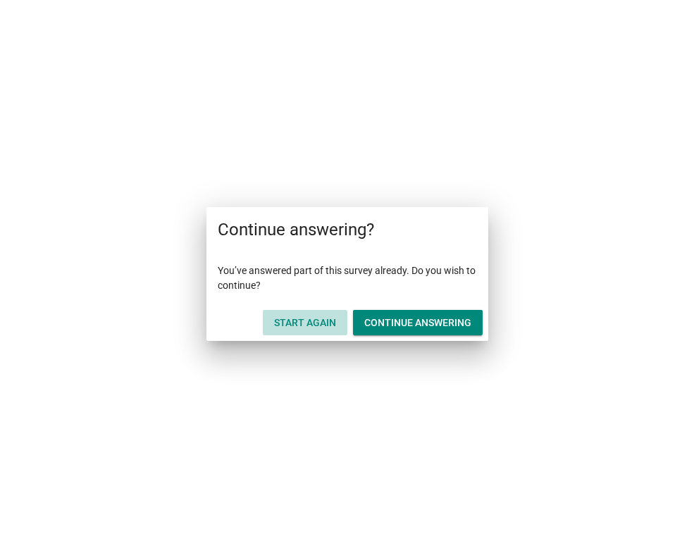
click at [306, 324] on div "Start Again" at bounding box center [305, 322] width 62 height 15
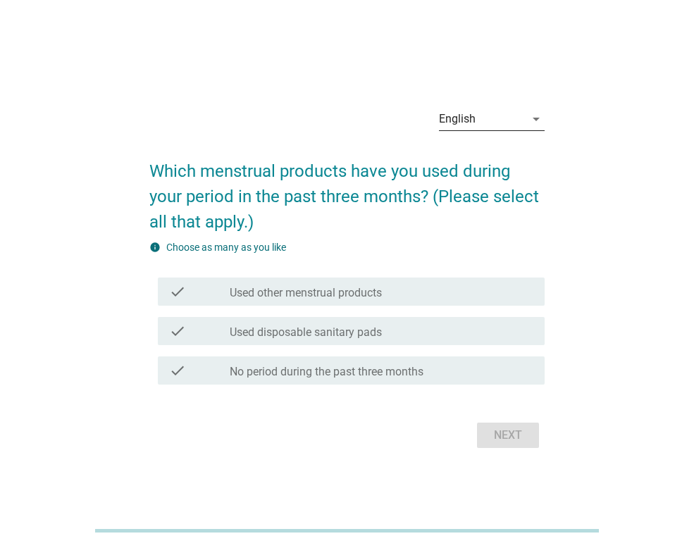
click at [536, 114] on icon "arrow_drop_down" at bounding box center [535, 119] width 17 height 17
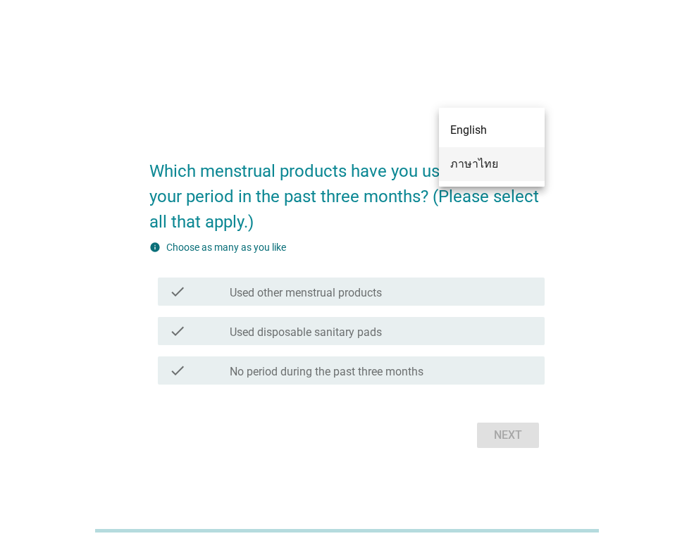
click at [482, 161] on div "ภาษาไทย" at bounding box center [491, 164] width 83 height 17
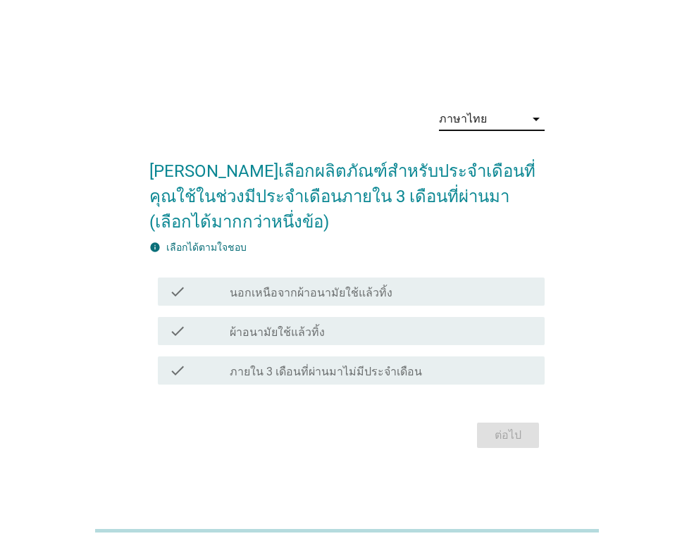
click at [301, 334] on label "ผ้าอนามัยใช้แล้วทิ้ง" at bounding box center [277, 332] width 95 height 14
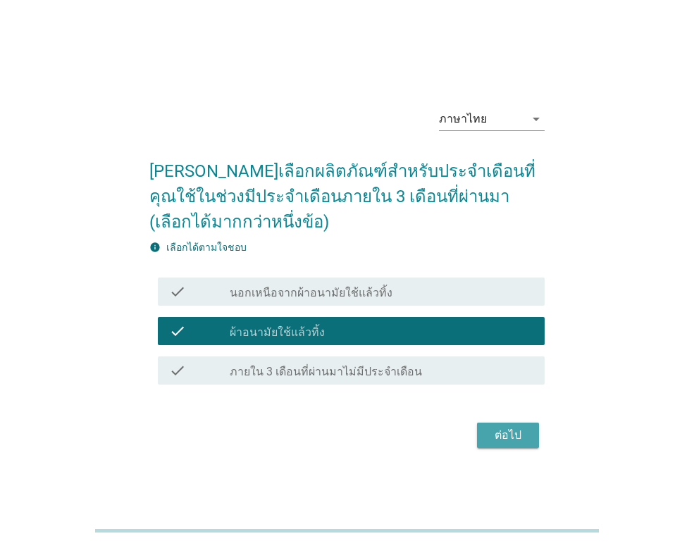
click at [491, 427] on div "ต่อไป" at bounding box center [507, 435] width 39 height 17
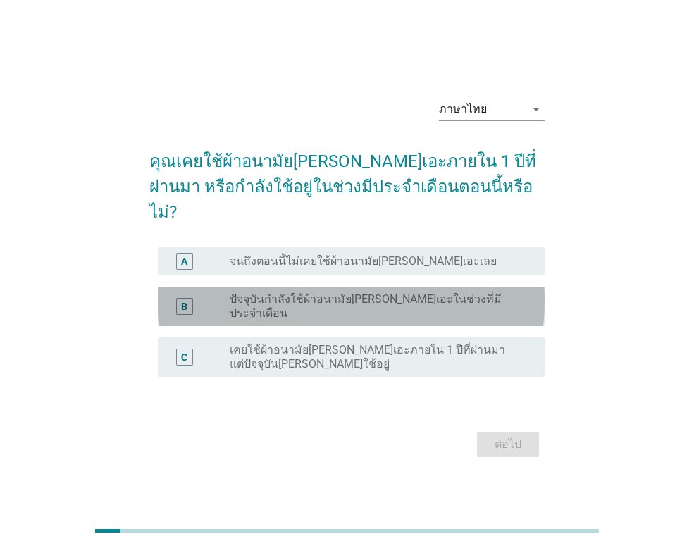
click at [296, 295] on label "ปัจจุบันกำลังใช้ผ้าอนามัยลอรีเอะในช่วงที่มีประจำเดือน" at bounding box center [376, 306] width 292 height 28
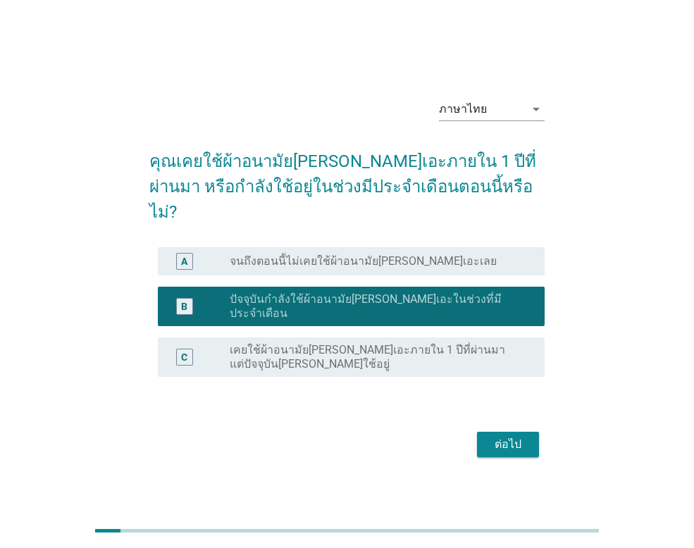
click at [510, 432] on button "ต่อไป" at bounding box center [508, 444] width 62 height 25
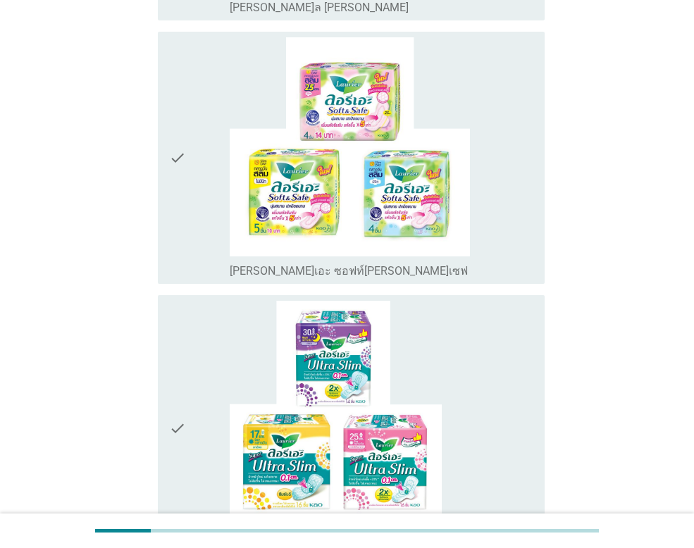
scroll to position [845, 0]
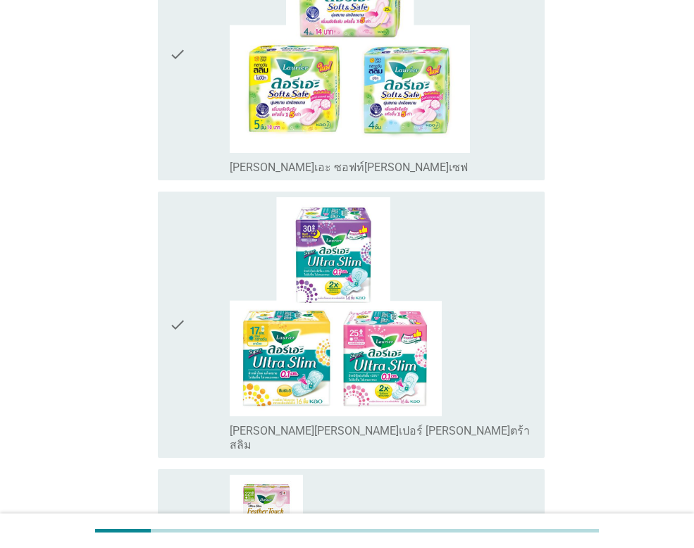
click at [194, 242] on div "check" at bounding box center [199, 324] width 61 height 255
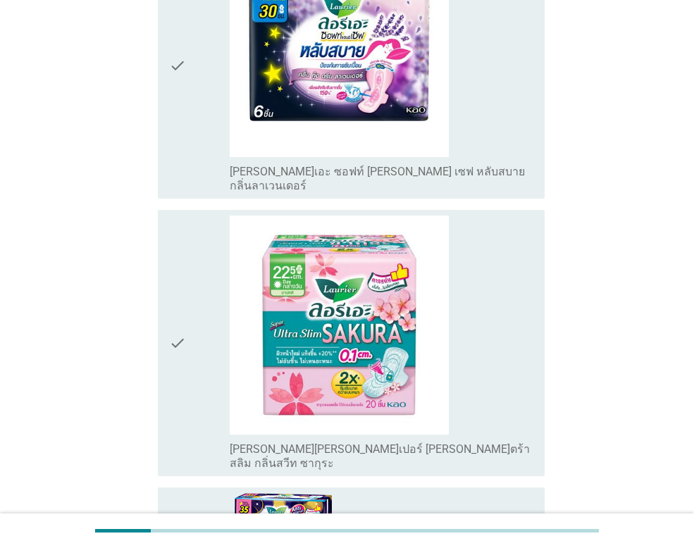
scroll to position [3380, 0]
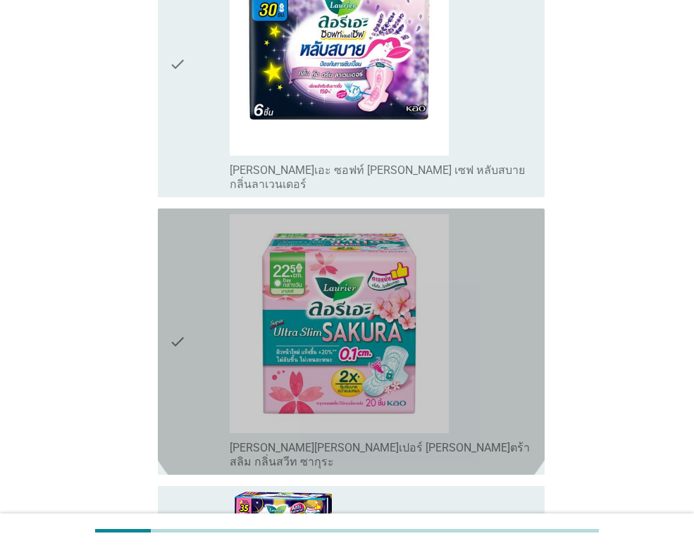
click at [182, 237] on icon "check" at bounding box center [177, 341] width 17 height 255
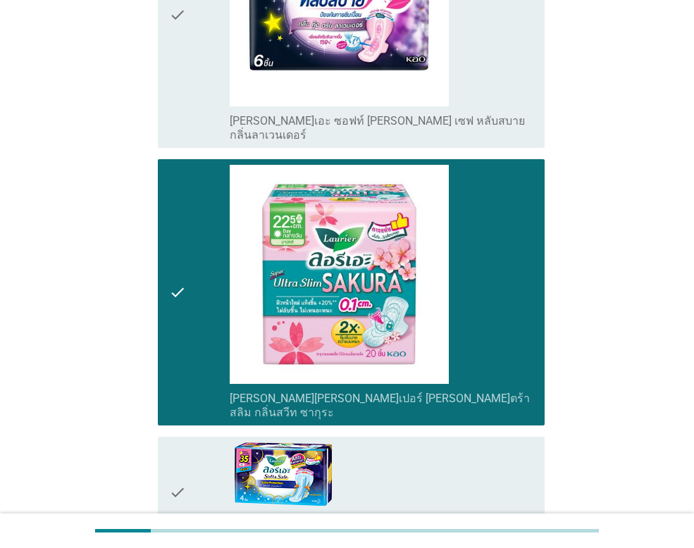
scroll to position [3481, 0]
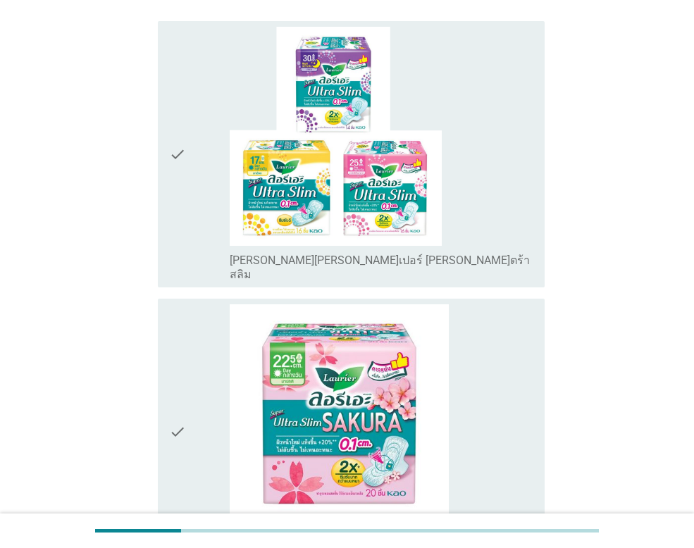
scroll to position [211, 0]
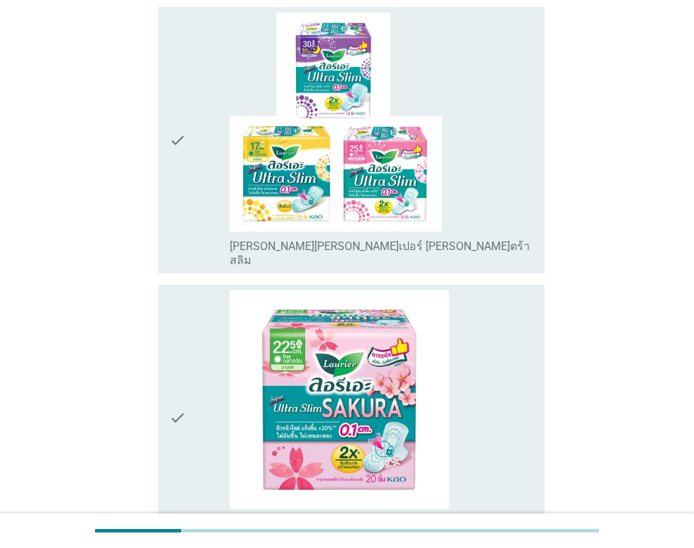
click at [216, 141] on div "check" at bounding box center [199, 140] width 61 height 255
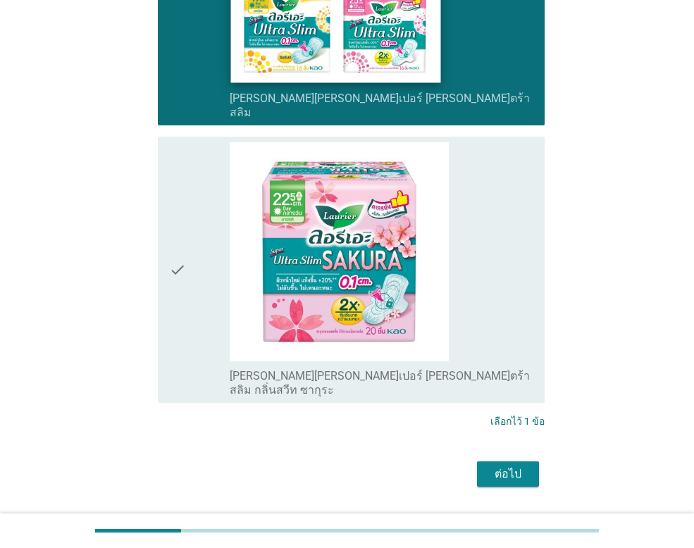
scroll to position [370, 0]
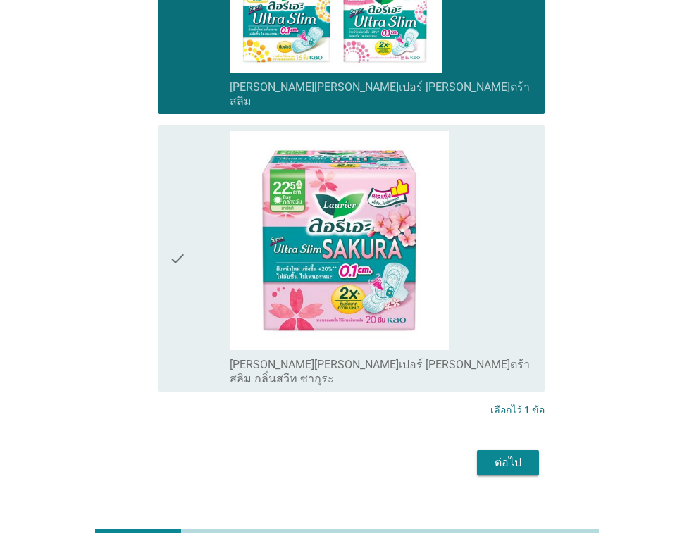
click at [187, 237] on div "check" at bounding box center [199, 258] width 61 height 255
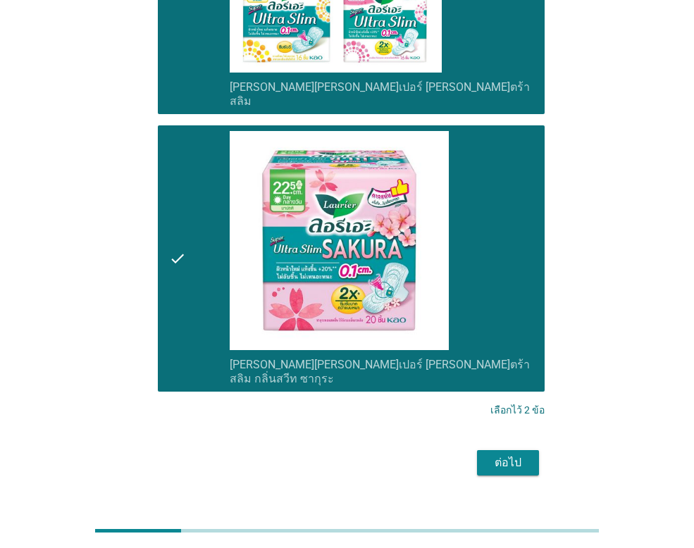
click at [495, 454] on div "ต่อไป" at bounding box center [507, 462] width 39 height 17
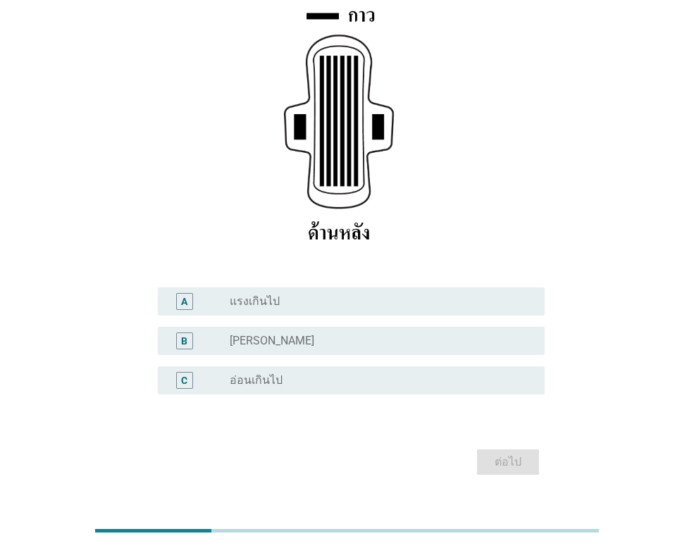
scroll to position [249, 0]
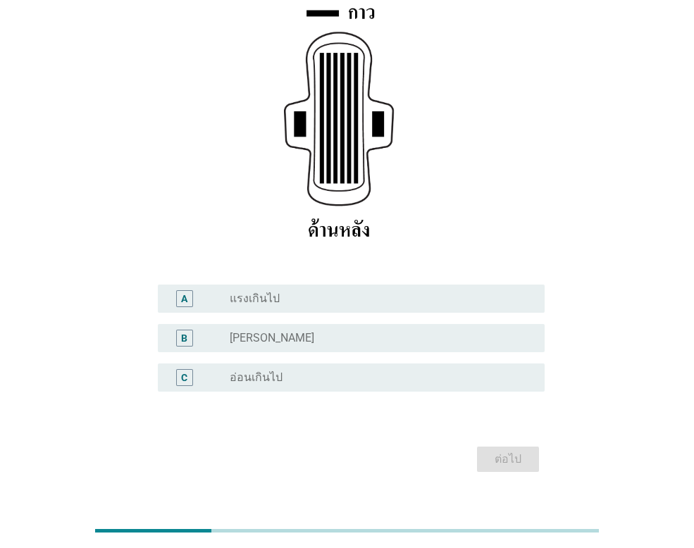
click at [278, 331] on div "radio_button_unchecked ปกติ" at bounding box center [376, 338] width 292 height 14
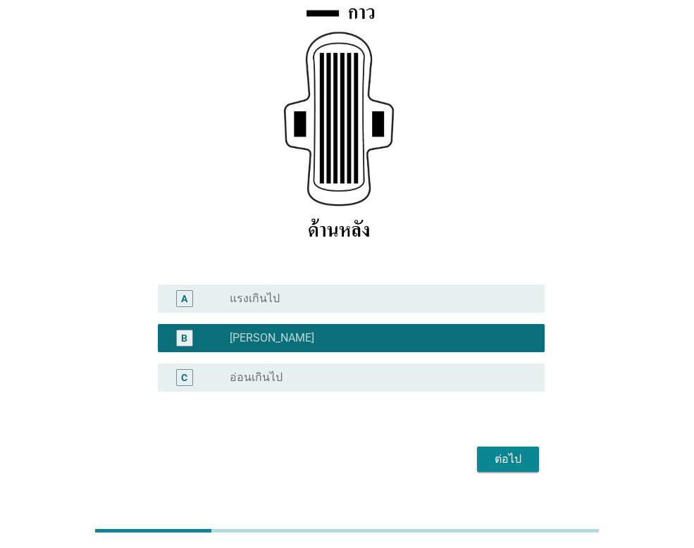
click at [503, 451] on div "ต่อไป" at bounding box center [507, 459] width 39 height 17
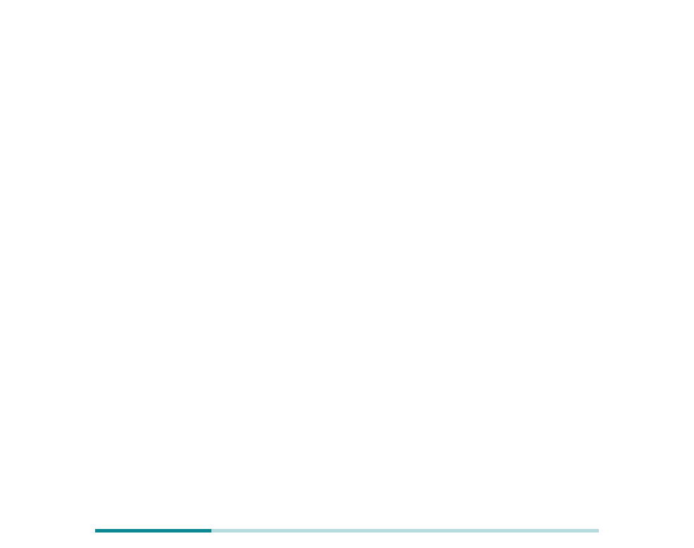
scroll to position [0, 0]
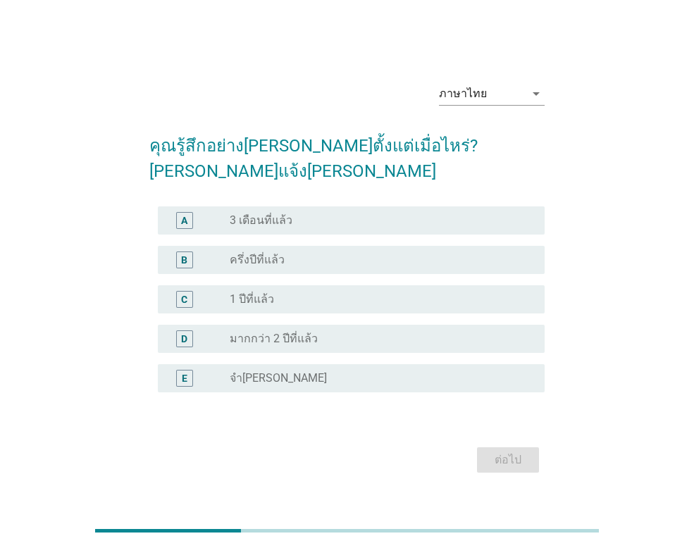
click at [262, 371] on label "จำไม่ได้" at bounding box center [278, 378] width 97 height 14
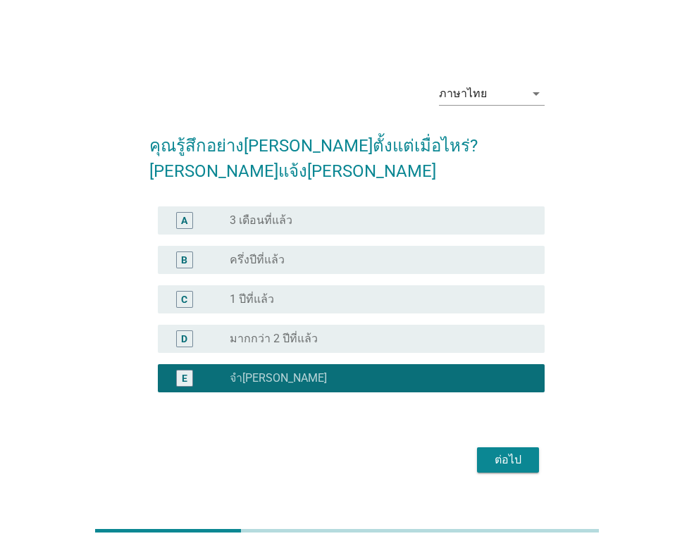
click at [513, 451] on div "ต่อไป" at bounding box center [507, 459] width 39 height 17
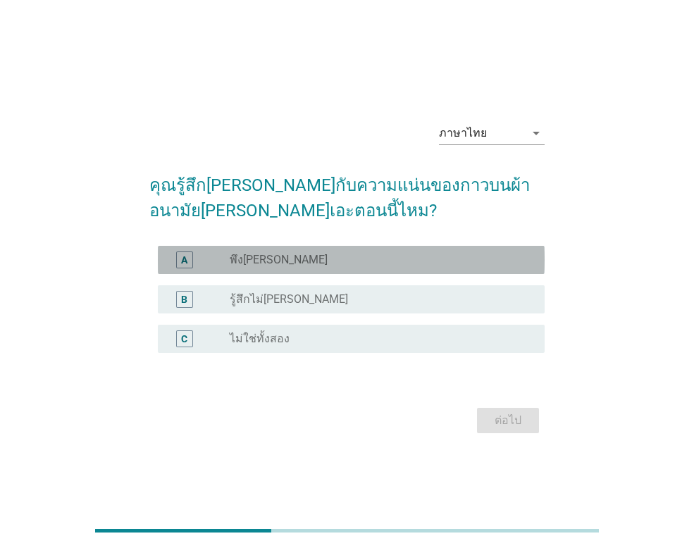
click at [270, 249] on div "A radio_button_unchecked พึงพอใจ" at bounding box center [351, 260] width 387 height 28
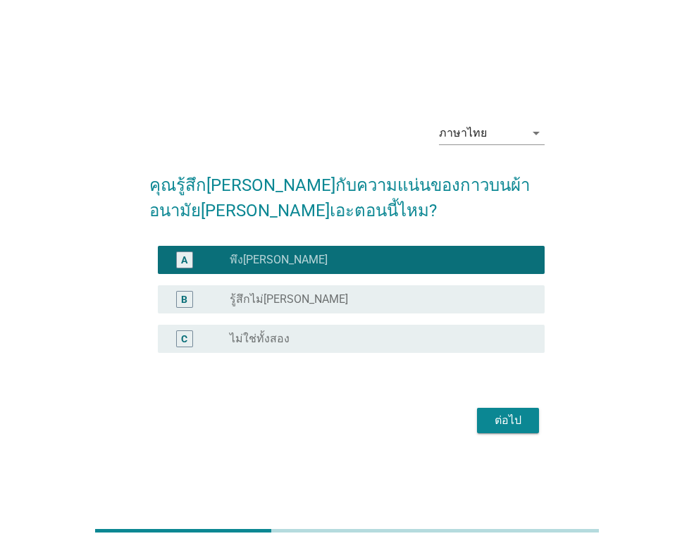
click at [513, 419] on div "ต่อไป" at bounding box center [507, 420] width 39 height 17
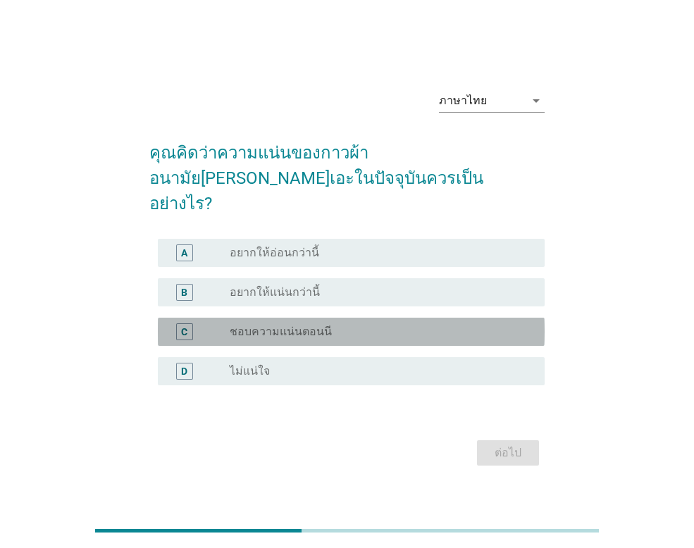
click at [300, 325] on label "ชอบความแน่นตอนนี" at bounding box center [281, 332] width 102 height 14
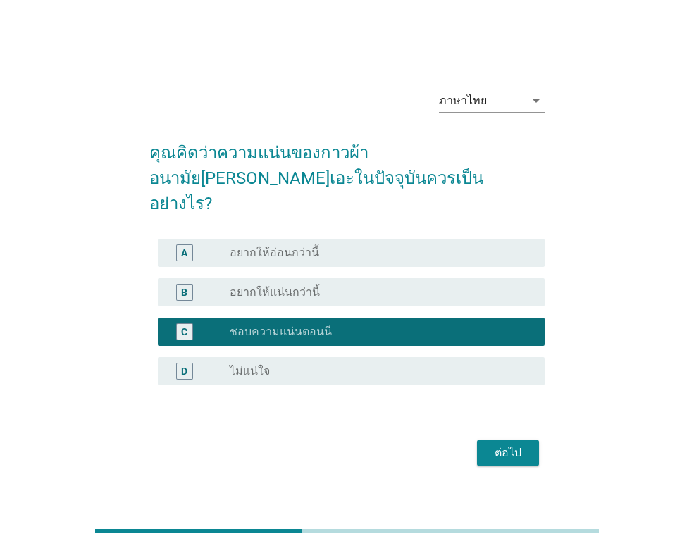
click at [508, 444] on div "ต่อไป" at bounding box center [507, 452] width 39 height 17
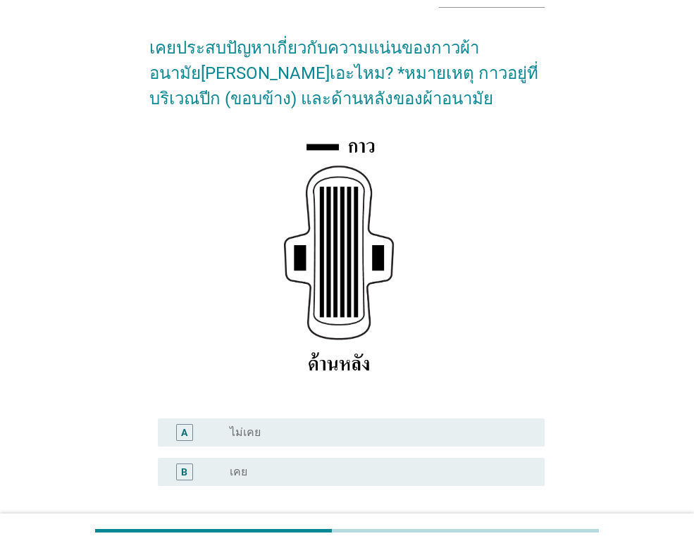
scroll to position [209, 0]
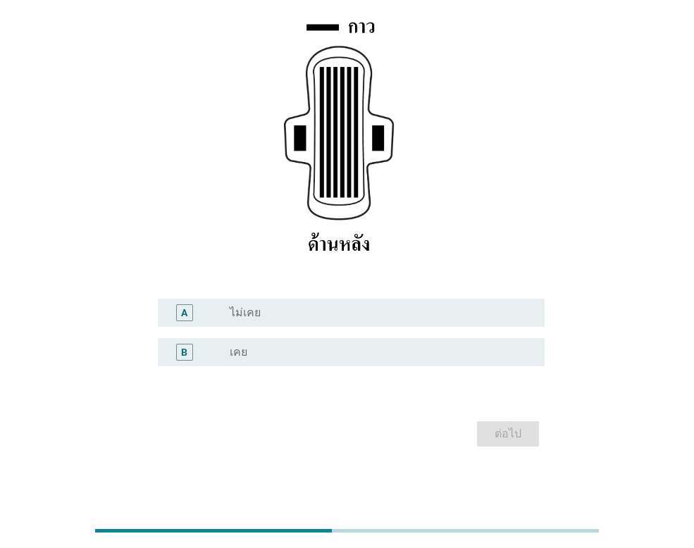
click at [294, 320] on div "radio_button_unchecked ไม่เคย" at bounding box center [376, 313] width 292 height 14
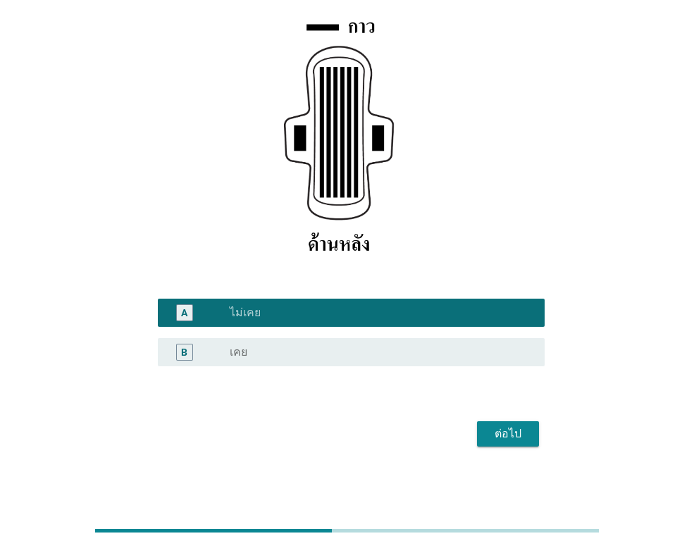
click at [517, 431] on div "ต่อไป" at bounding box center [507, 433] width 39 height 17
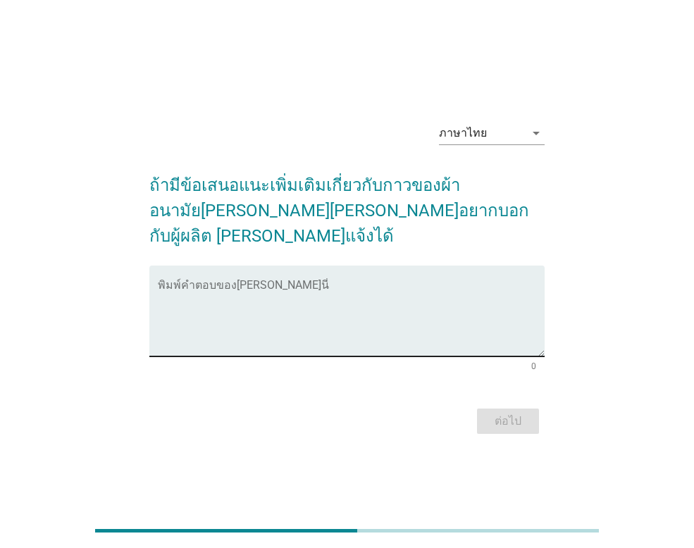
click at [209, 294] on textarea "พิมพ์คำตอบของคุณ ที่นี่" at bounding box center [351, 319] width 387 height 74
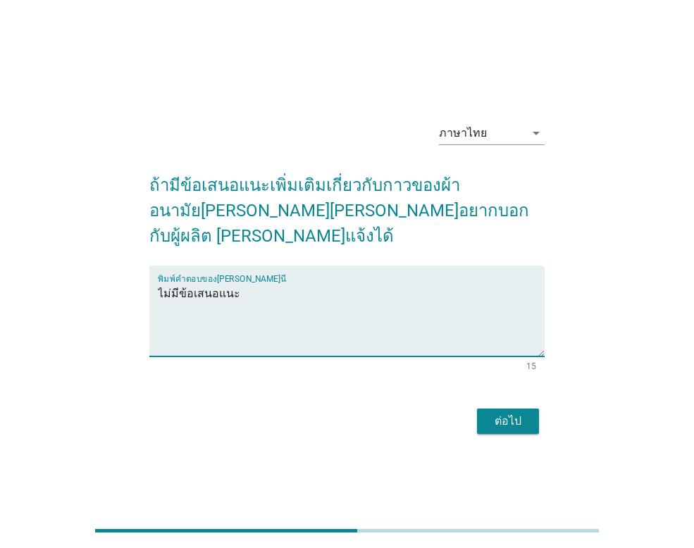
type textarea "ไม่มีข้อเสนอแนะ"
click at [522, 413] on div "ต่อไป" at bounding box center [507, 421] width 39 height 17
